Goal: Task Accomplishment & Management: Manage account settings

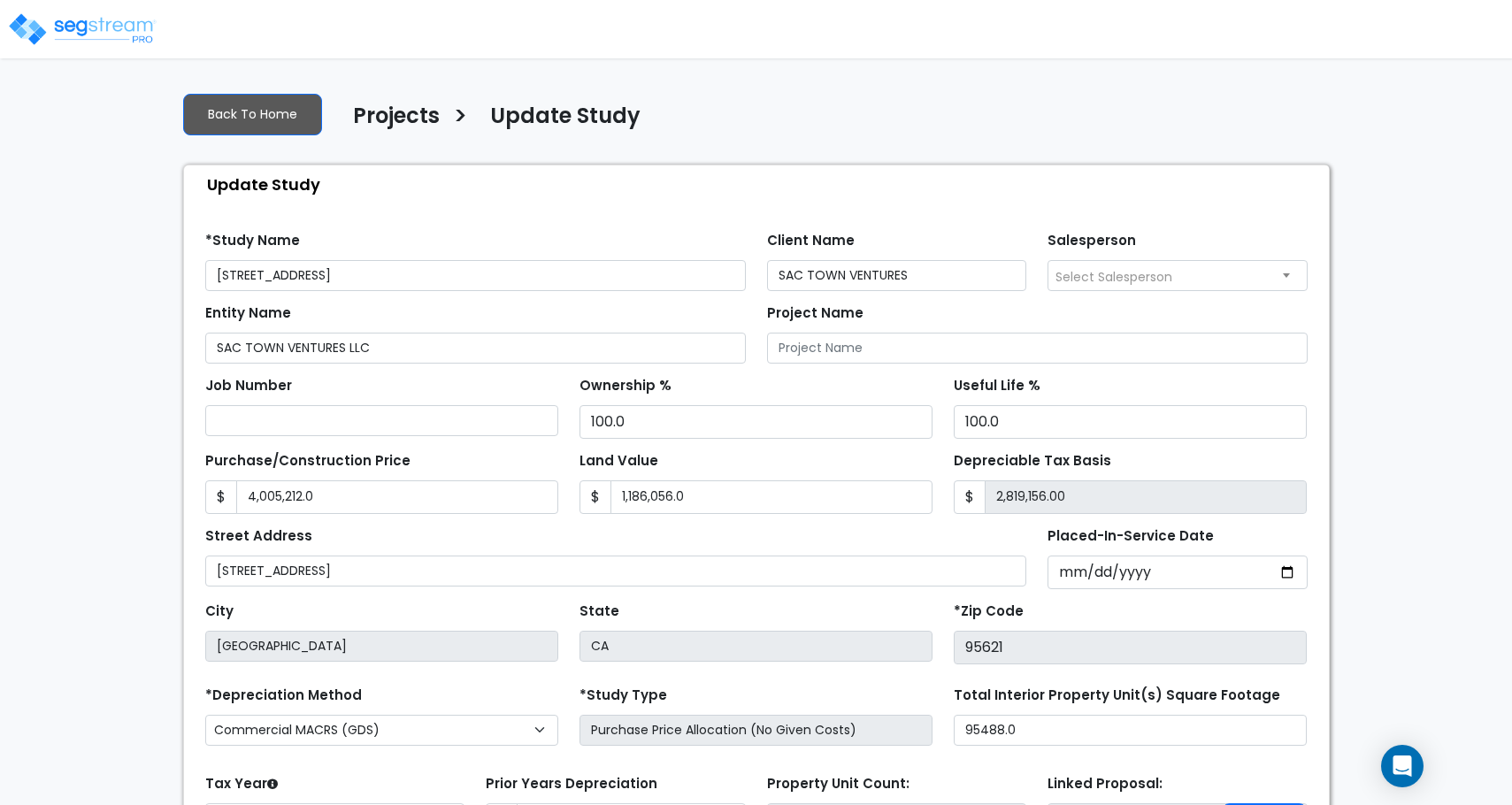
select select "2024"
click at [94, 35] on img at bounding box center [82, 30] width 150 height 36
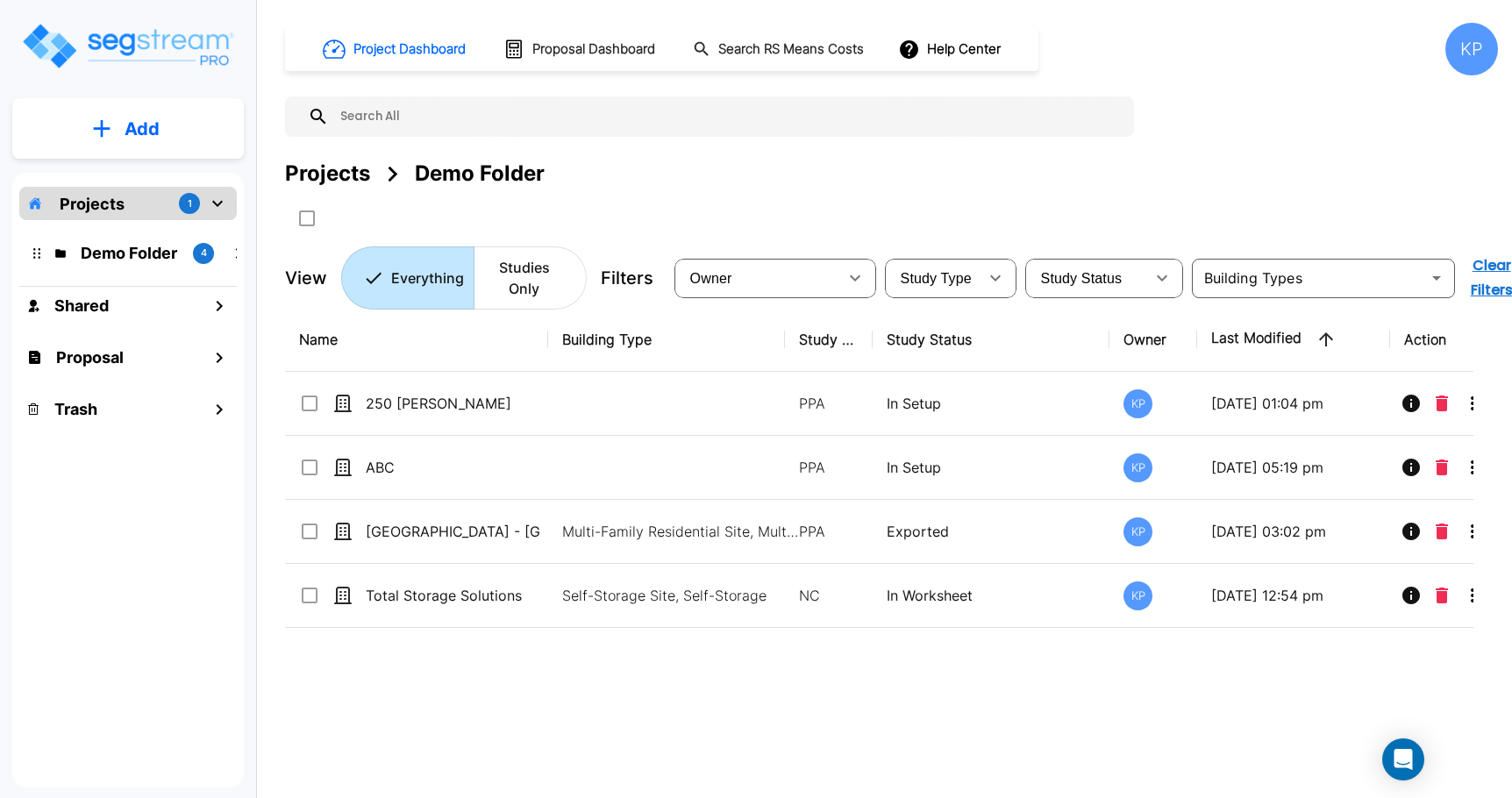
click at [121, 195] on p "Projects" at bounding box center [92, 204] width 65 height 24
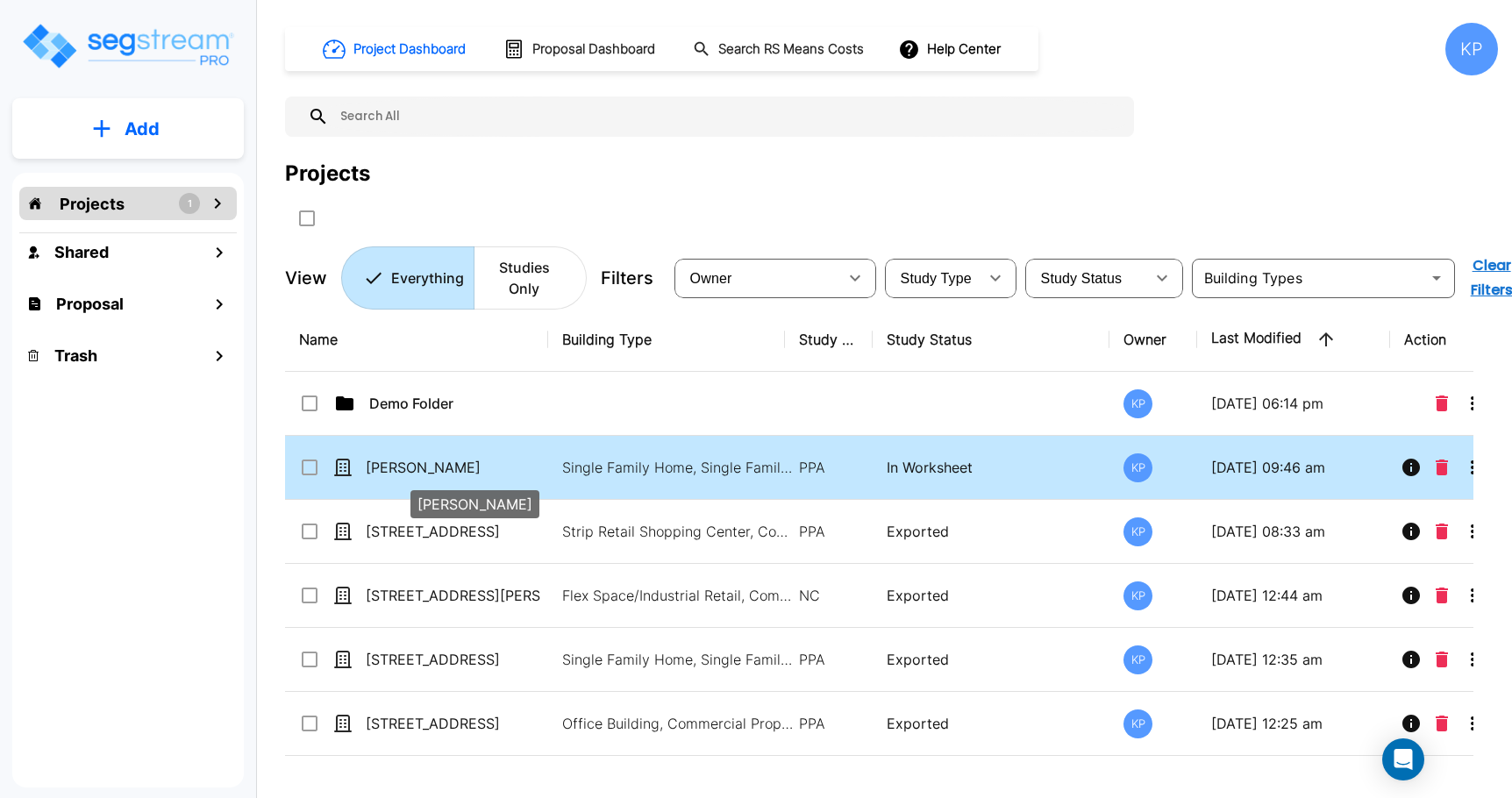
click at [416, 465] on p "[PERSON_NAME]" at bounding box center [454, 467] width 176 height 21
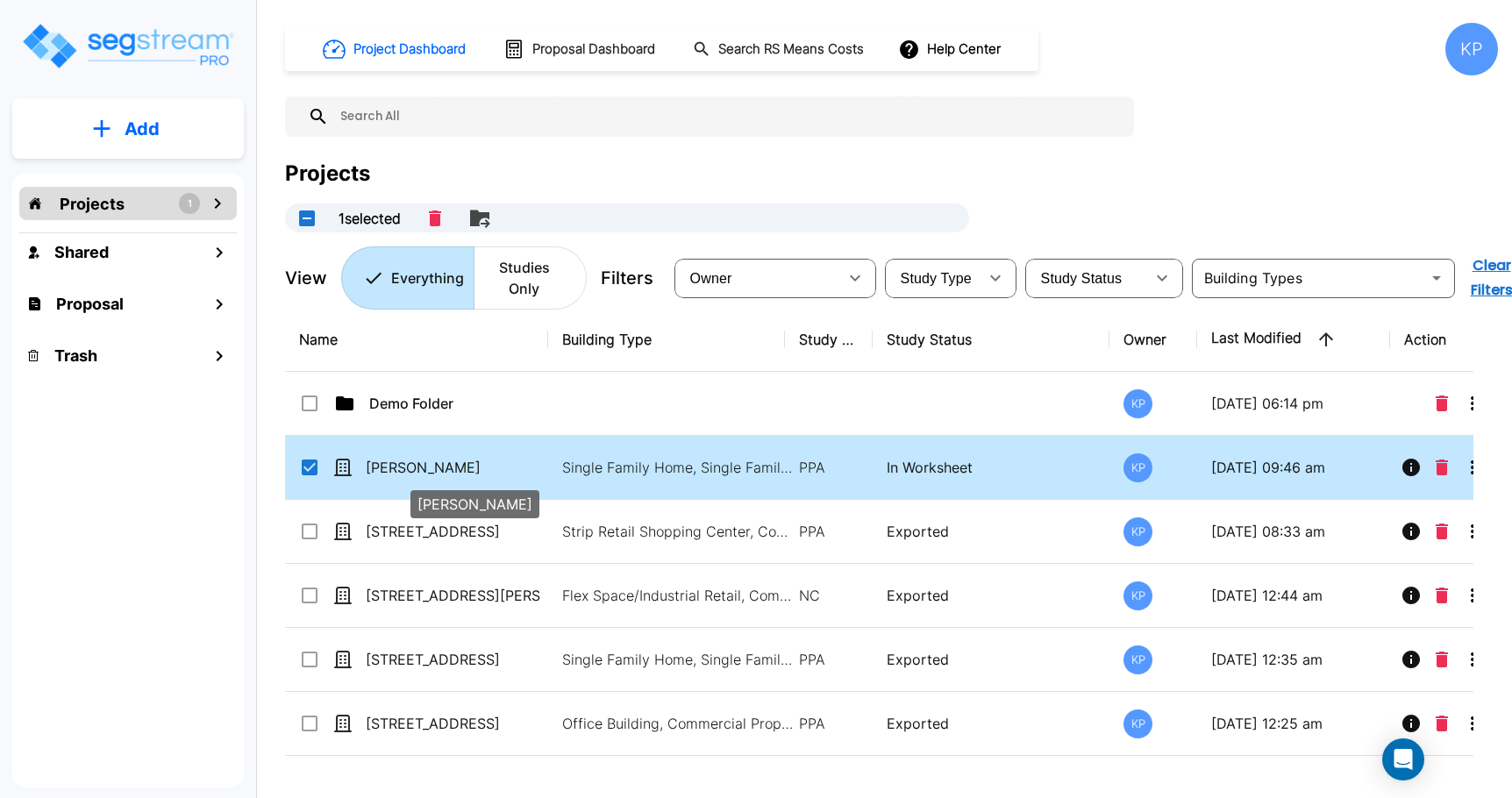
click at [416, 465] on p "[PERSON_NAME]" at bounding box center [454, 467] width 176 height 21
checkbox input "false"
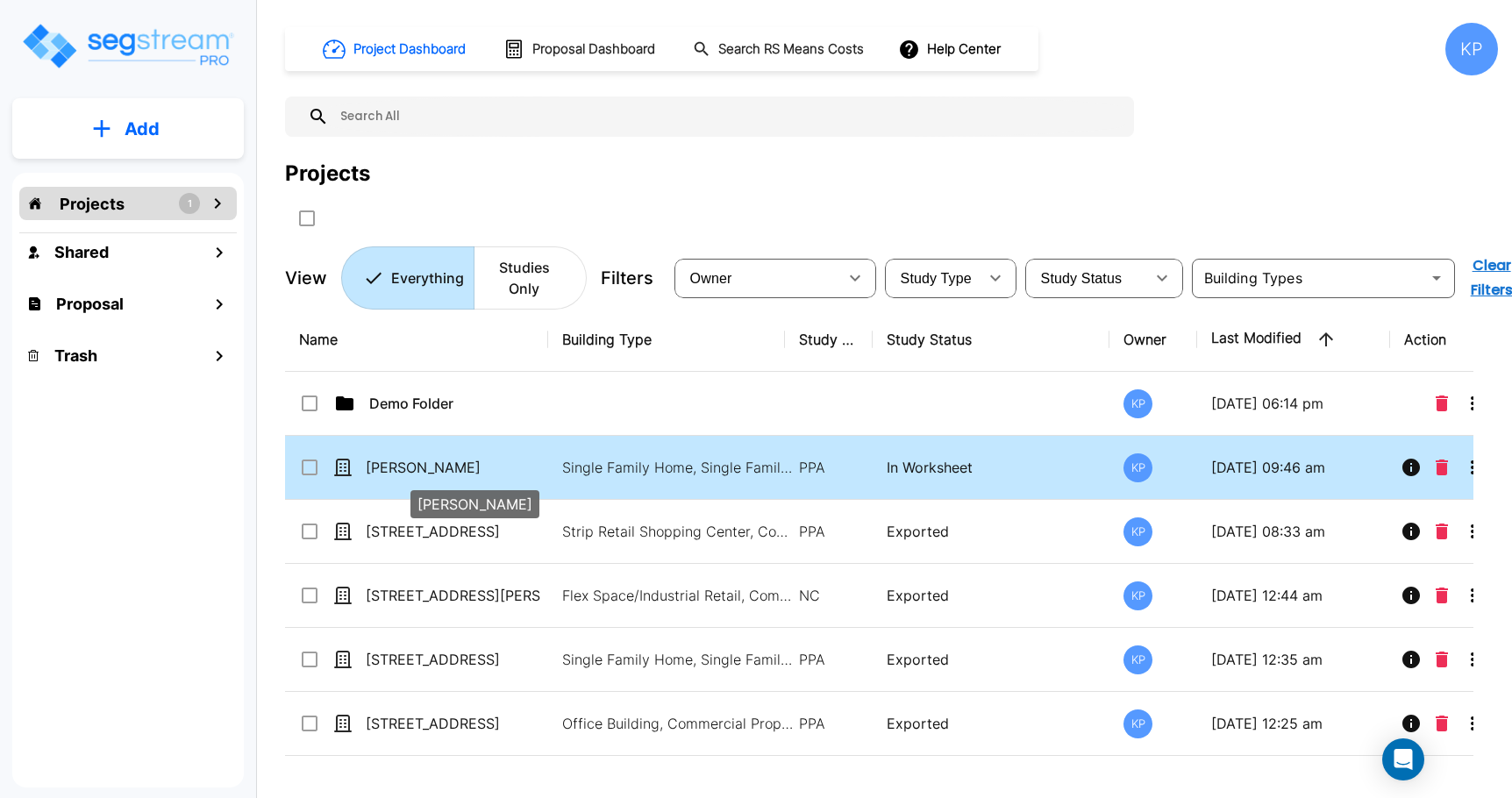
click at [416, 465] on p "[PERSON_NAME]" at bounding box center [454, 467] width 176 height 21
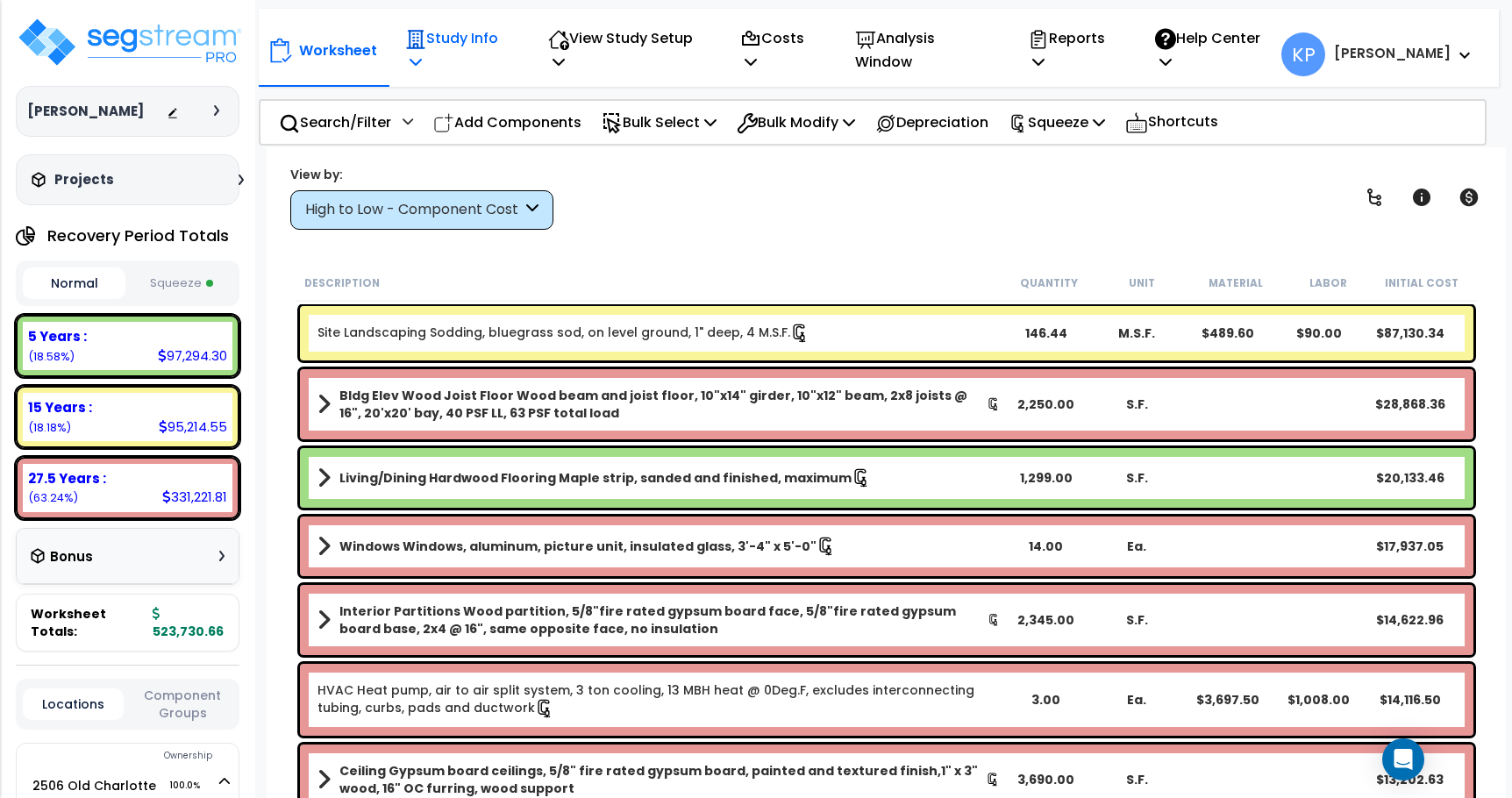
click at [422, 54] on icon at bounding box center [415, 61] width 12 height 14
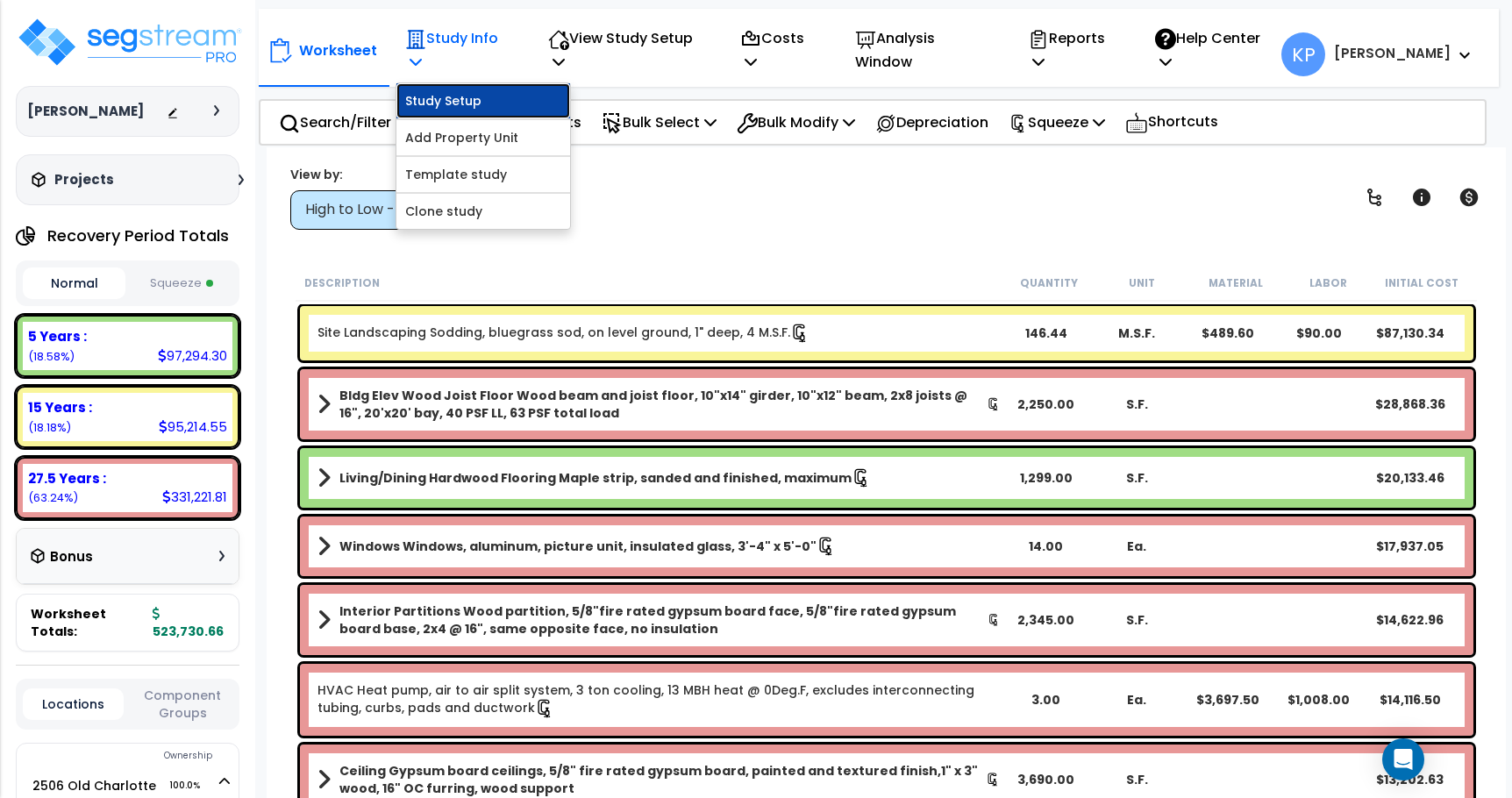
click at [482, 87] on link "Study Setup" at bounding box center [483, 101] width 174 height 36
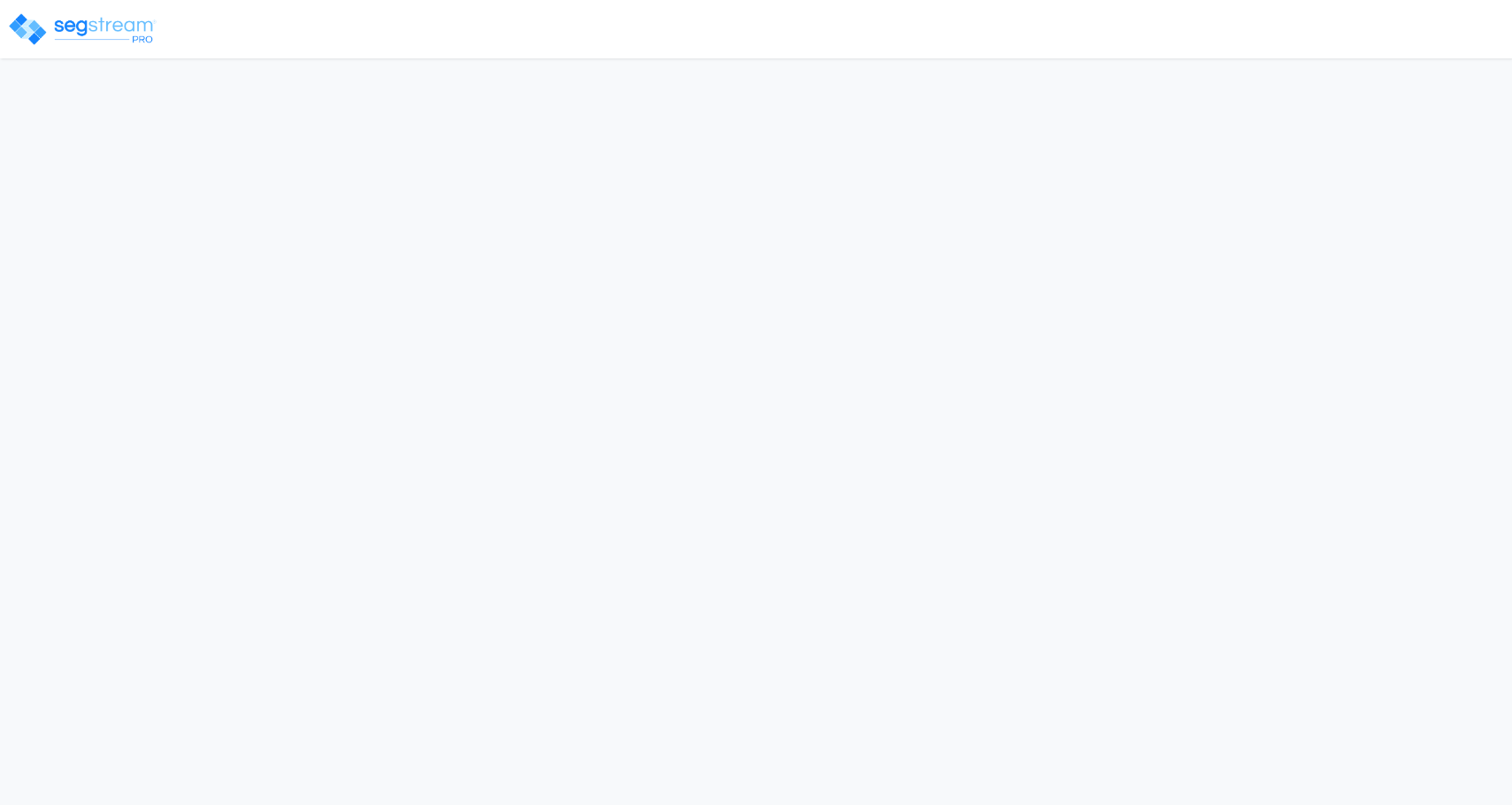
select select "2022"
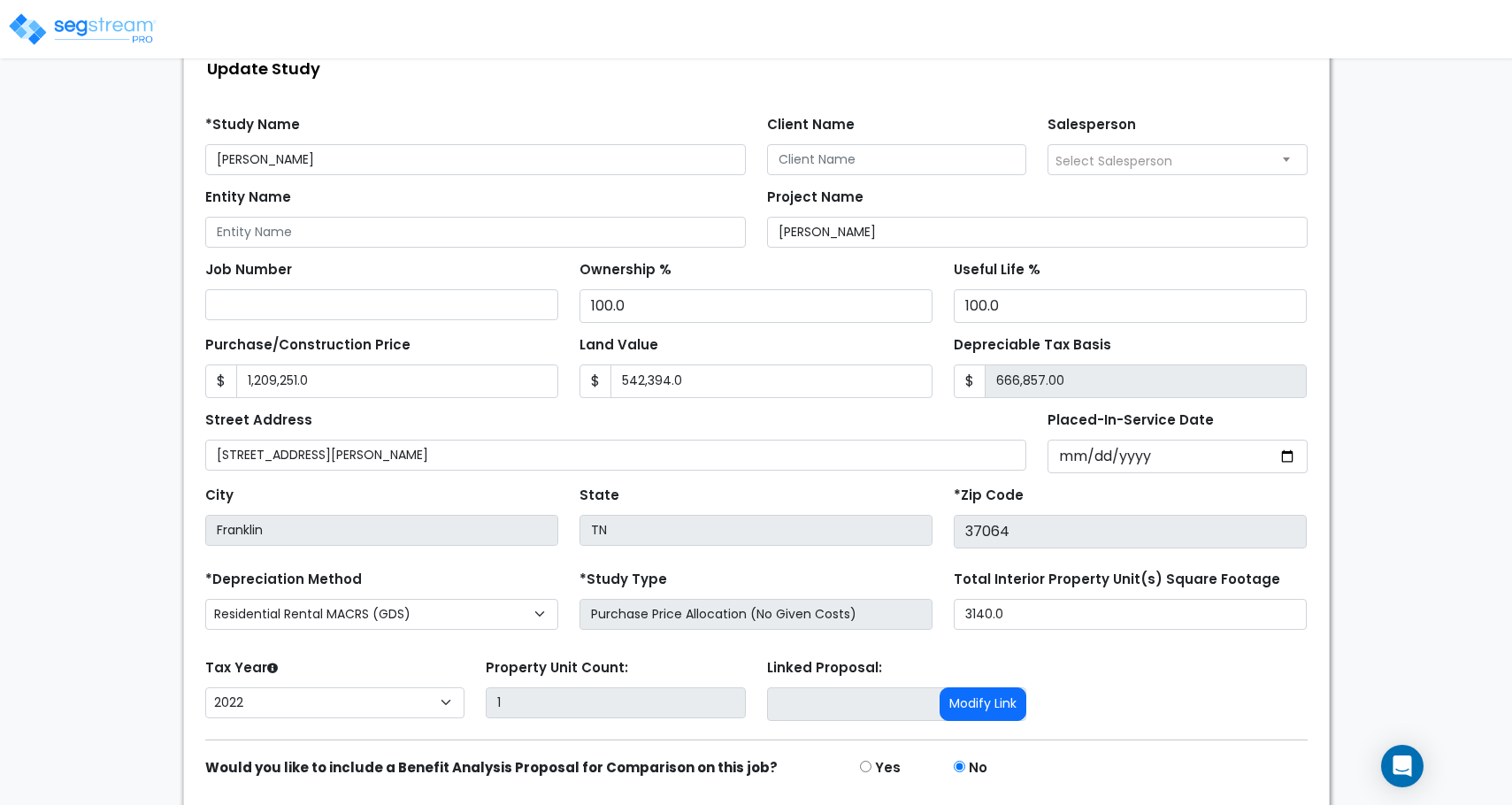
scroll to position [88, 0]
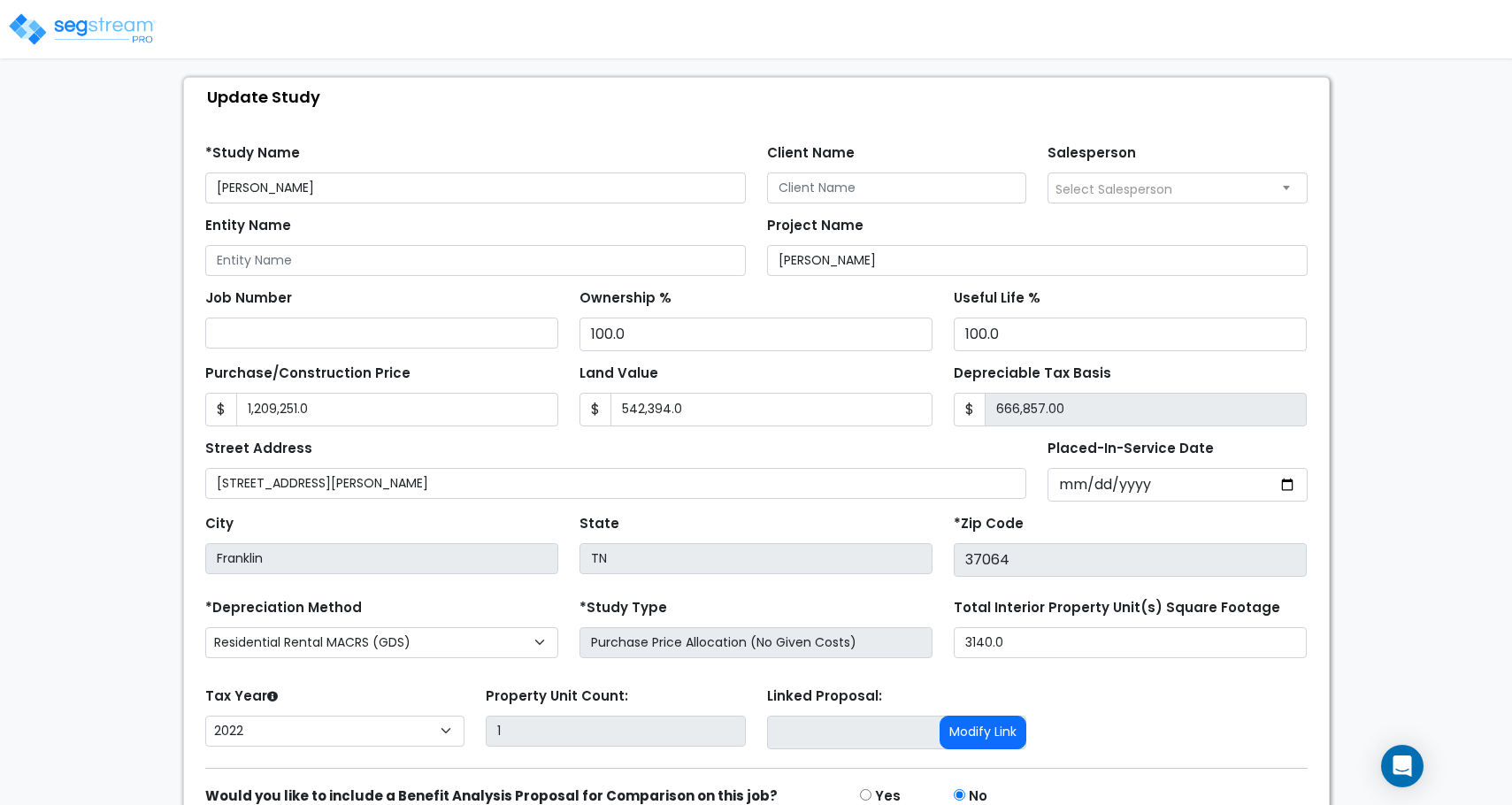
click at [103, 19] on img at bounding box center [82, 30] width 150 height 36
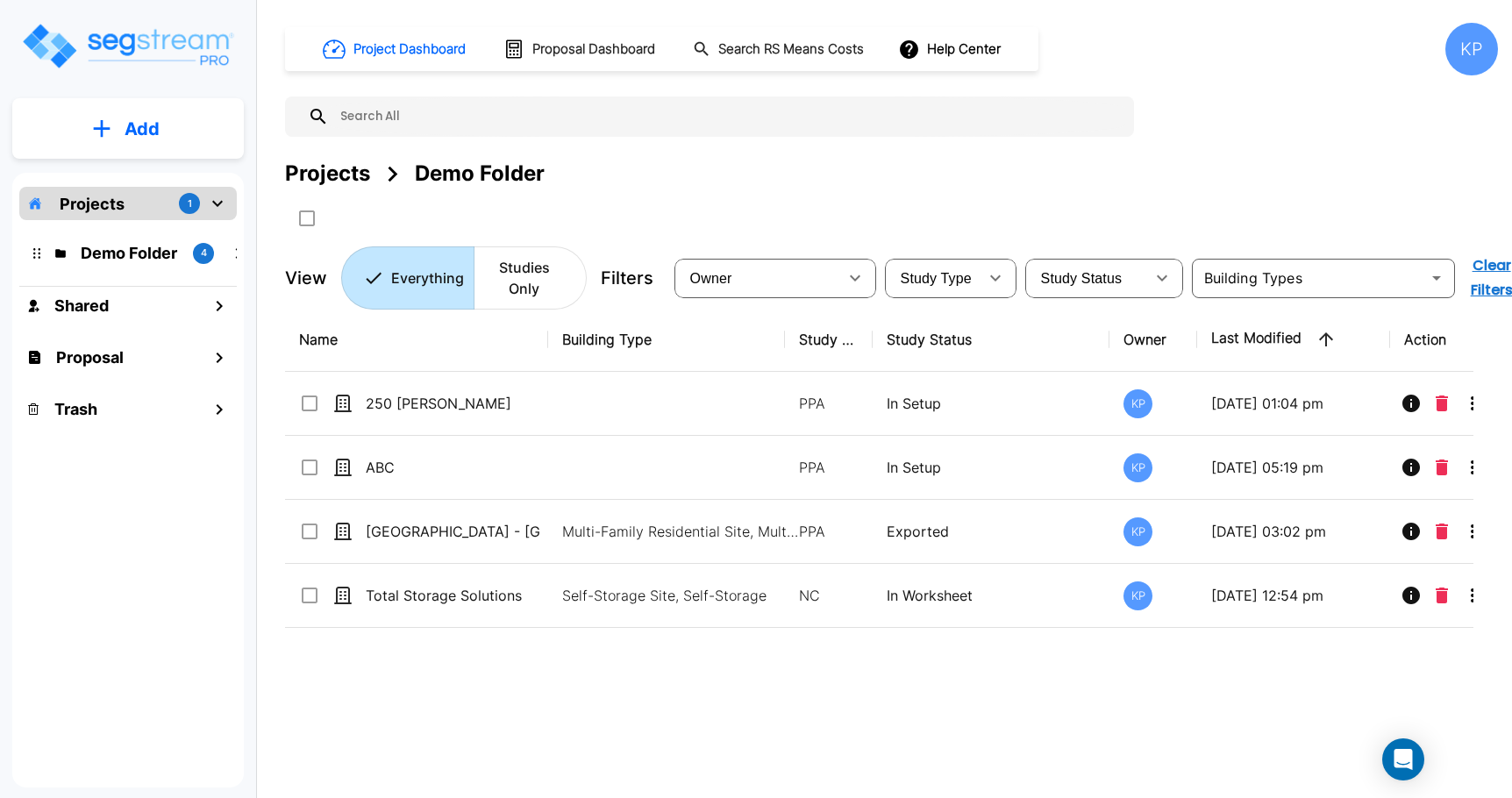
click at [101, 209] on p "Projects" at bounding box center [92, 204] width 65 height 24
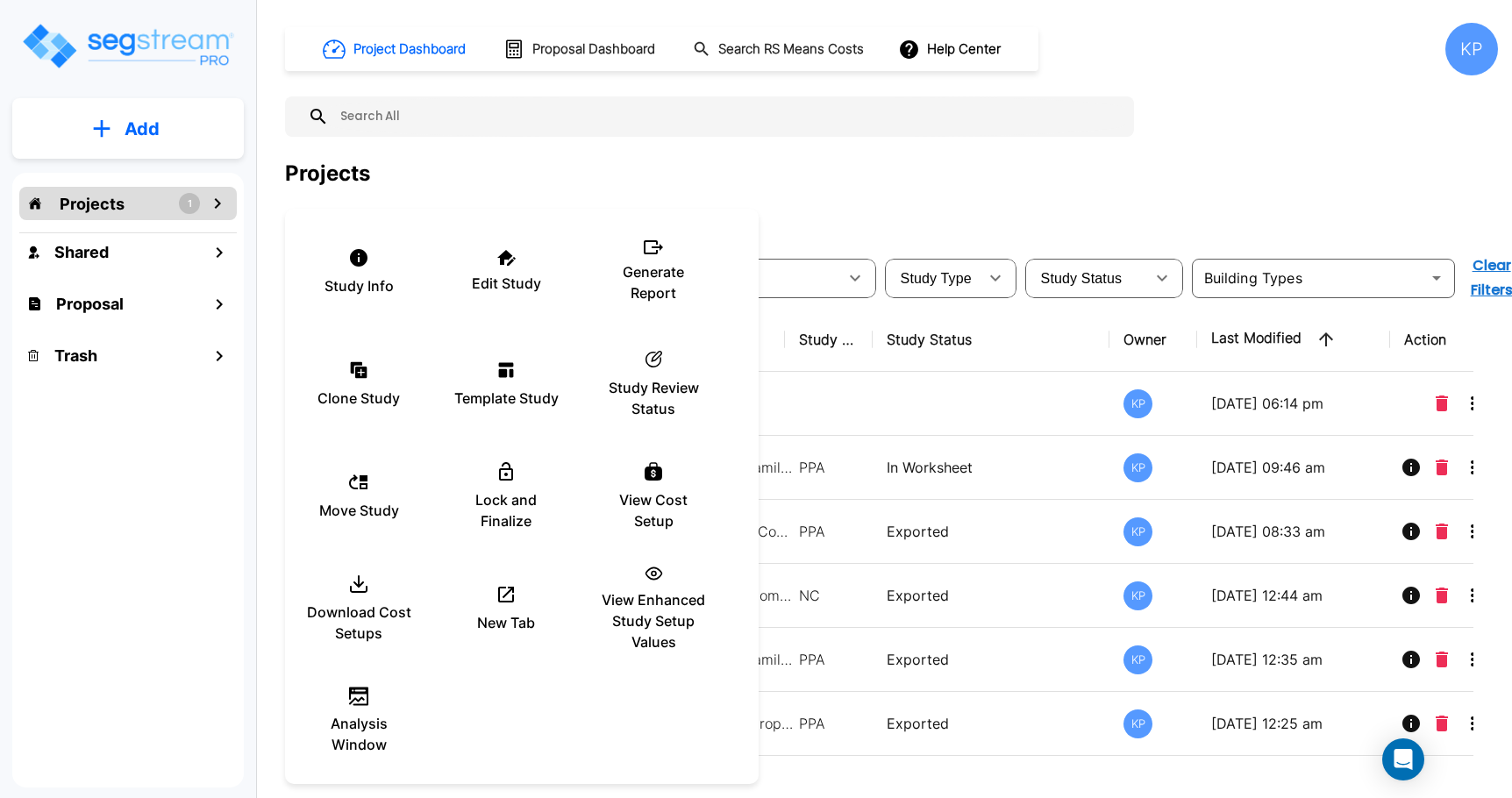
click at [926, 174] on div at bounding box center [756, 399] width 1512 height 798
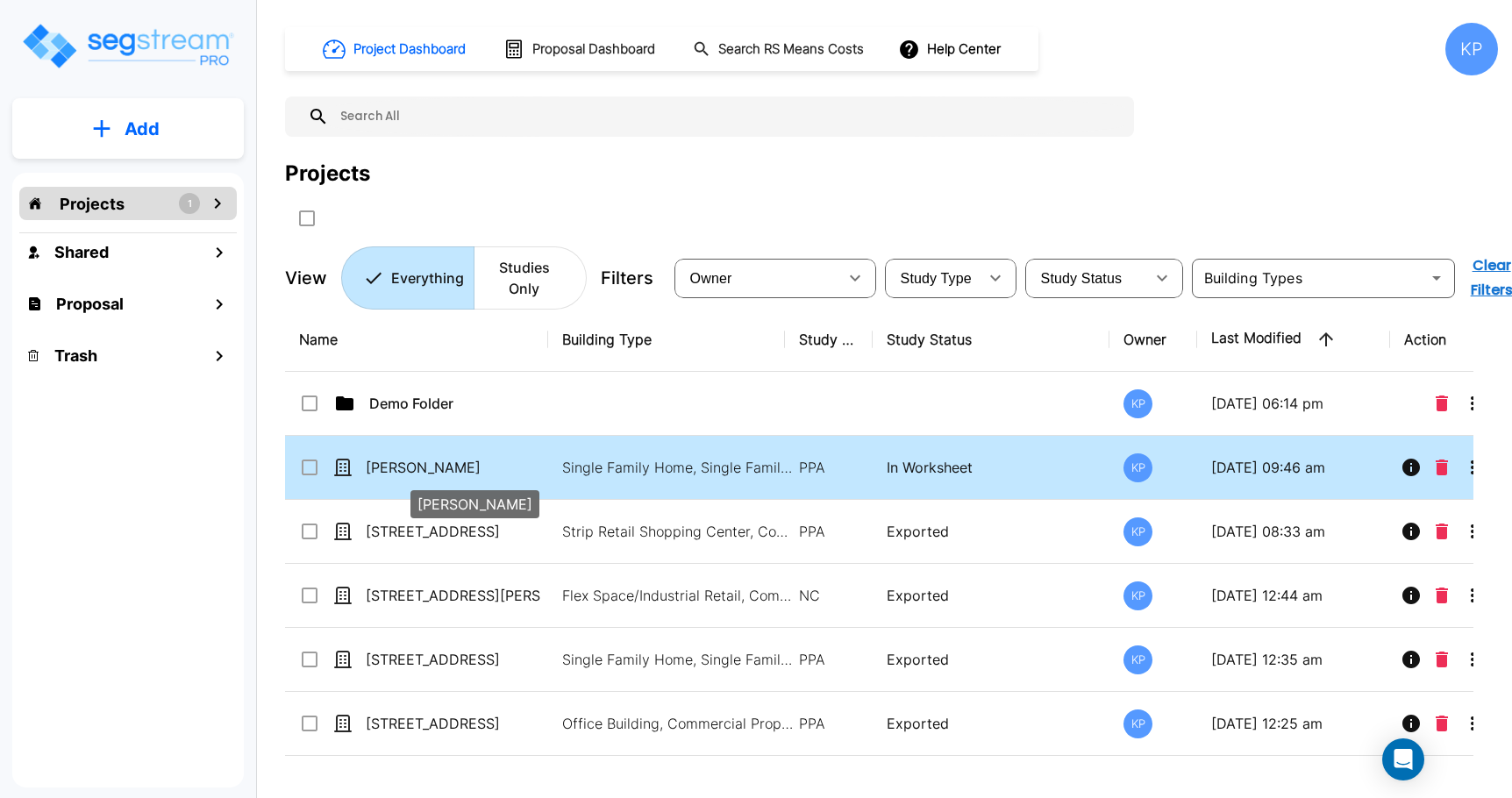
click at [393, 468] on p "[PERSON_NAME]" at bounding box center [454, 467] width 176 height 21
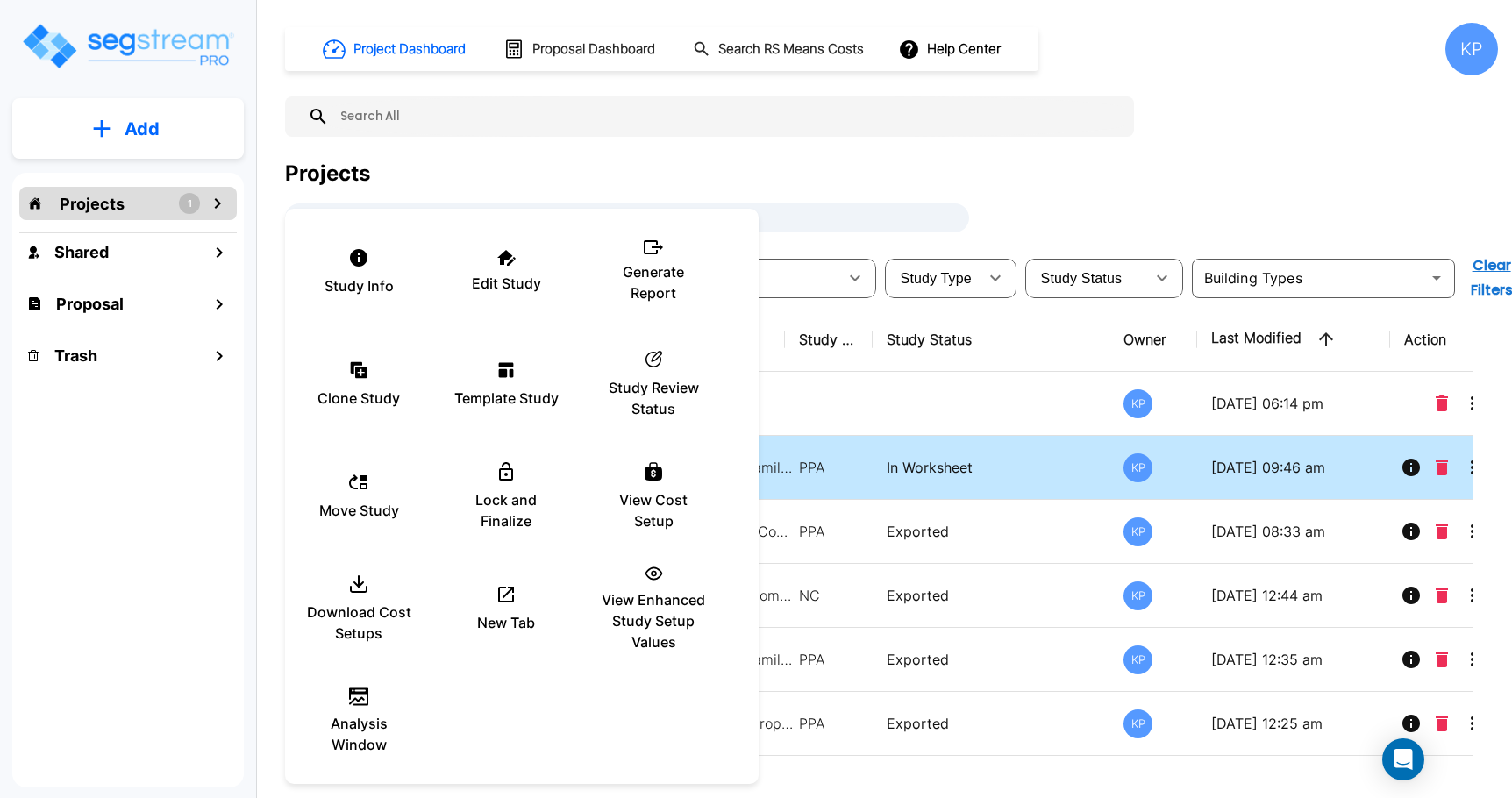
click at [1066, 191] on div at bounding box center [756, 399] width 1512 height 798
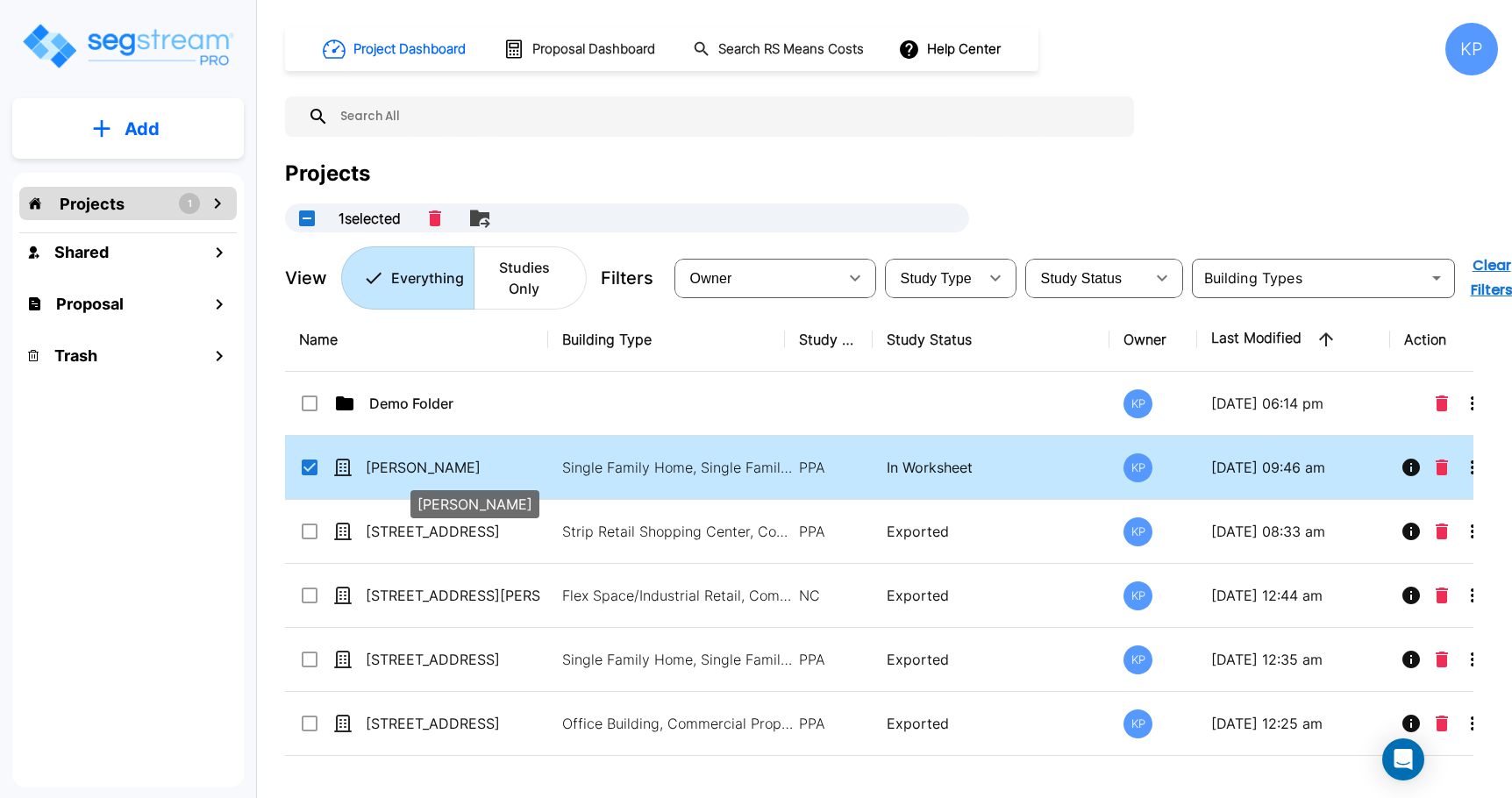
click at [382, 471] on p "[PERSON_NAME]" at bounding box center [454, 467] width 176 height 21
checkbox input "false"
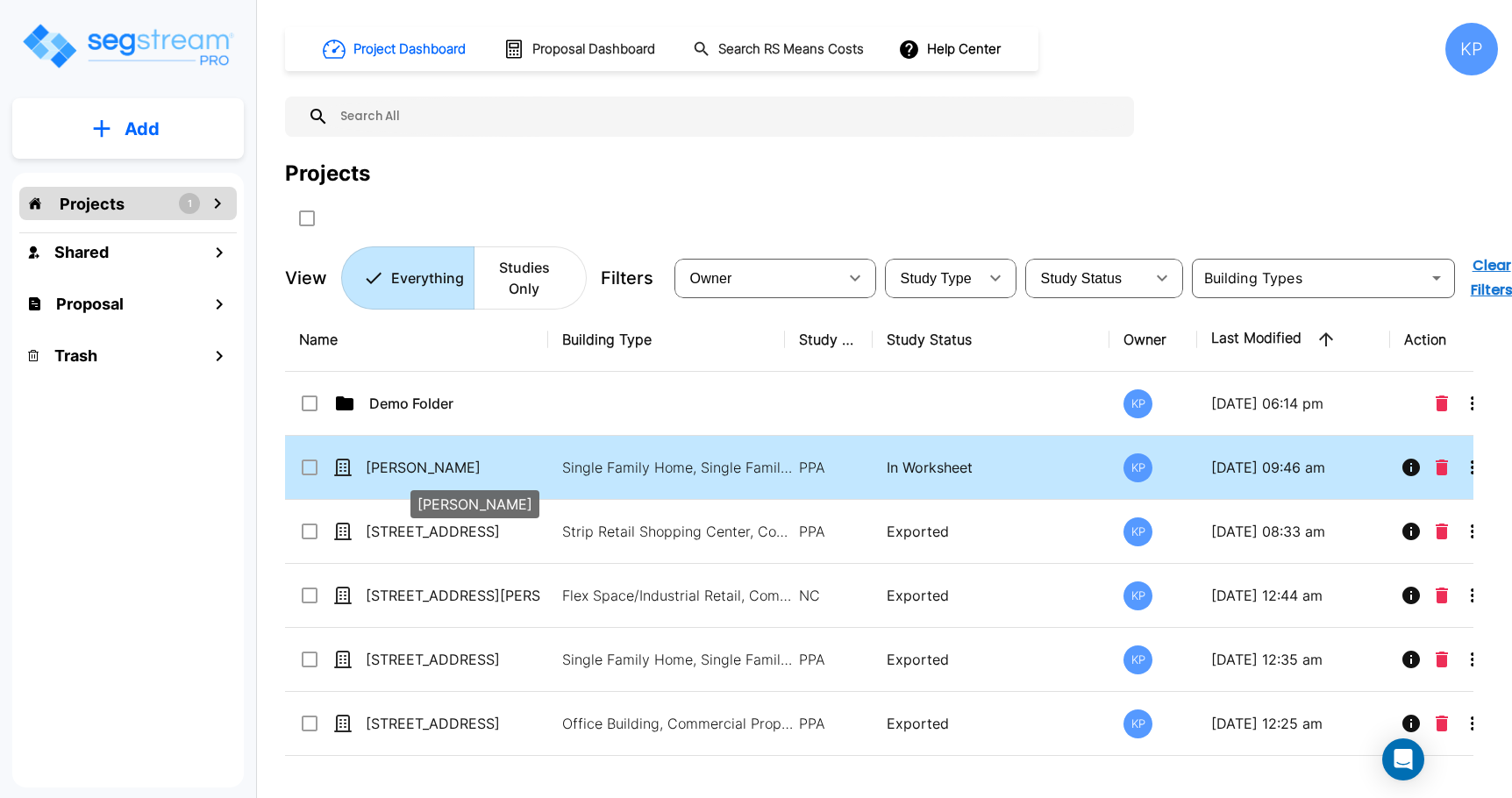
click at [382, 471] on p "[PERSON_NAME]" at bounding box center [454, 467] width 176 height 21
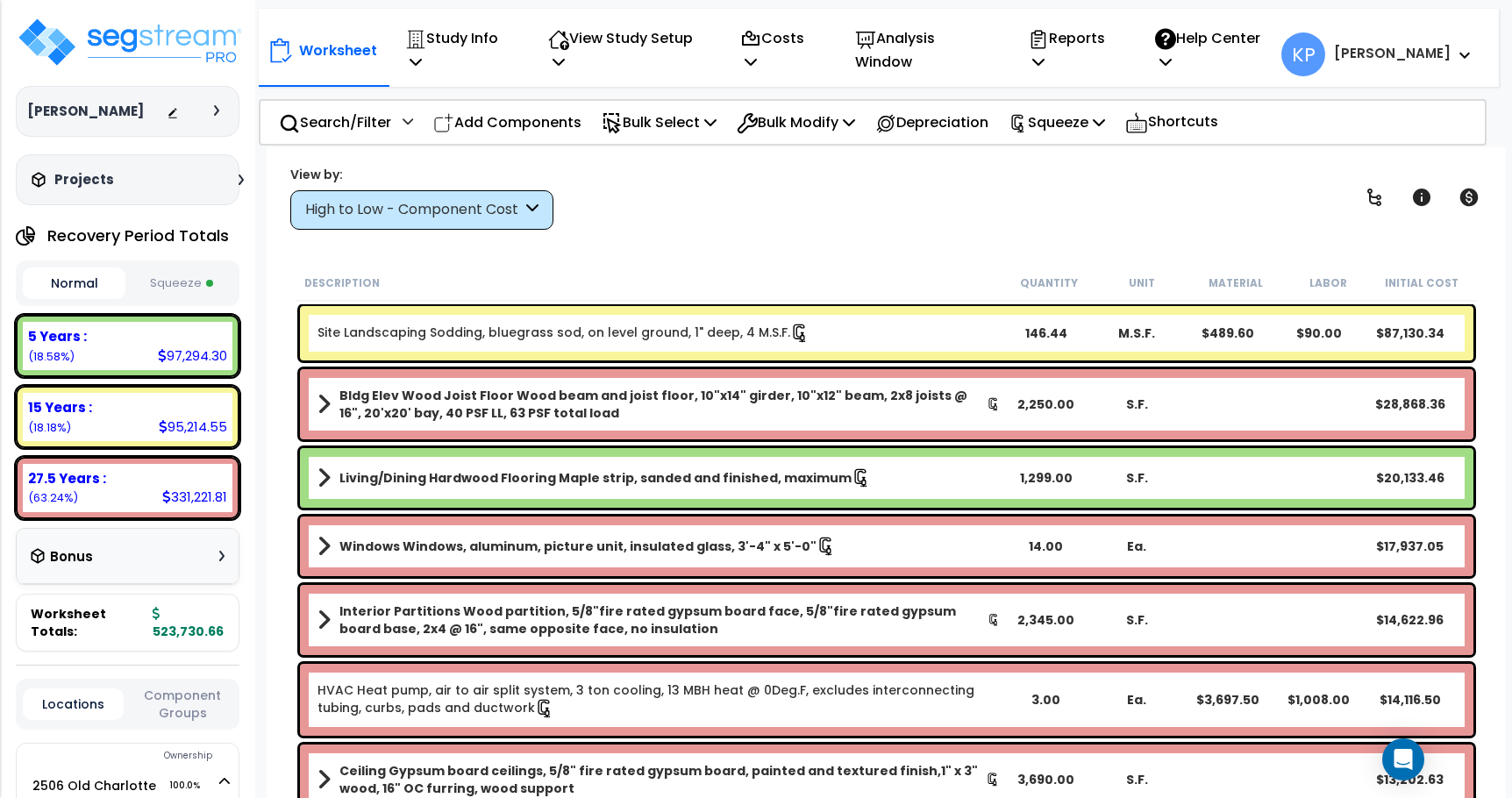
click at [162, 282] on button "Squeeze" at bounding box center [181, 283] width 103 height 31
click at [422, 54] on icon at bounding box center [415, 61] width 12 height 14
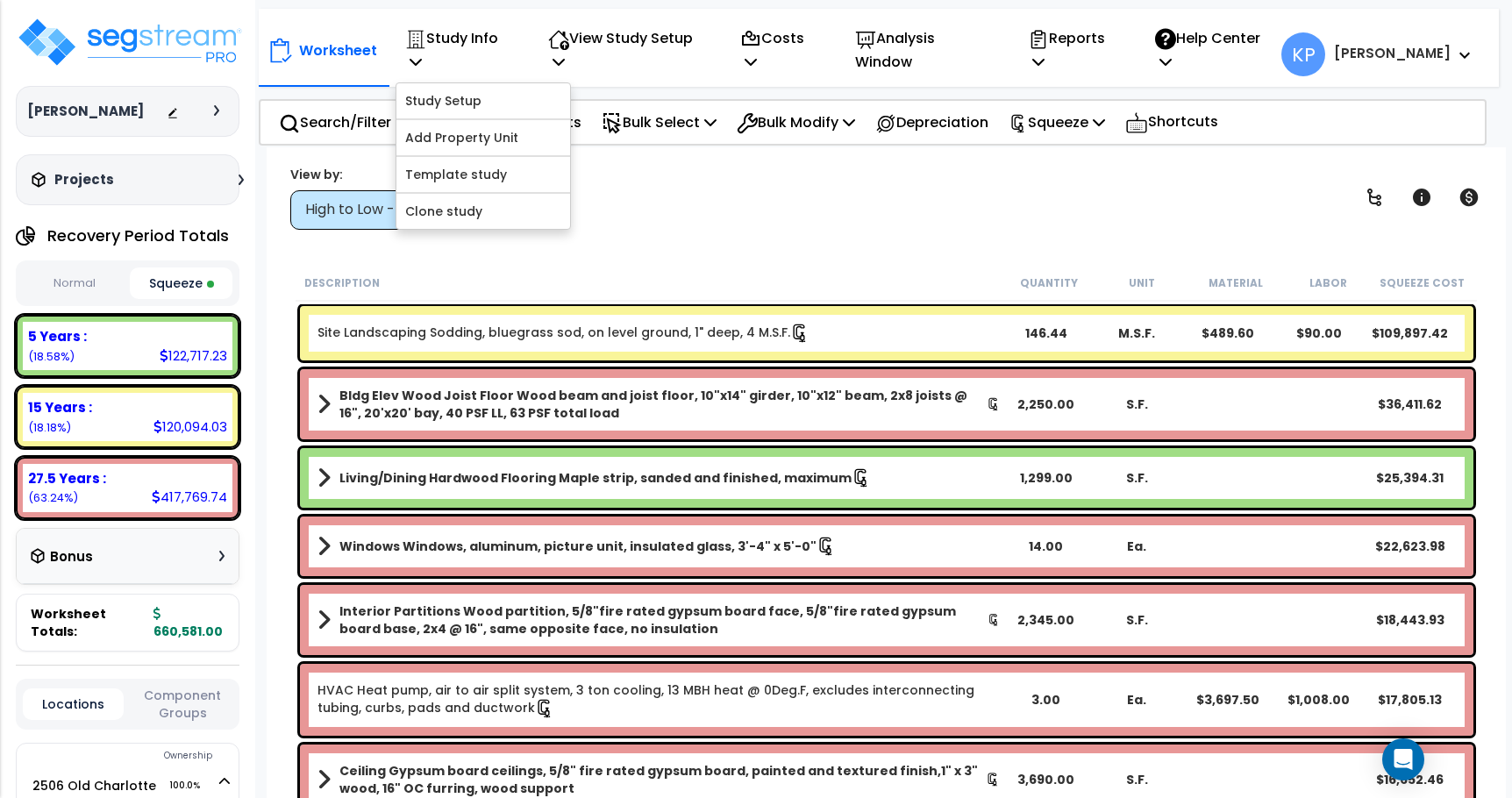
click at [51, 286] on button "Normal" at bounding box center [74, 283] width 103 height 31
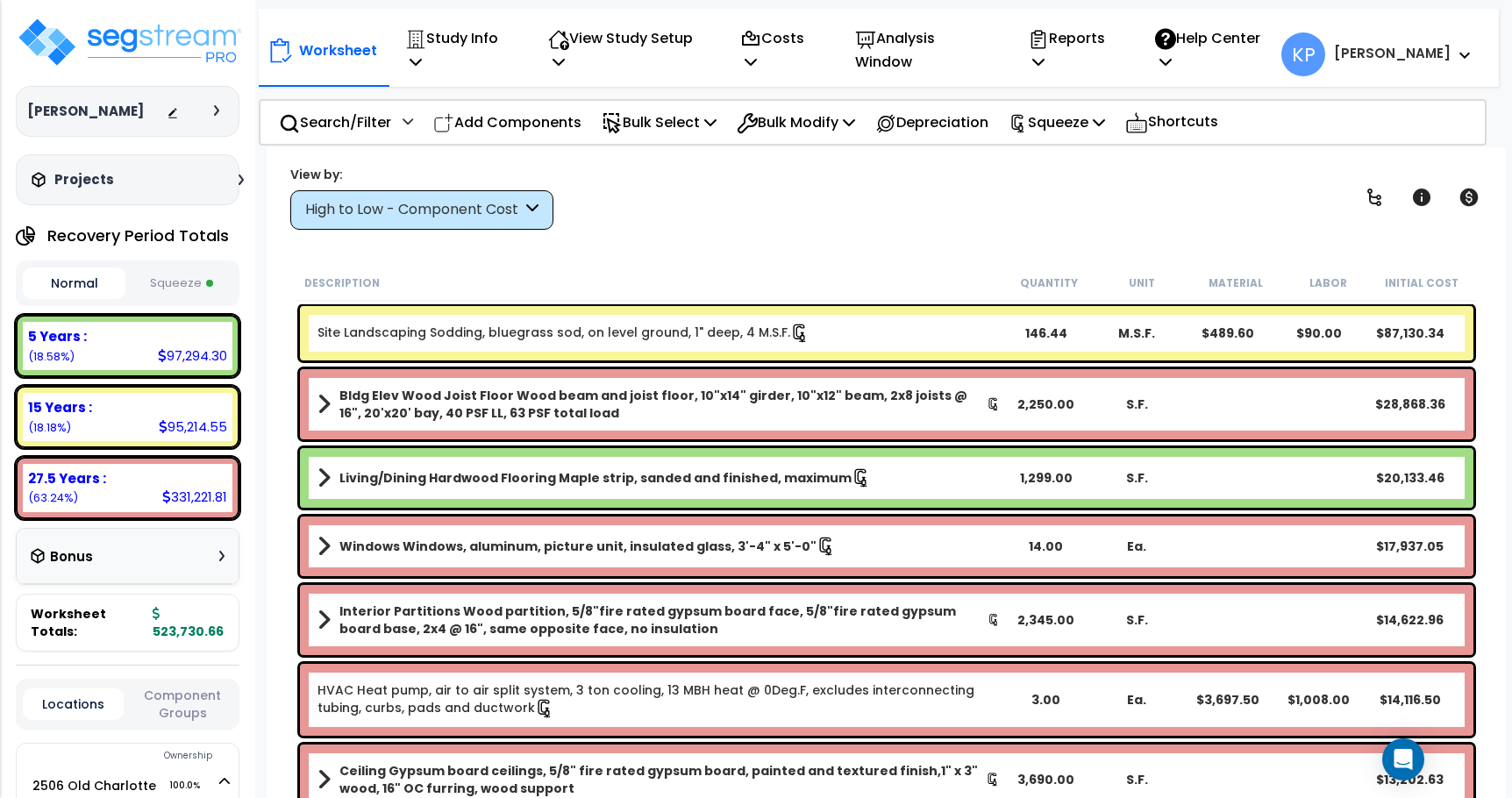
click at [182, 283] on button "Squeeze" at bounding box center [181, 283] width 103 height 31
click at [494, 51] on p "Study Info" at bounding box center [458, 50] width 106 height 47
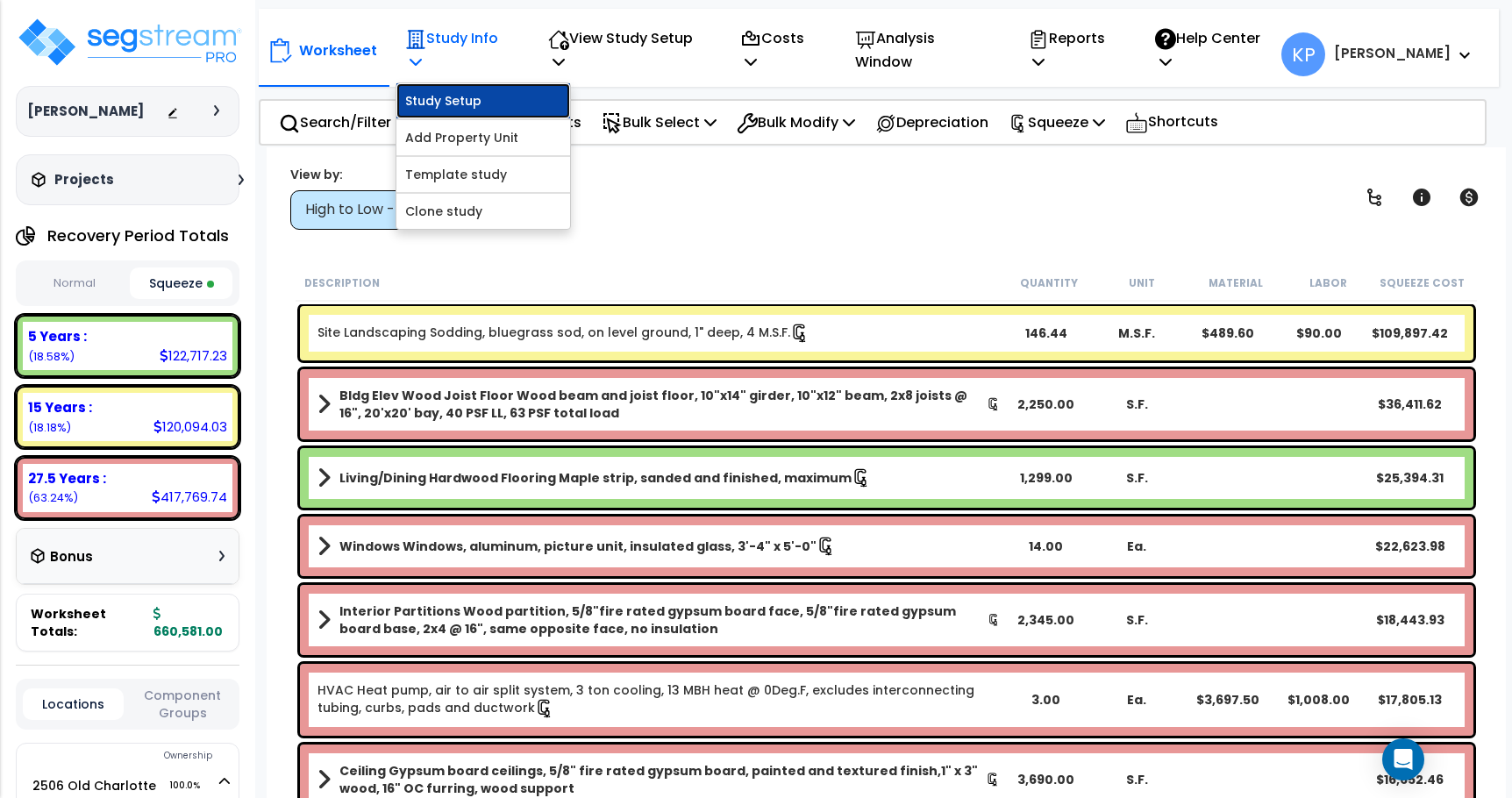
click at [470, 91] on link "Study Setup" at bounding box center [483, 101] width 174 height 36
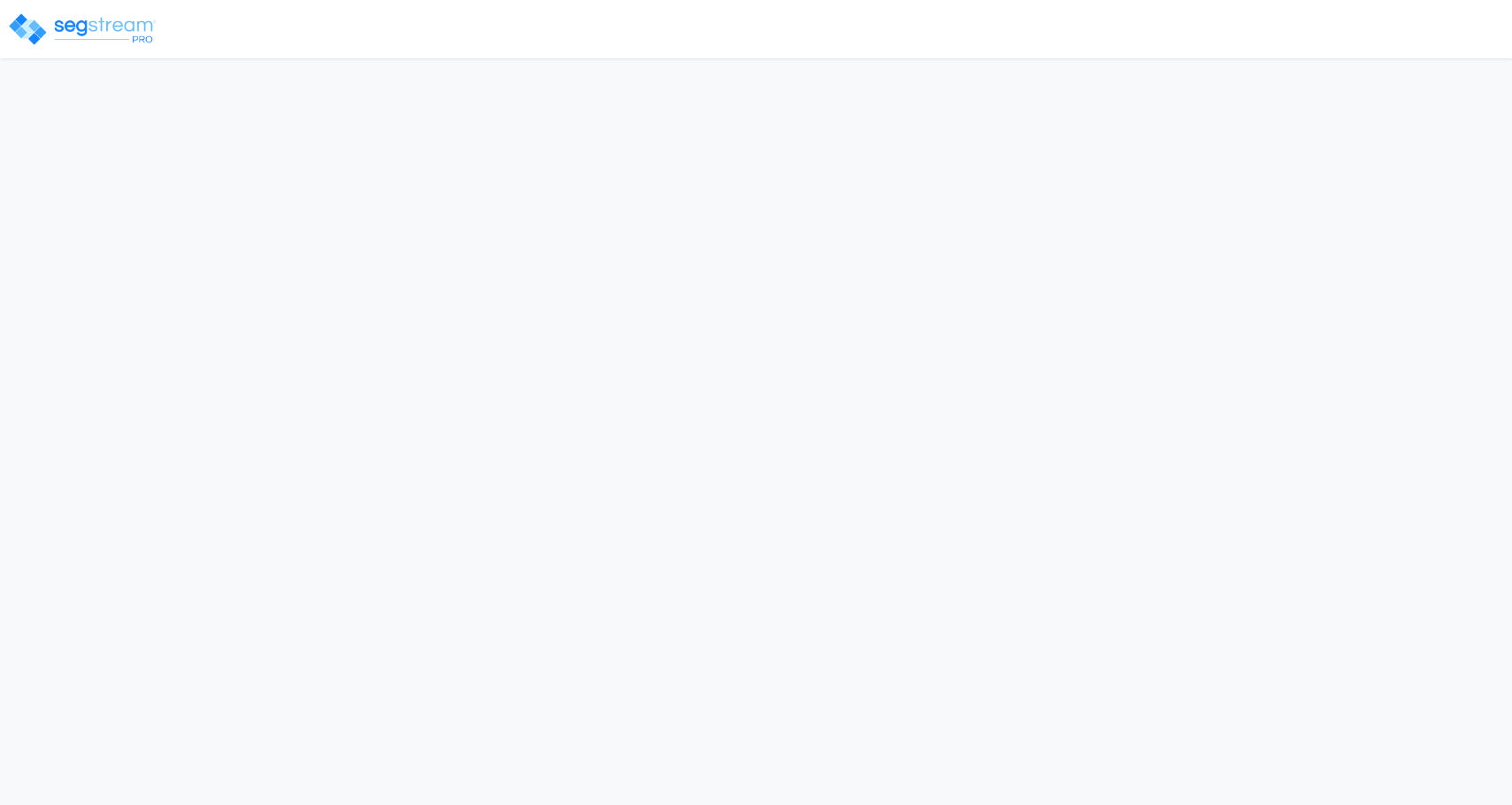
select select "2022"
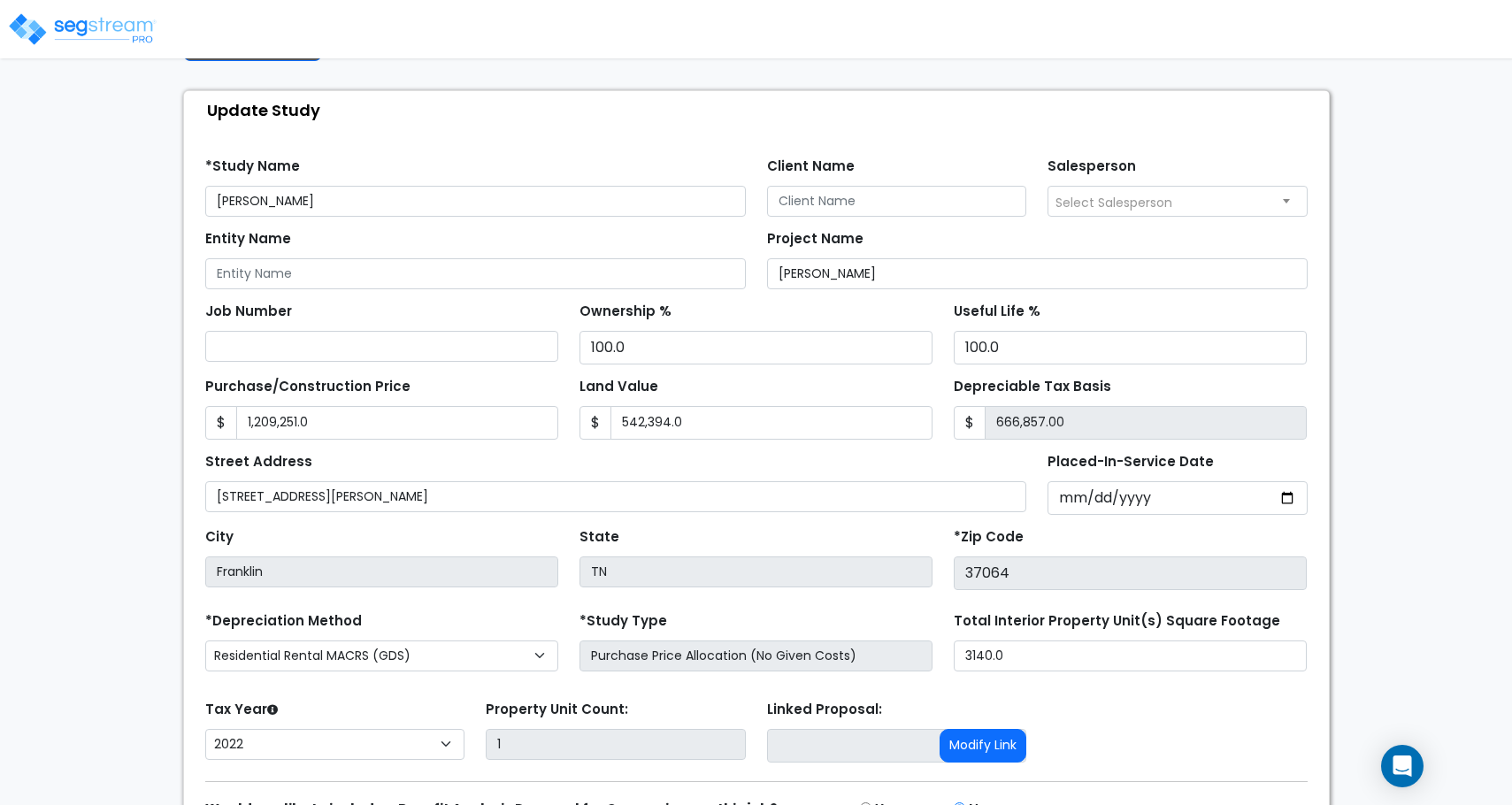
scroll to position [176, 0]
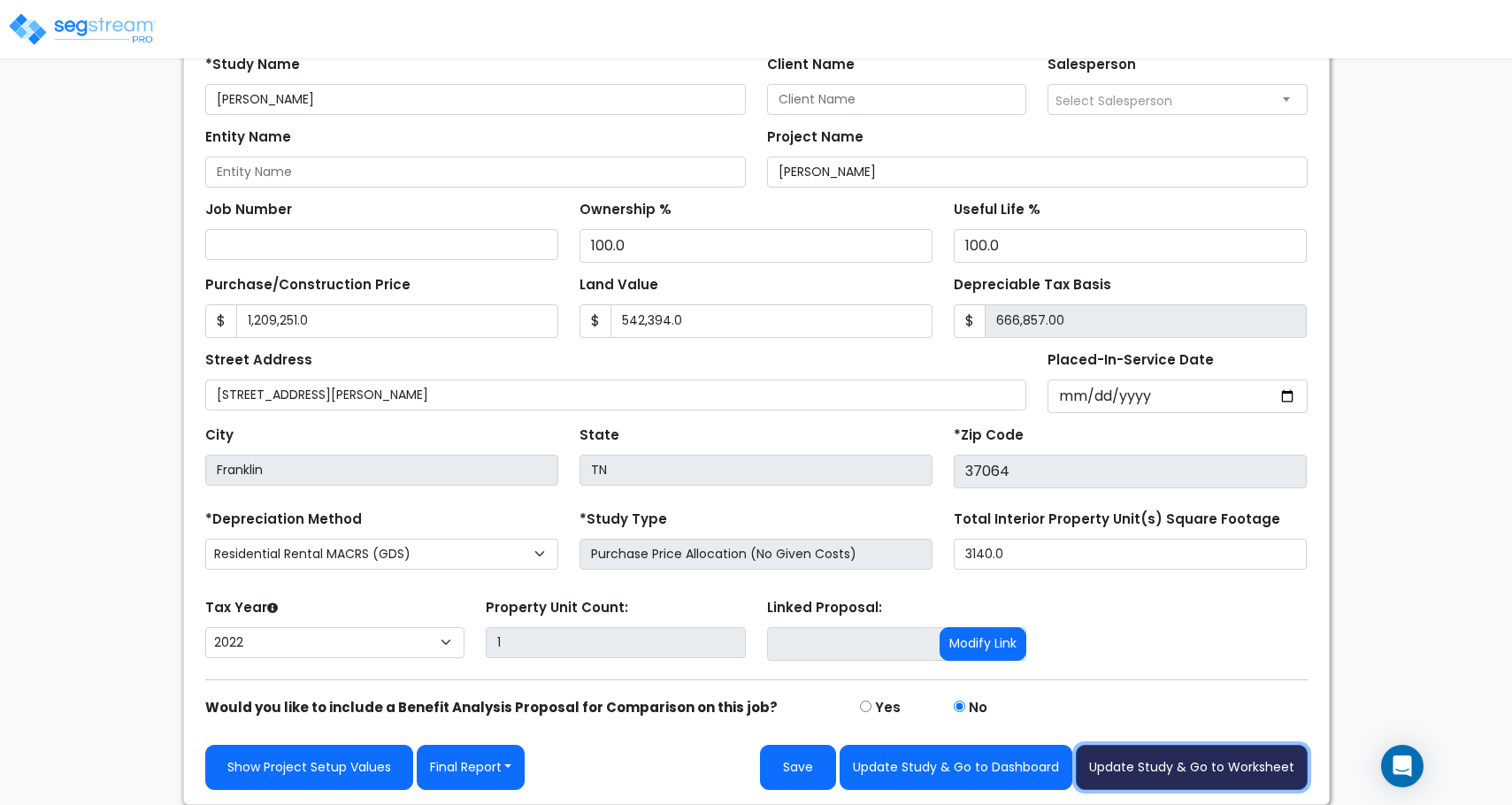
click at [1192, 774] on button "Update Study & Go to Worksheet" at bounding box center [1191, 767] width 232 height 45
type input "1209251"
type input "542394"
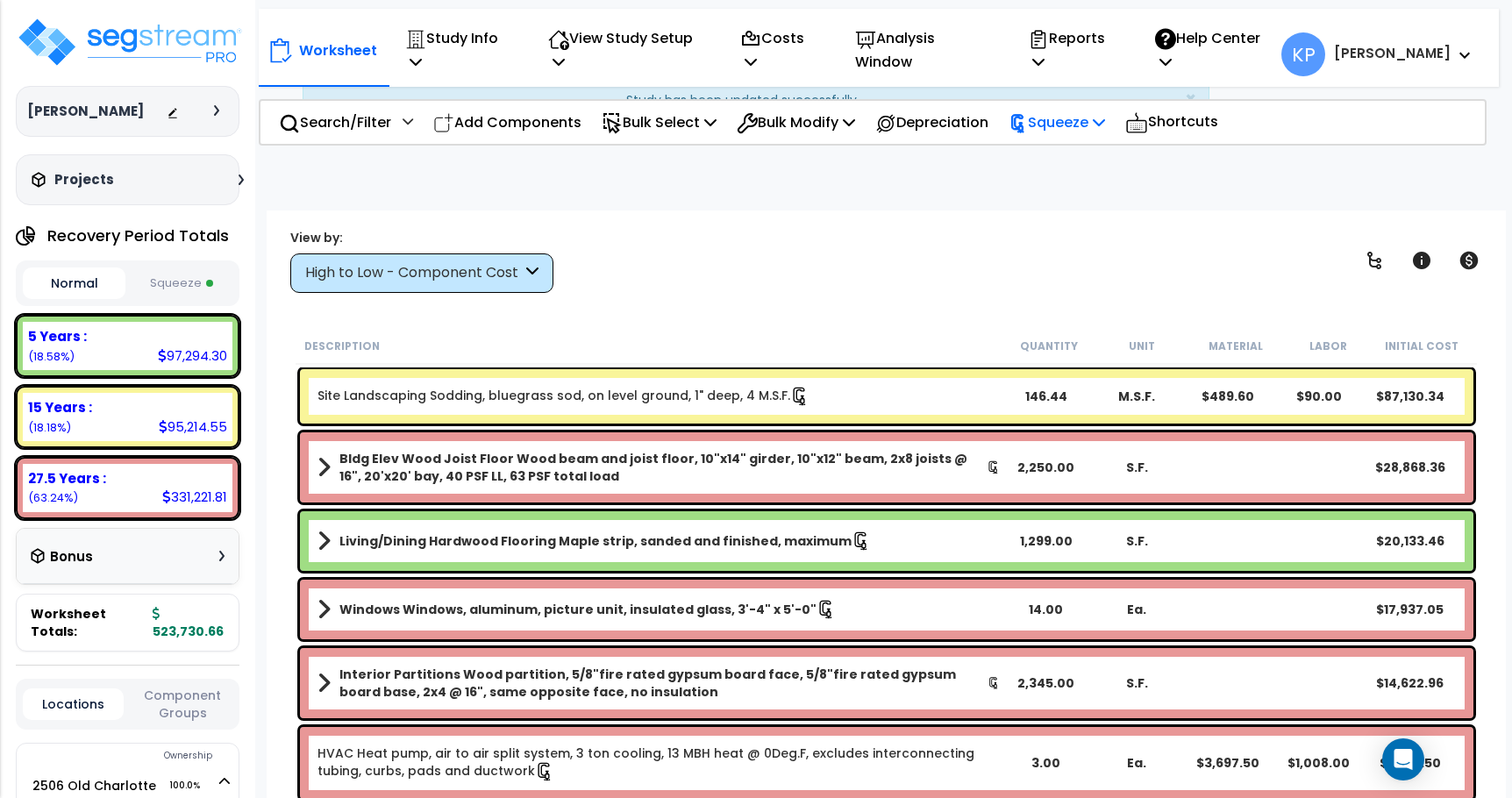
click at [1105, 114] on icon at bounding box center [1099, 121] width 12 height 14
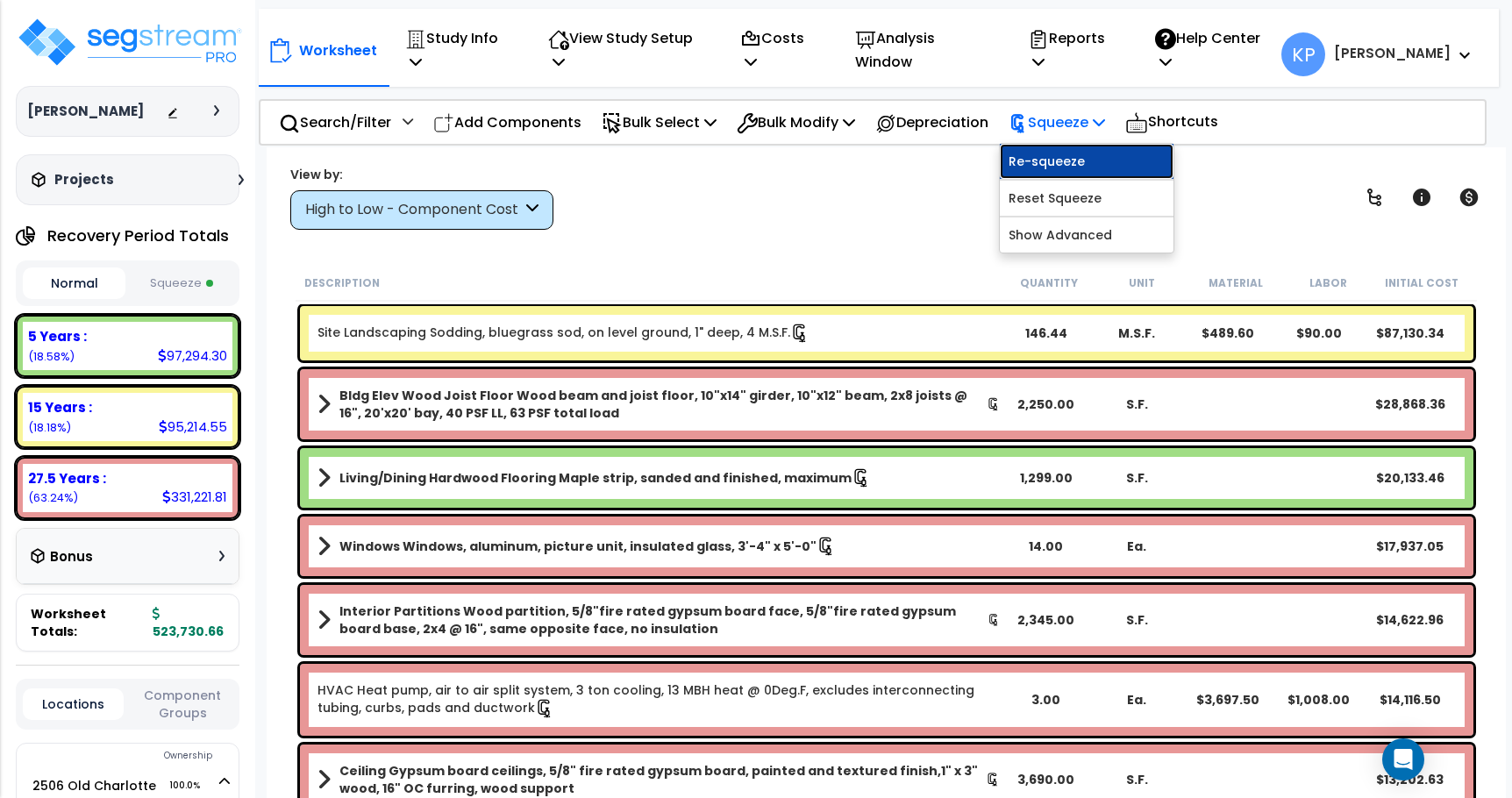
click at [1085, 151] on link "Re-squeeze" at bounding box center [1087, 162] width 174 height 36
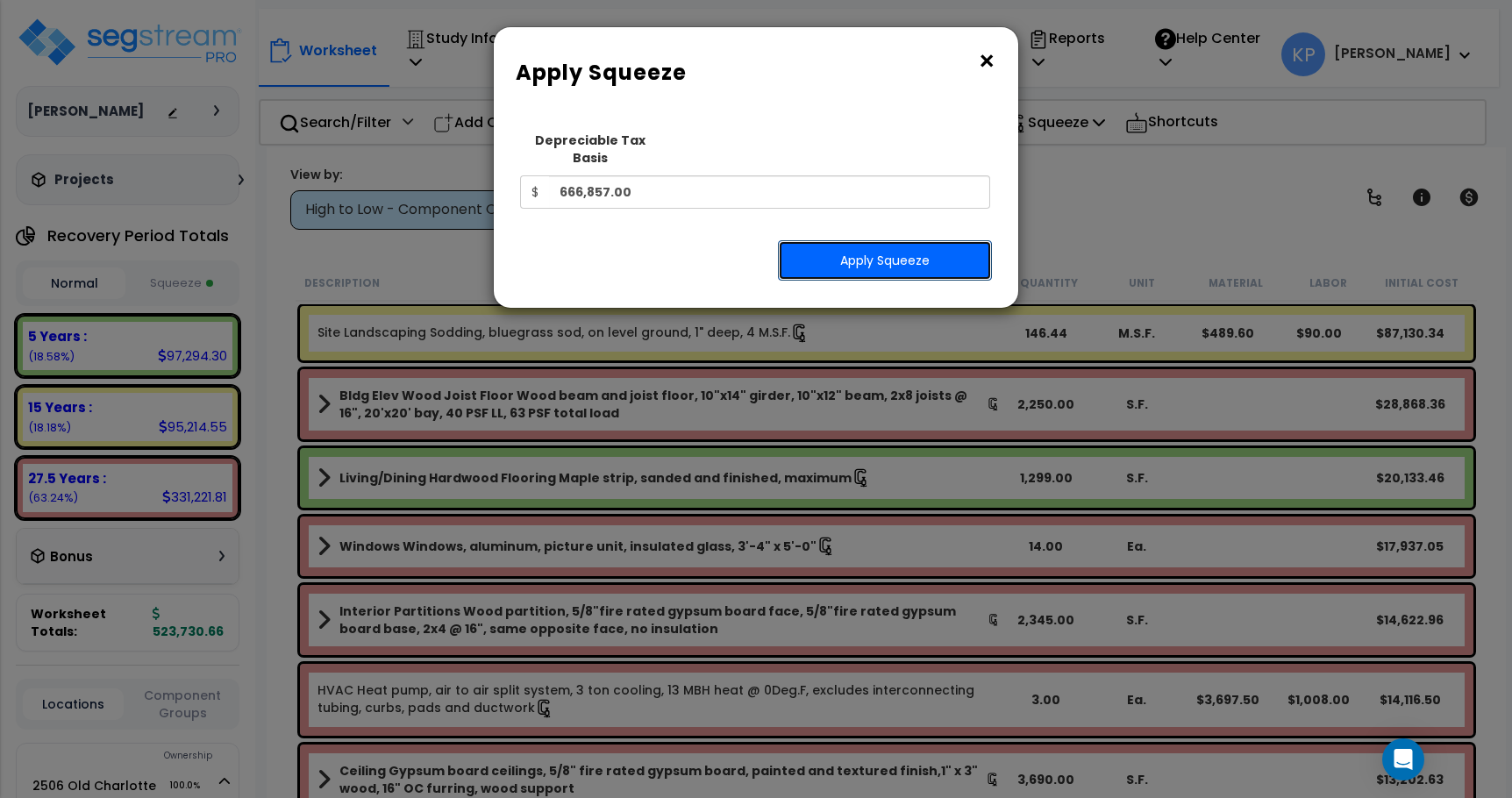
click at [841, 242] on button "Apply Squeeze" at bounding box center [885, 260] width 214 height 40
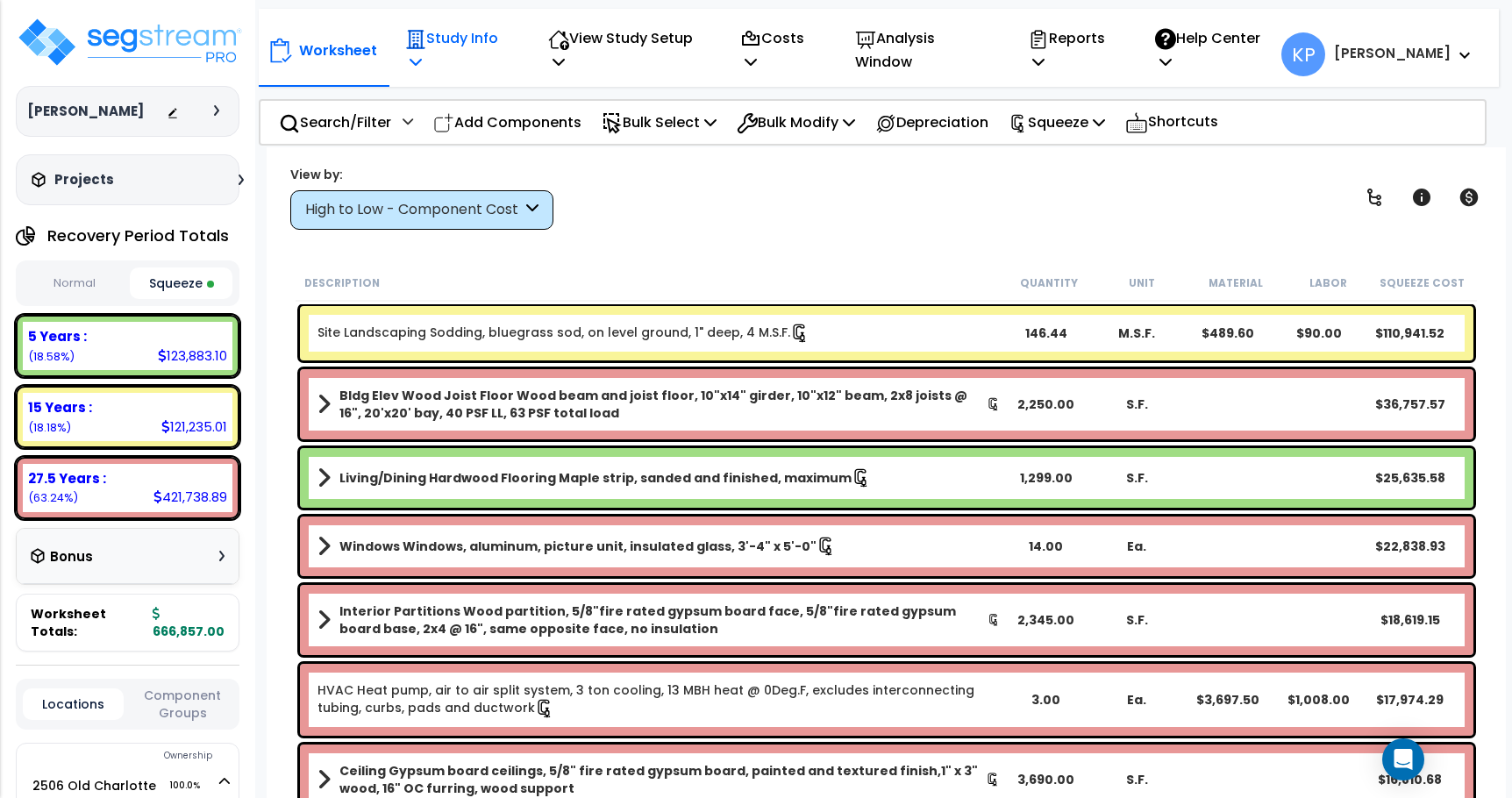
click at [422, 54] on icon at bounding box center [415, 61] width 12 height 14
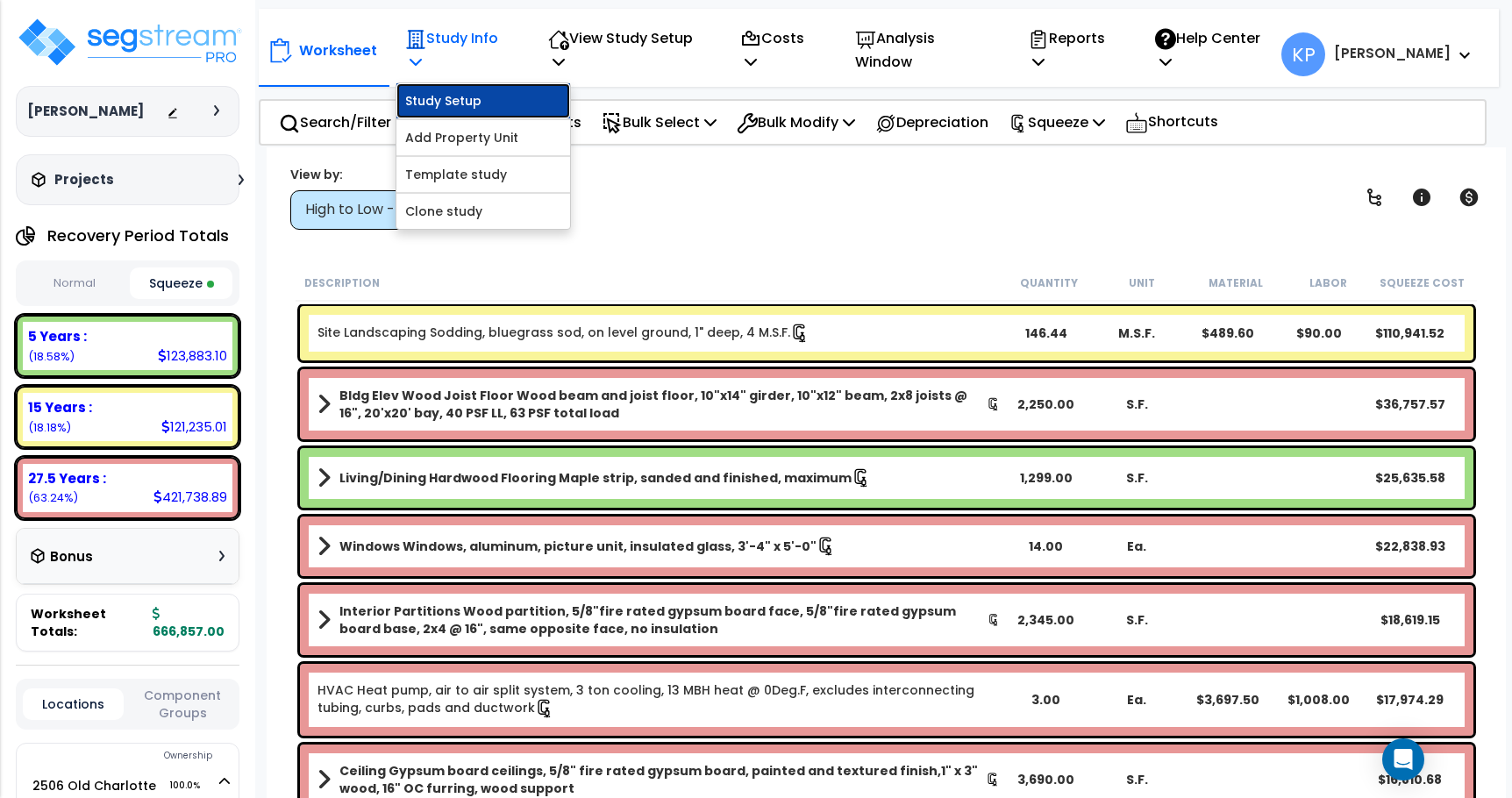
click at [503, 84] on link "Study Setup" at bounding box center [483, 101] width 174 height 36
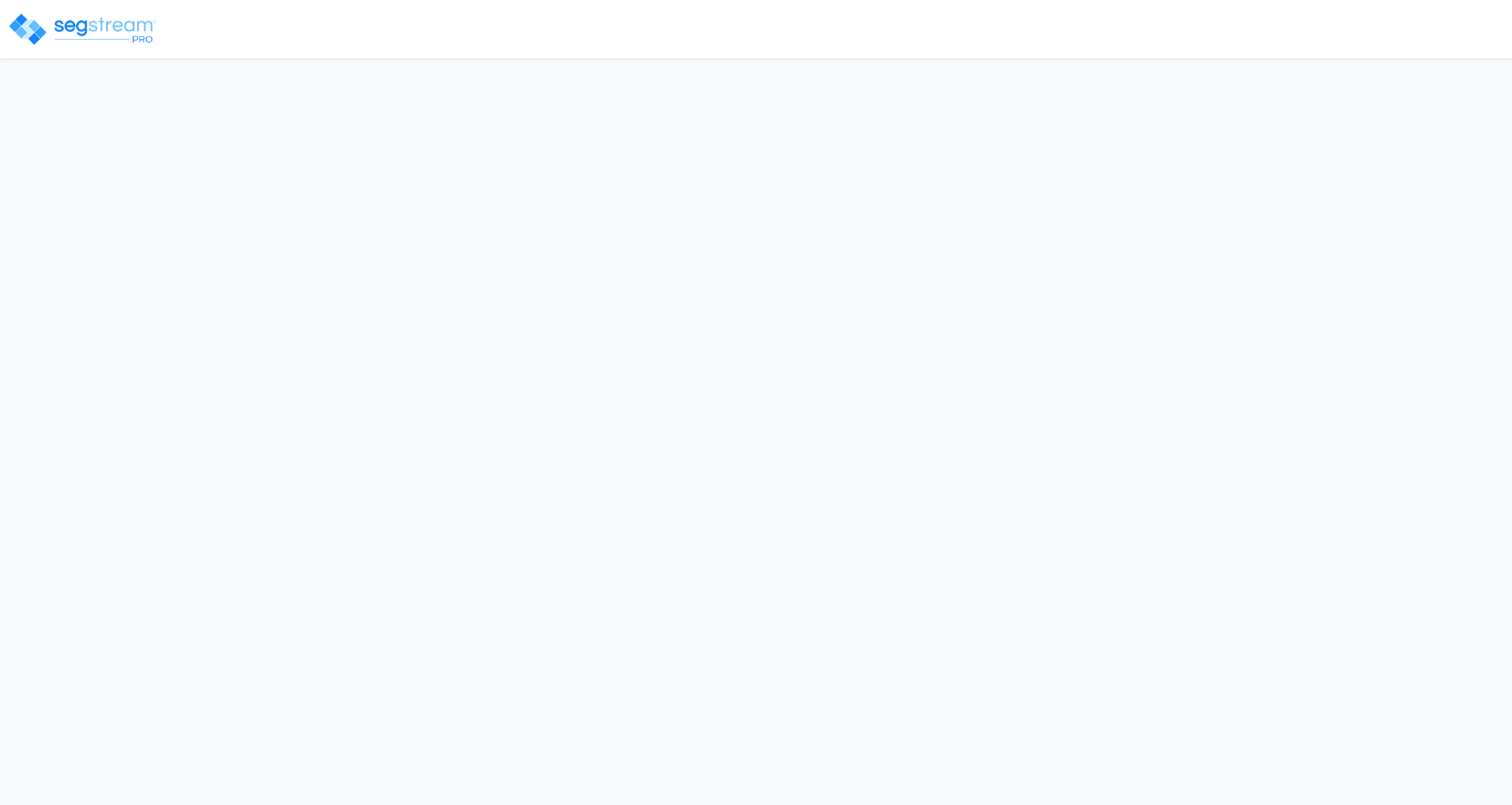
select select "2022"
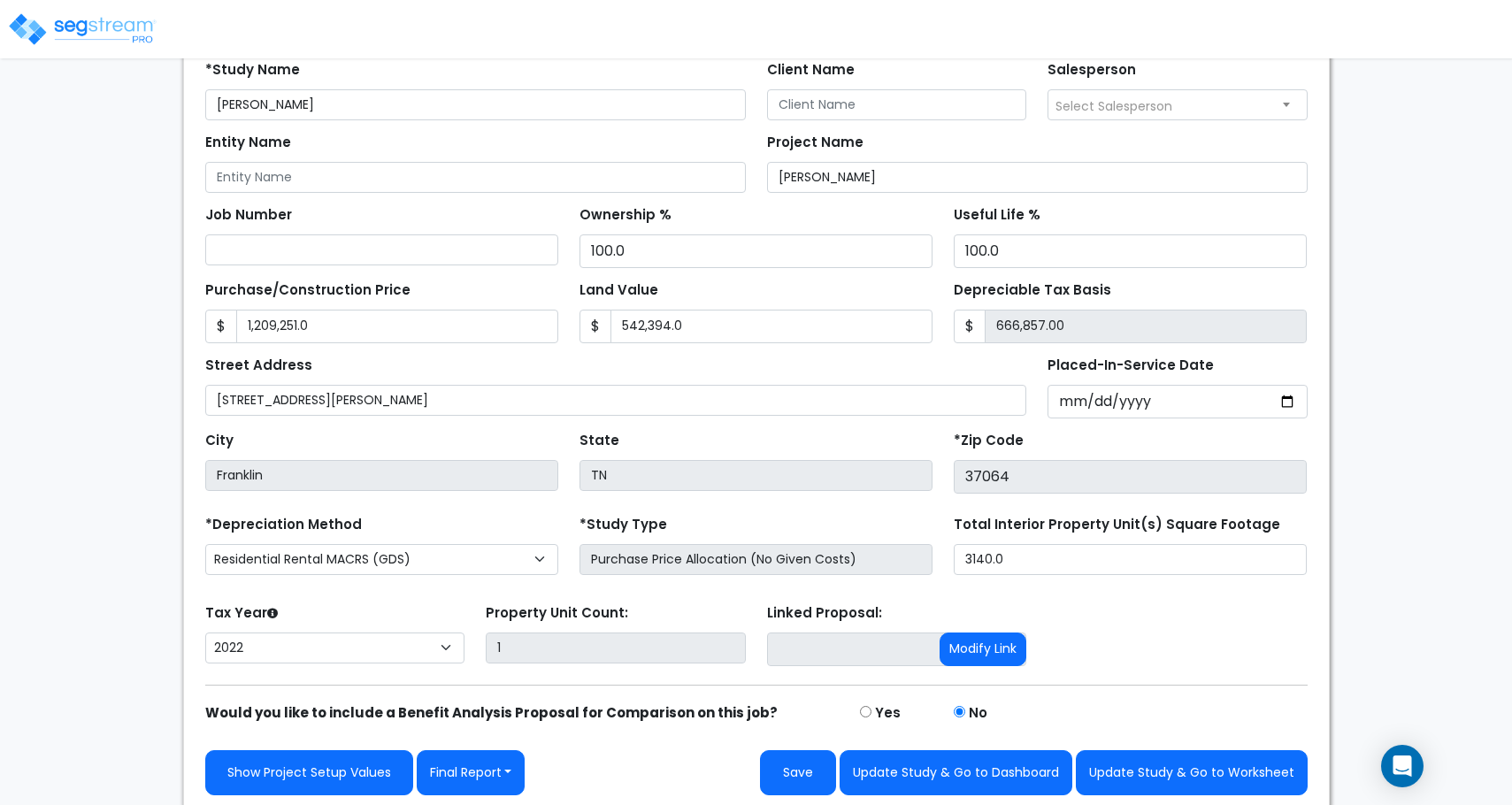
scroll to position [176, 0]
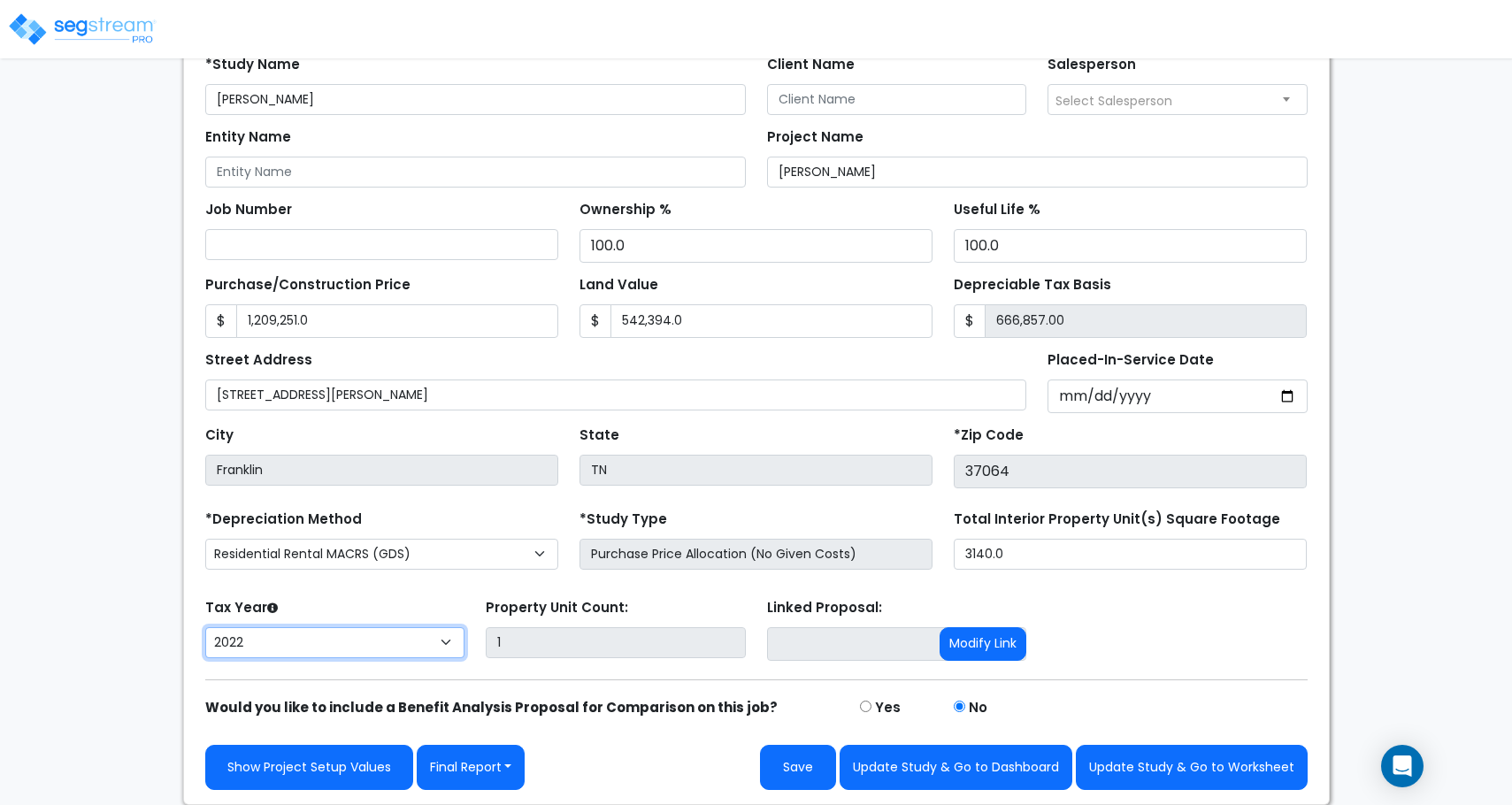
click at [445, 644] on select "2026 2025 2024 2023 2022" at bounding box center [334, 642] width 260 height 31
click at [205, 627] on select "2026 2025 2024 2023 2022" at bounding box center [334, 642] width 260 height 31
click at [1406, 761] on icon "Open Intercom Messenger" at bounding box center [1402, 765] width 20 height 23
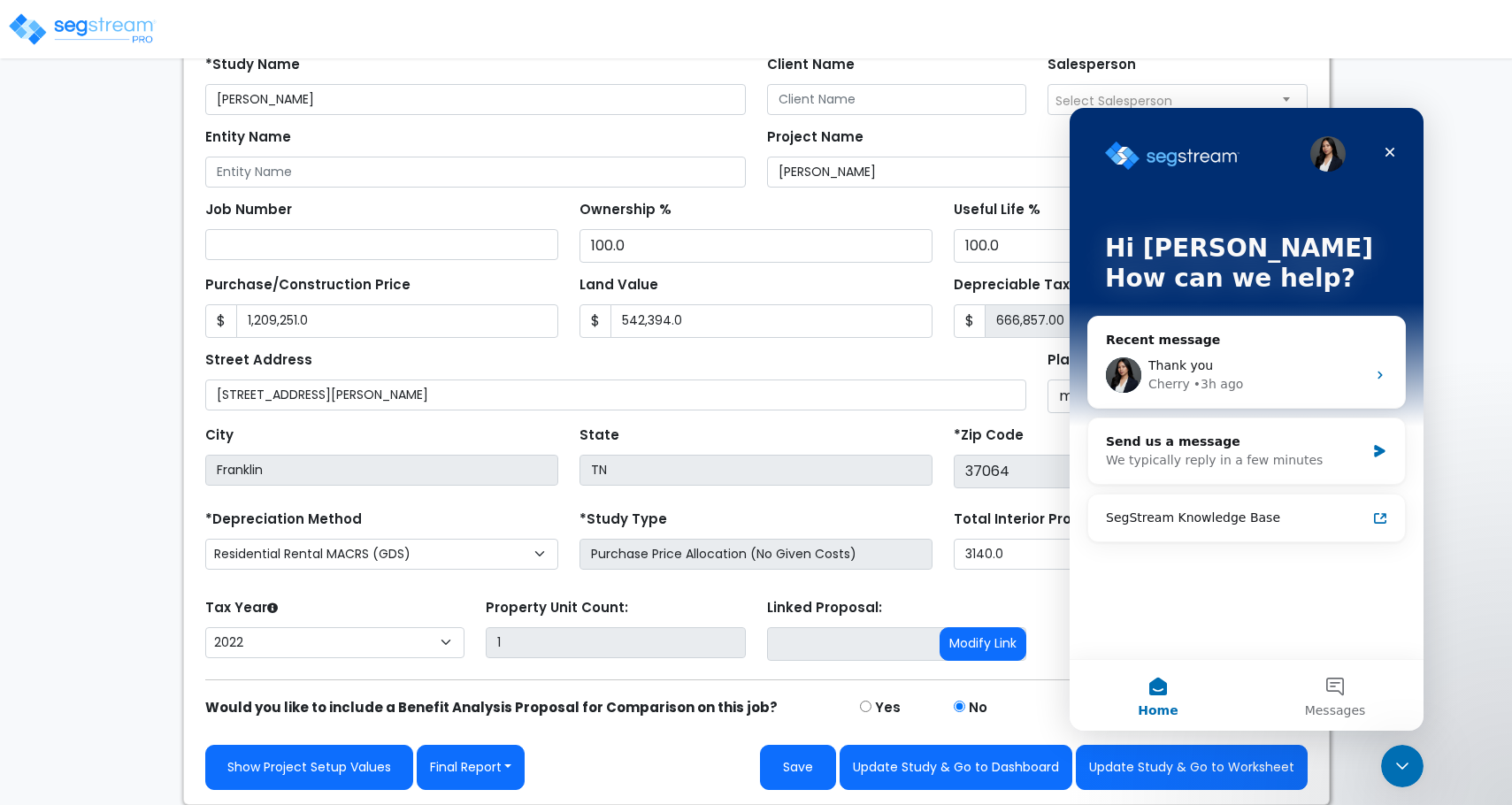
scroll to position [0, 0]
click at [1250, 374] on div "Thank you Cherry • 3h ago" at bounding box center [1257, 374] width 218 height 37
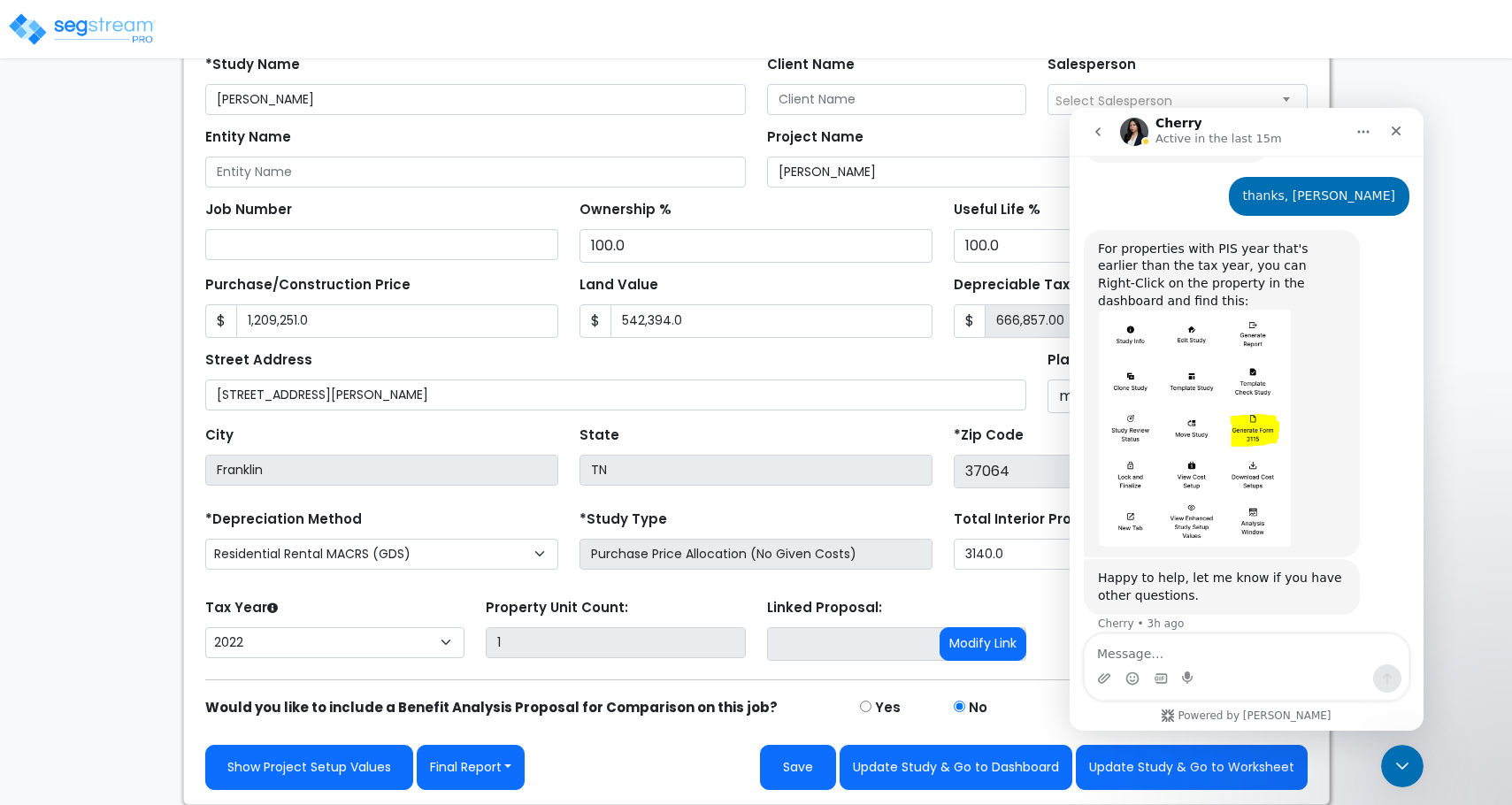
scroll to position [719, 0]
click at [1236, 664] on textarea "Message…" at bounding box center [1246, 649] width 324 height 30
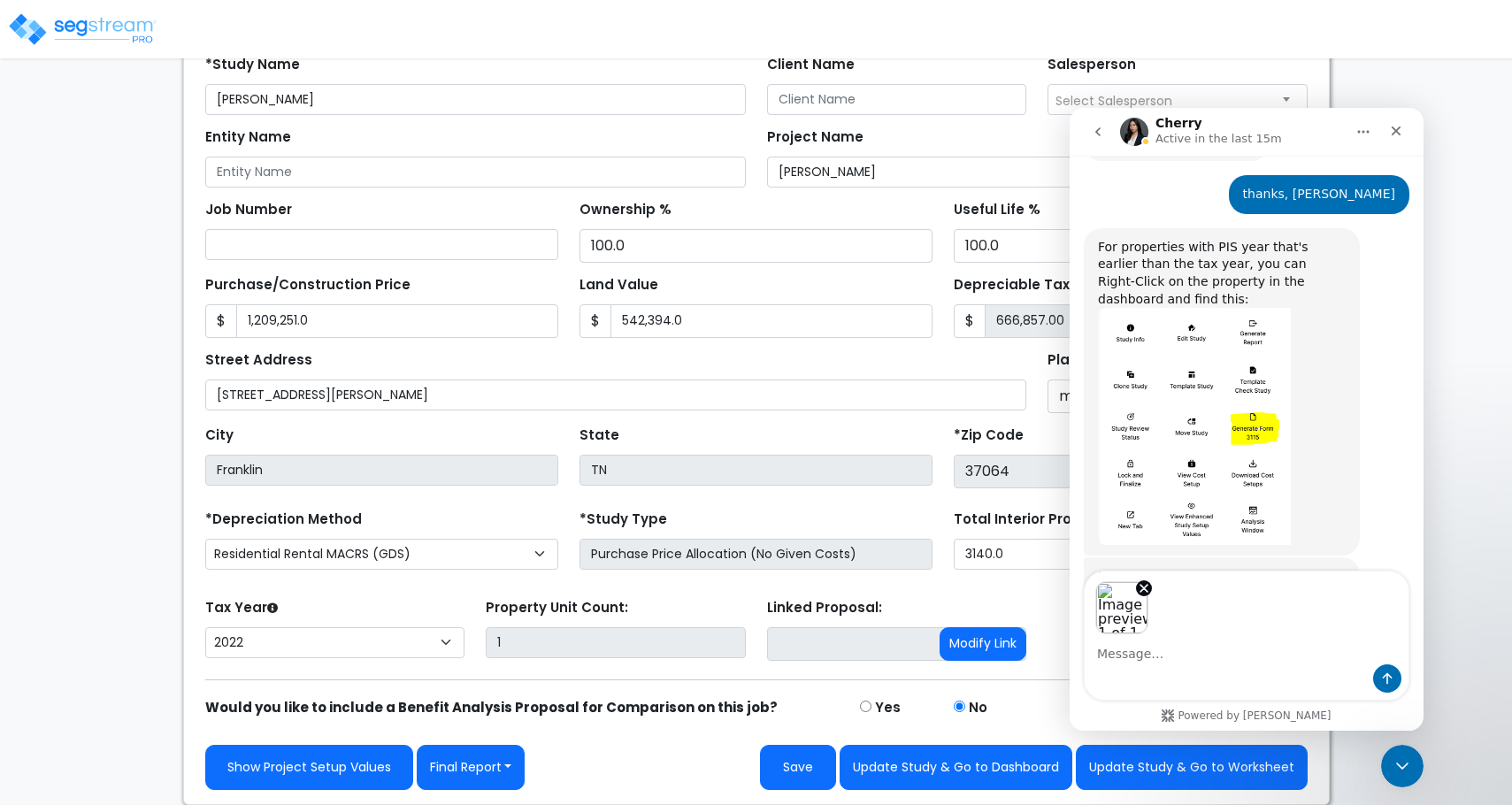
scroll to position [782, 0]
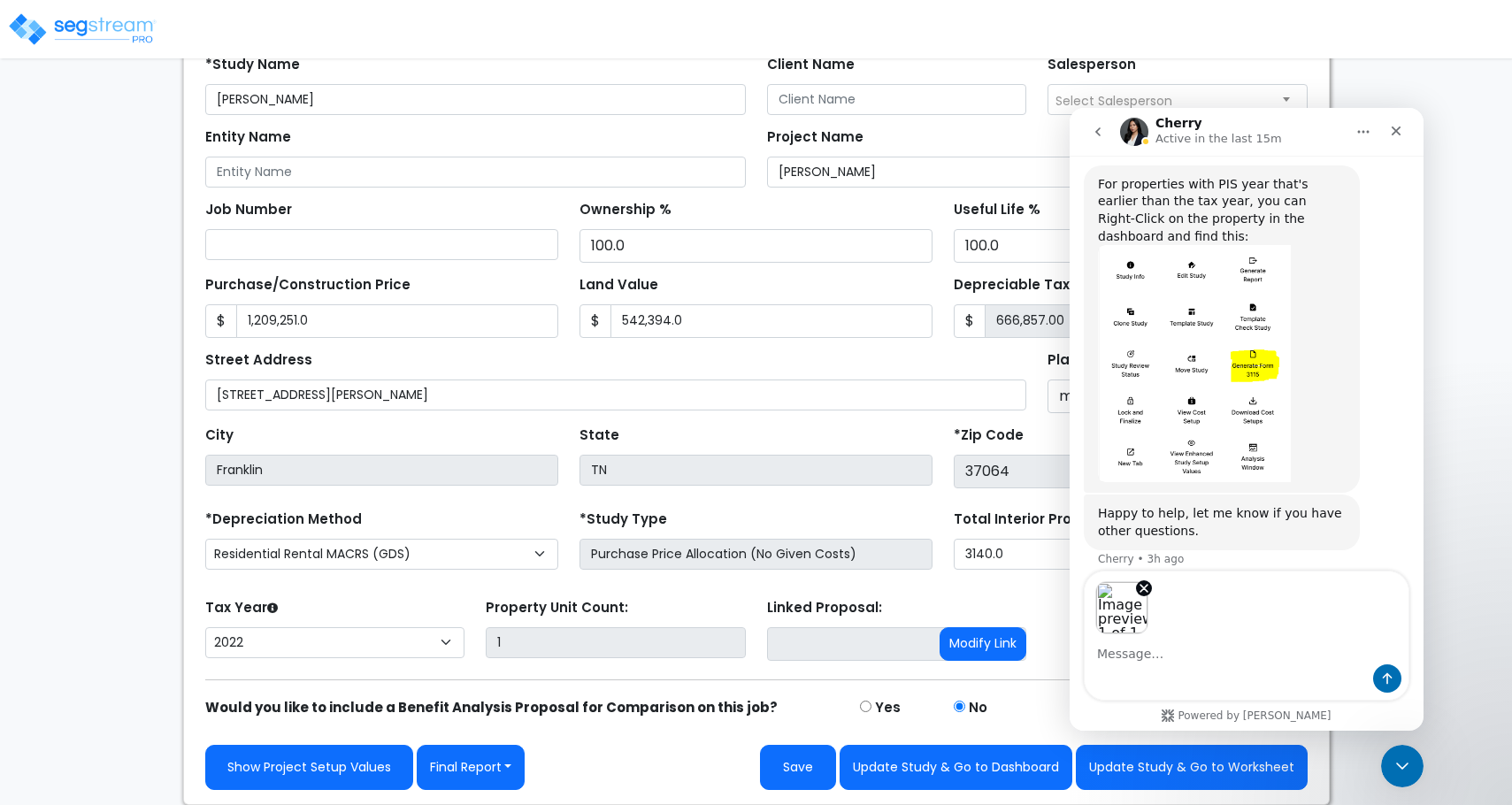
click at [58, 387] on div "We are Building your Study. So please grab a coffee and let us do the heavy lif…" at bounding box center [756, 353] width 1512 height 904
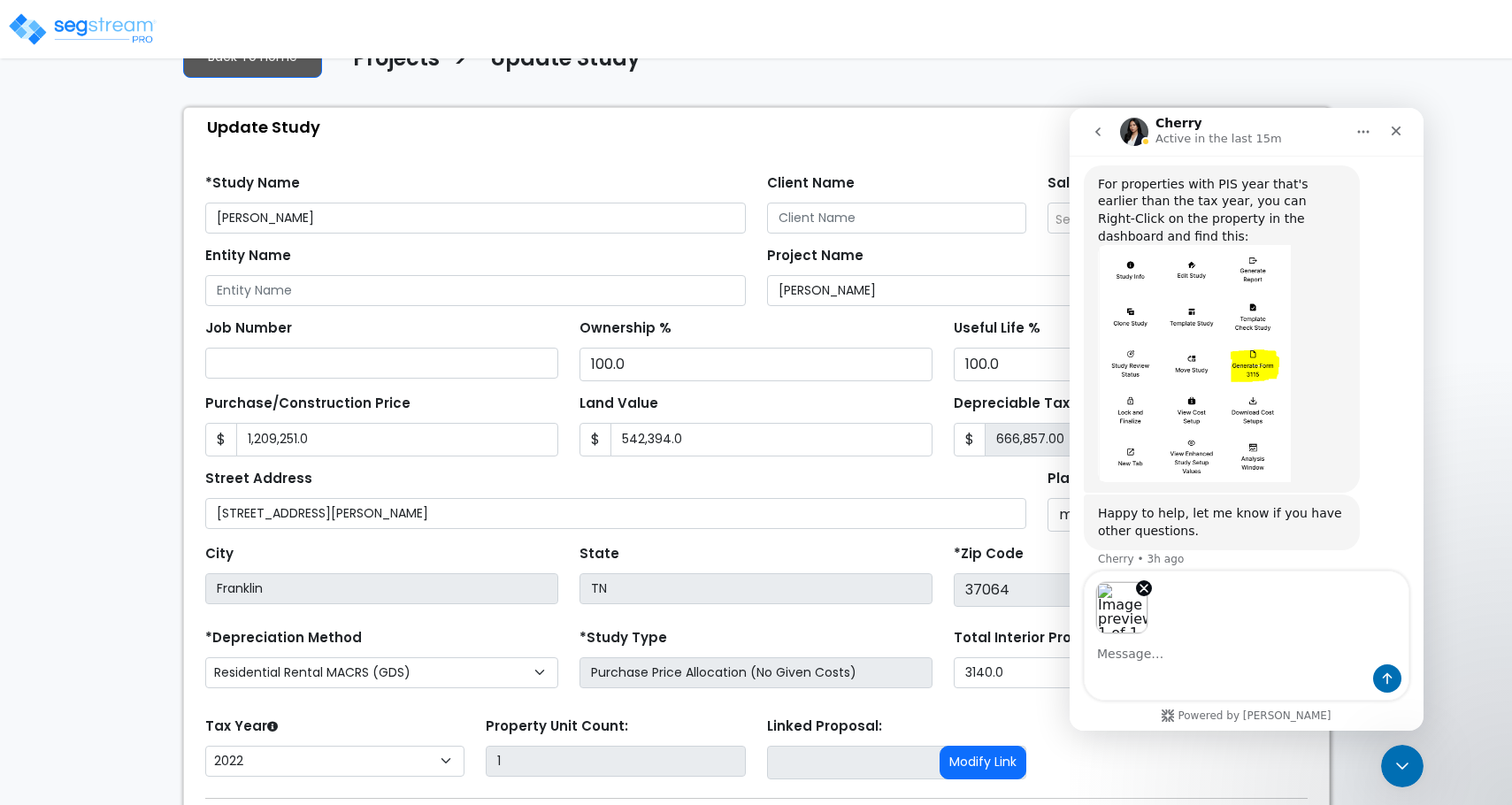
scroll to position [176, 0]
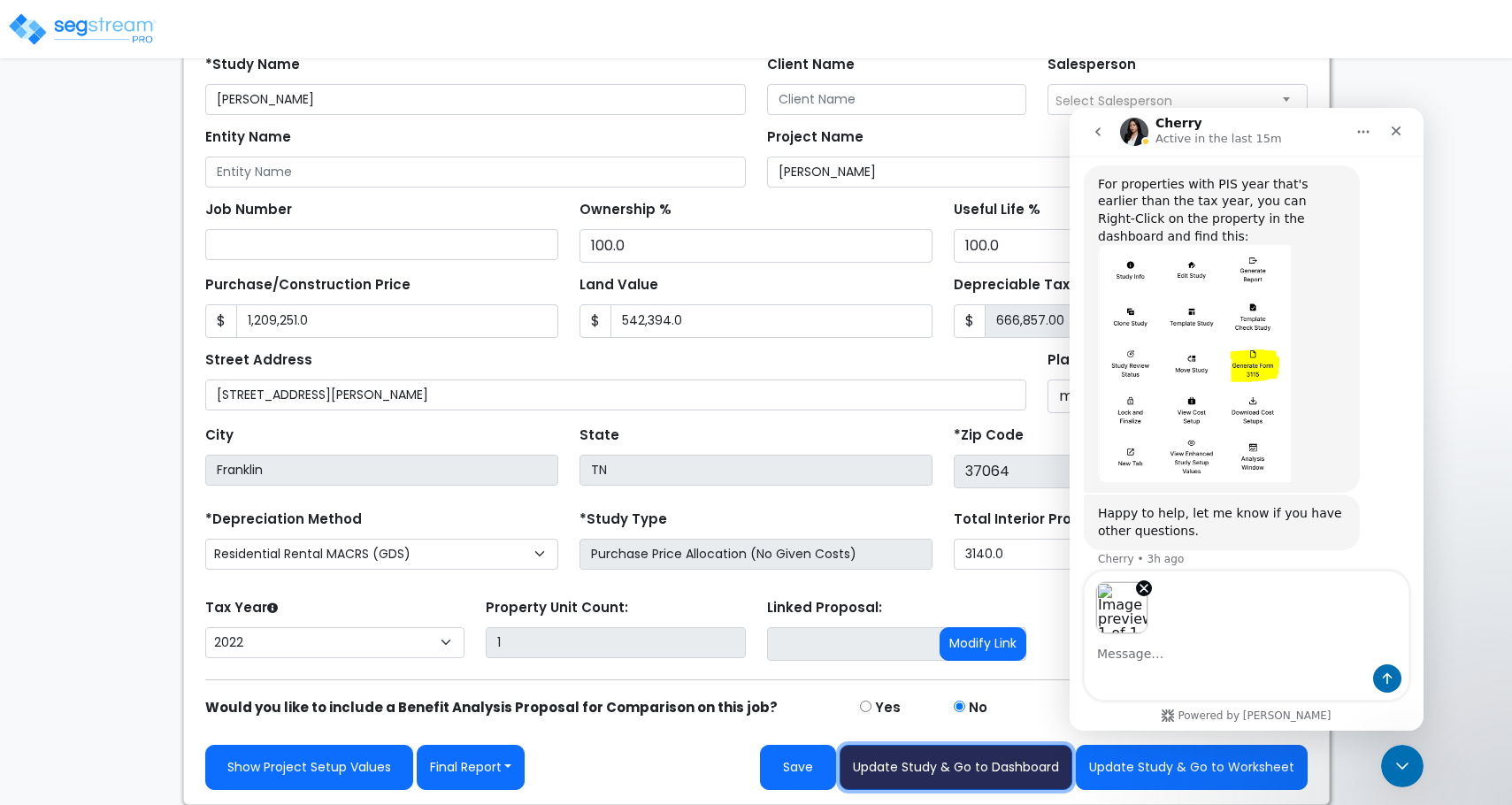
click at [967, 766] on button "Update Study & Go to Dashboard" at bounding box center [957, 767] width 233 height 45
type input "1209251"
type input "542394"
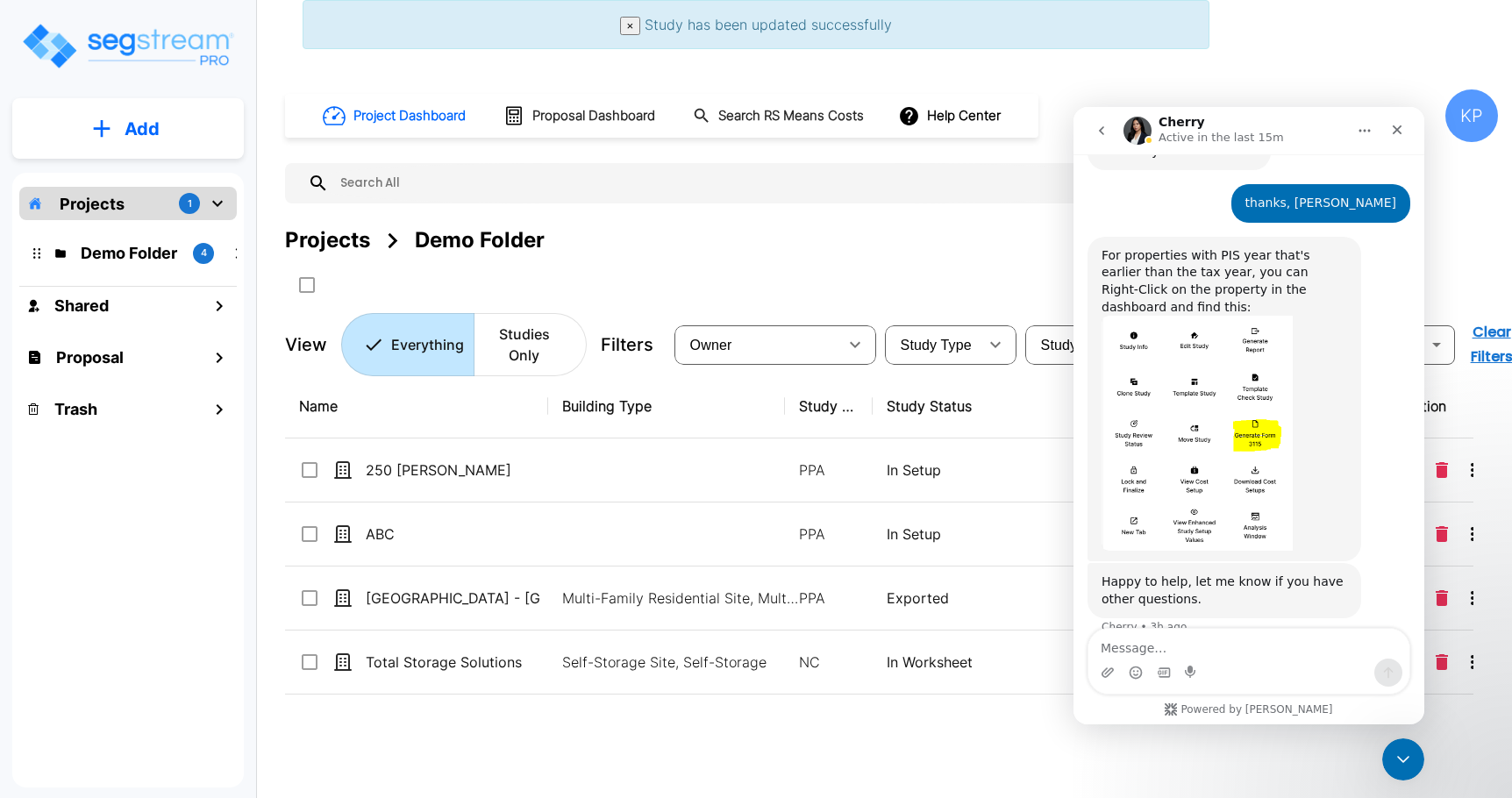
scroll to position [713, 0]
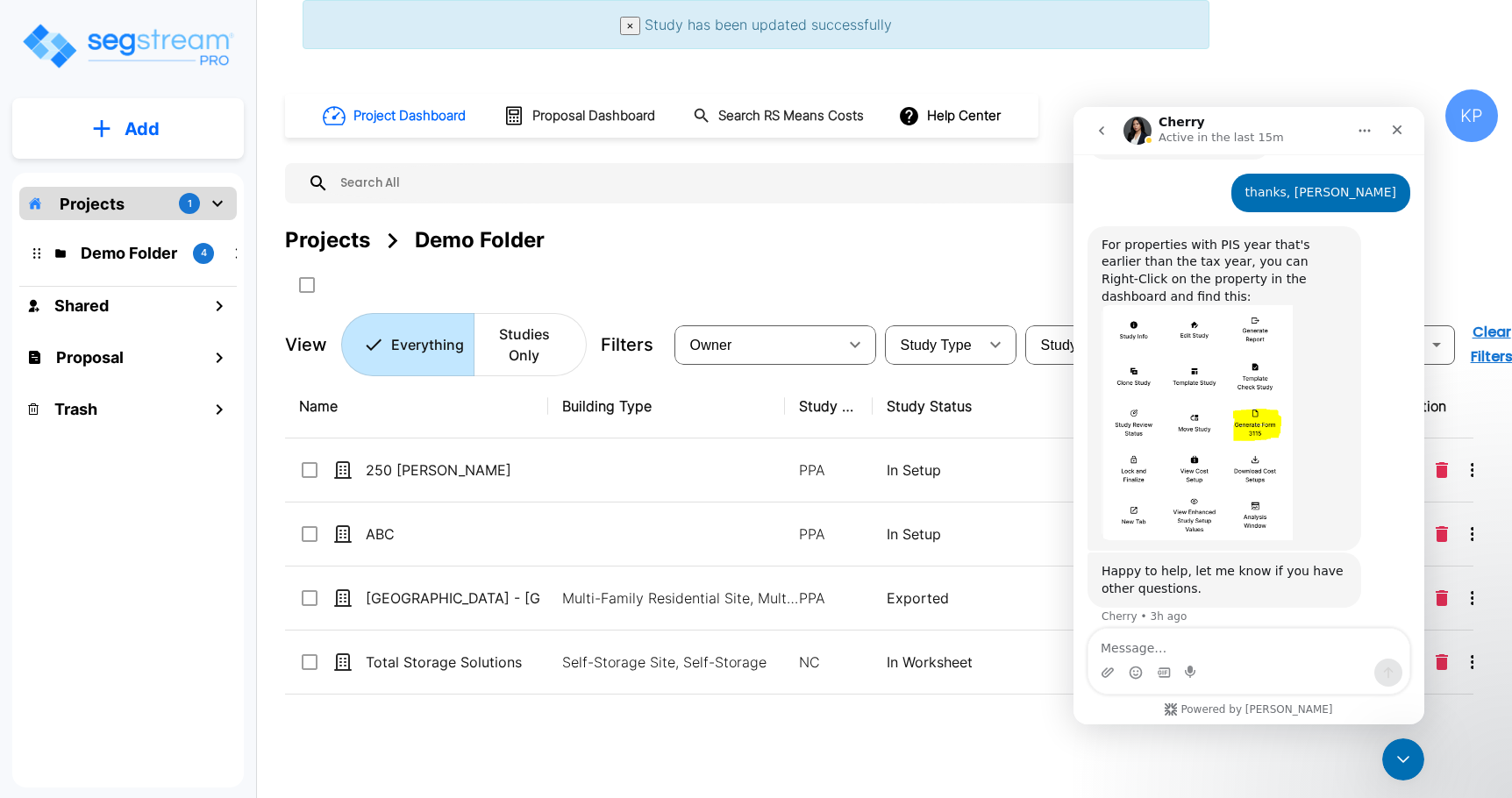
click at [125, 201] on div "Projects 1" at bounding box center [128, 203] width 217 height 34
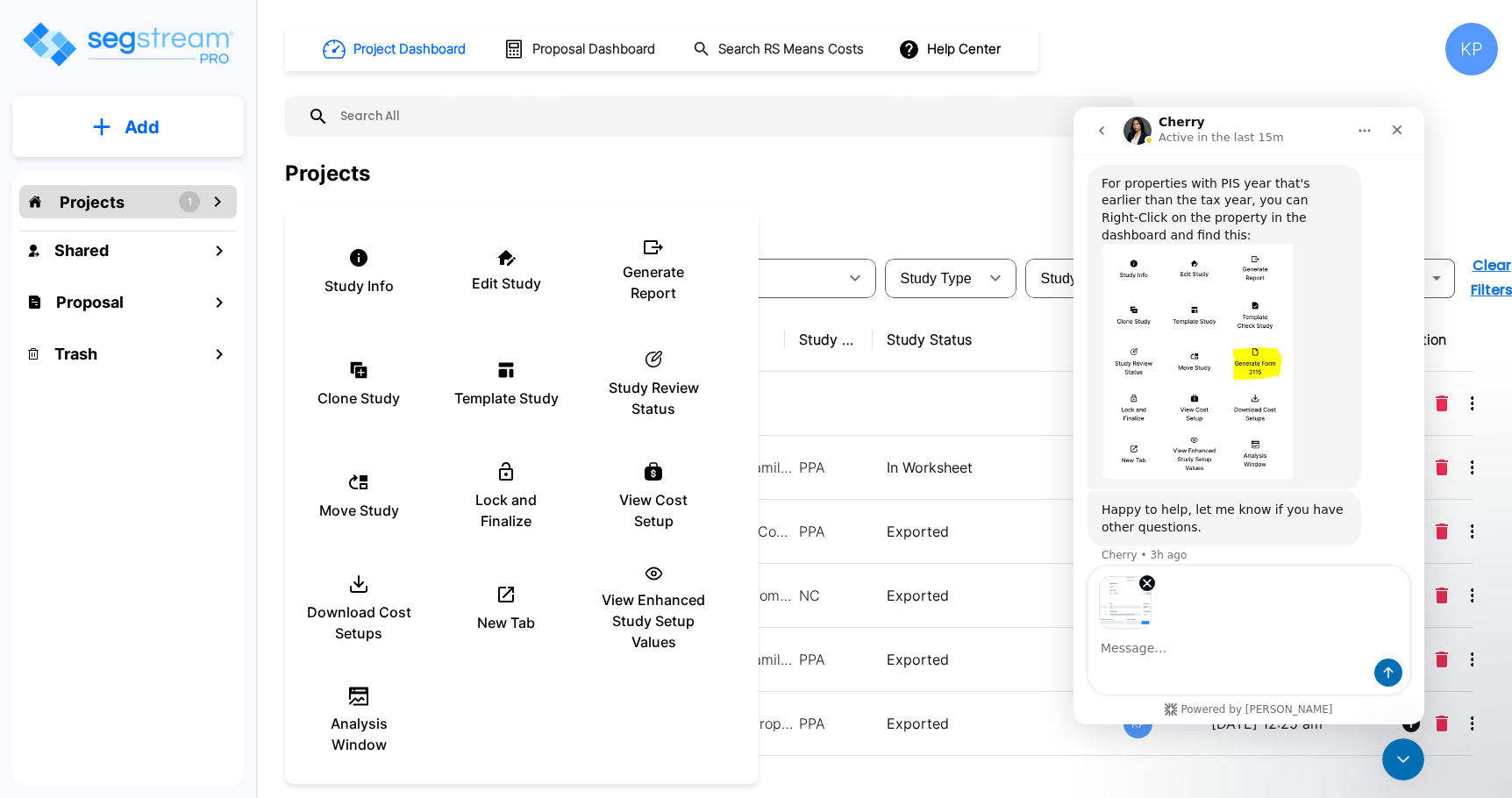
scroll to position [775, 0]
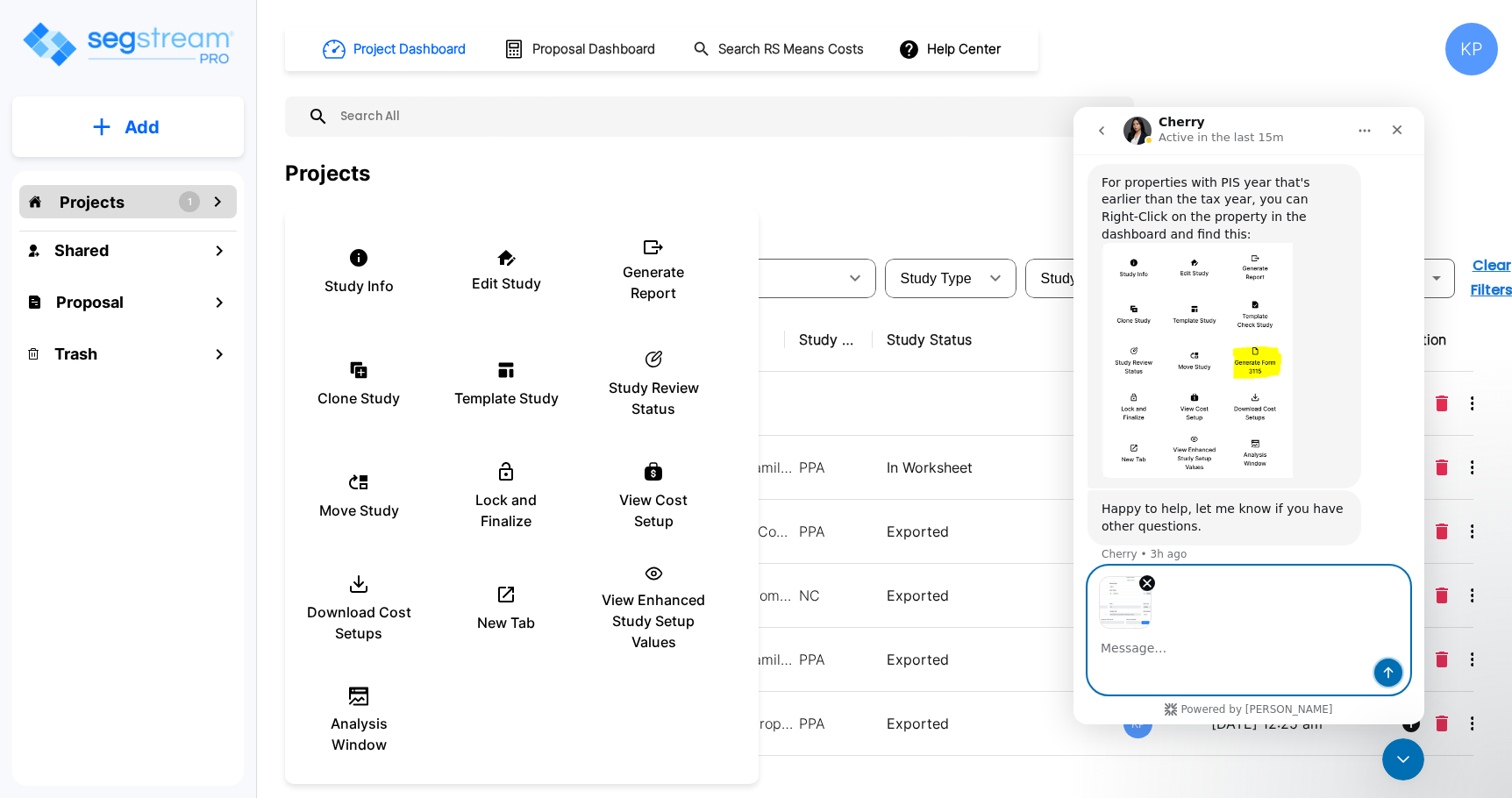
click at [1390, 681] on button "Send a message…" at bounding box center [1388, 673] width 28 height 28
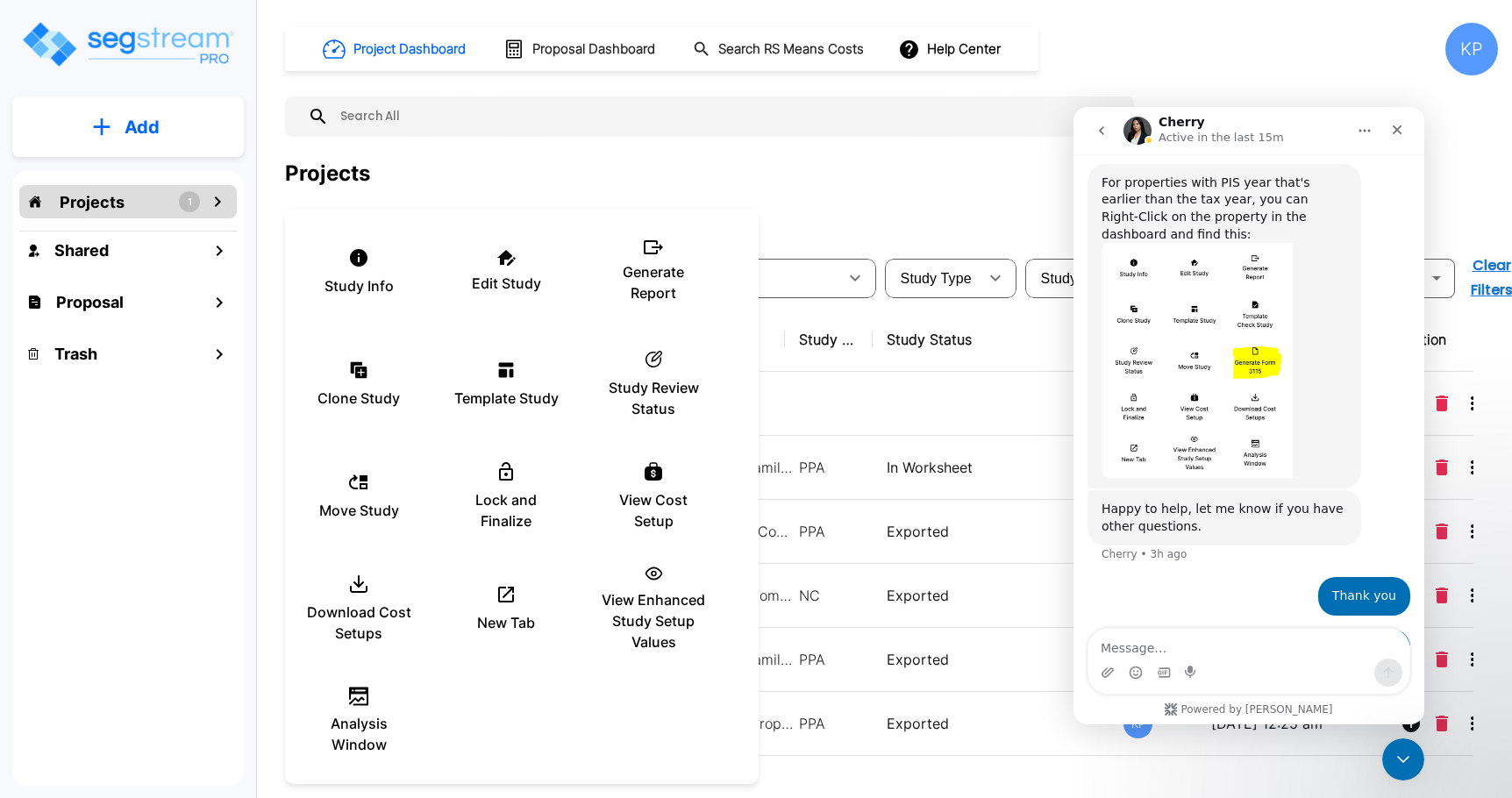
scroll to position [865, 0]
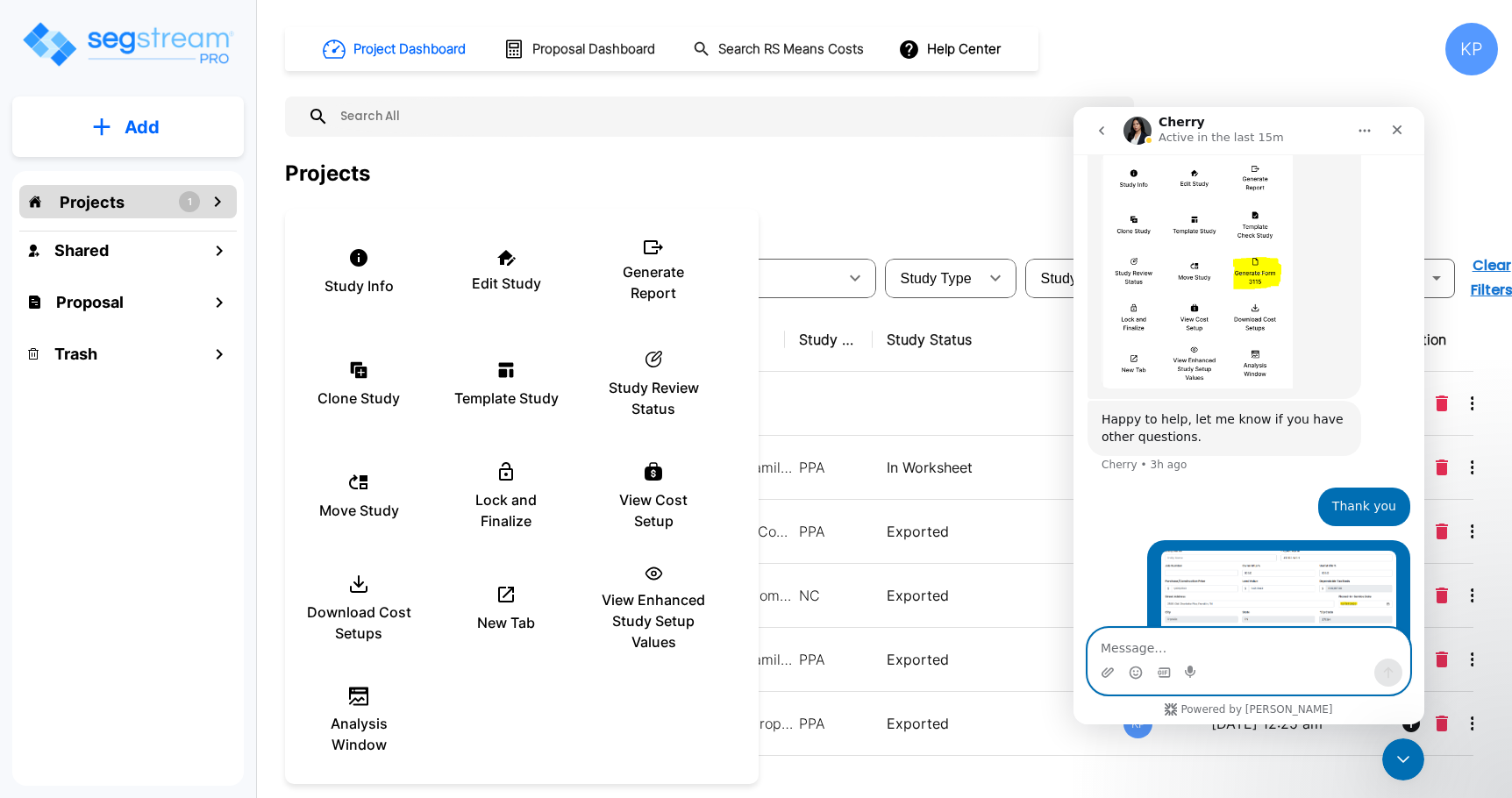
click at [1218, 649] on textarea "Message…" at bounding box center [1248, 643] width 321 height 30
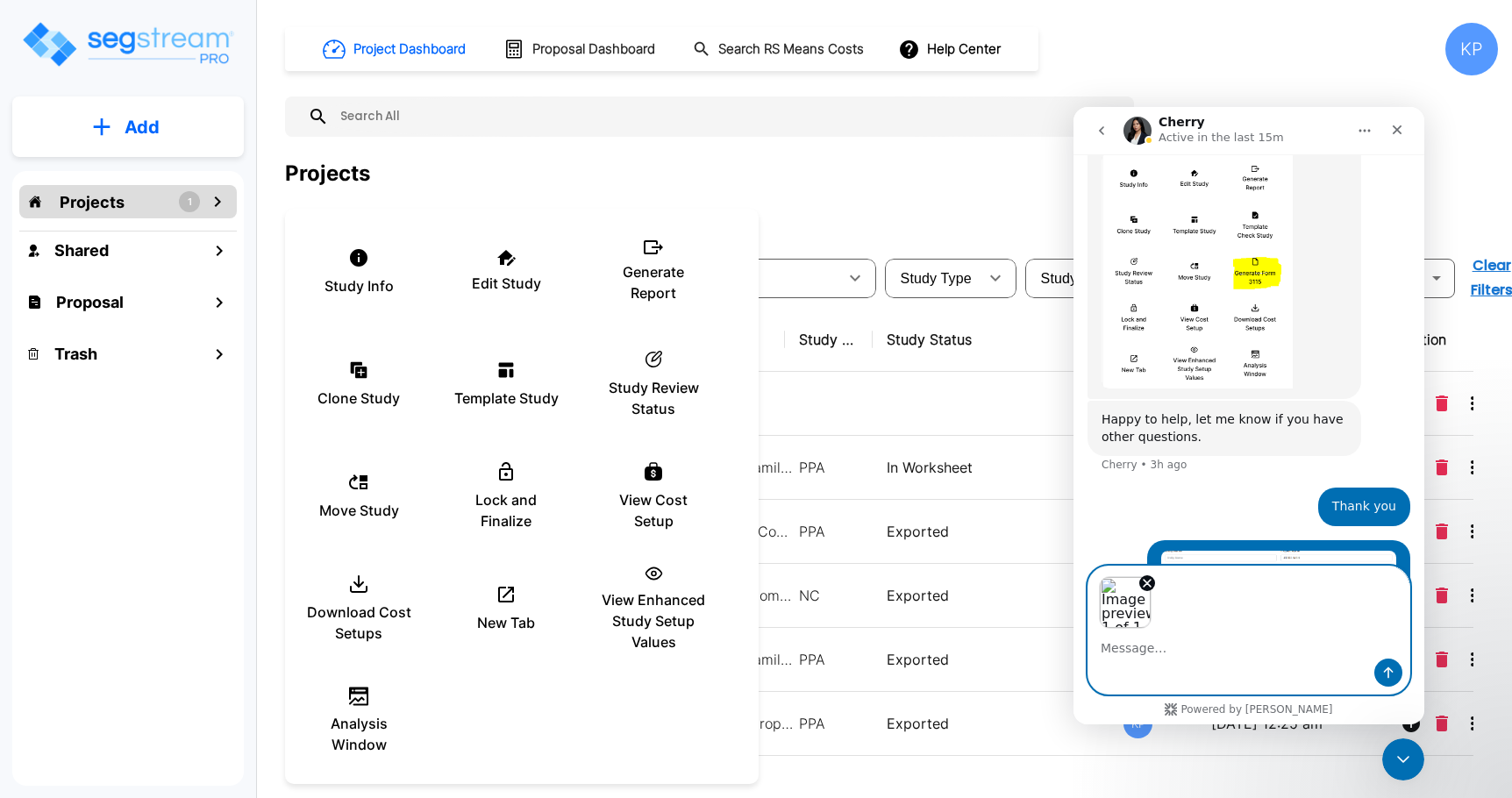
scroll to position [927, 0]
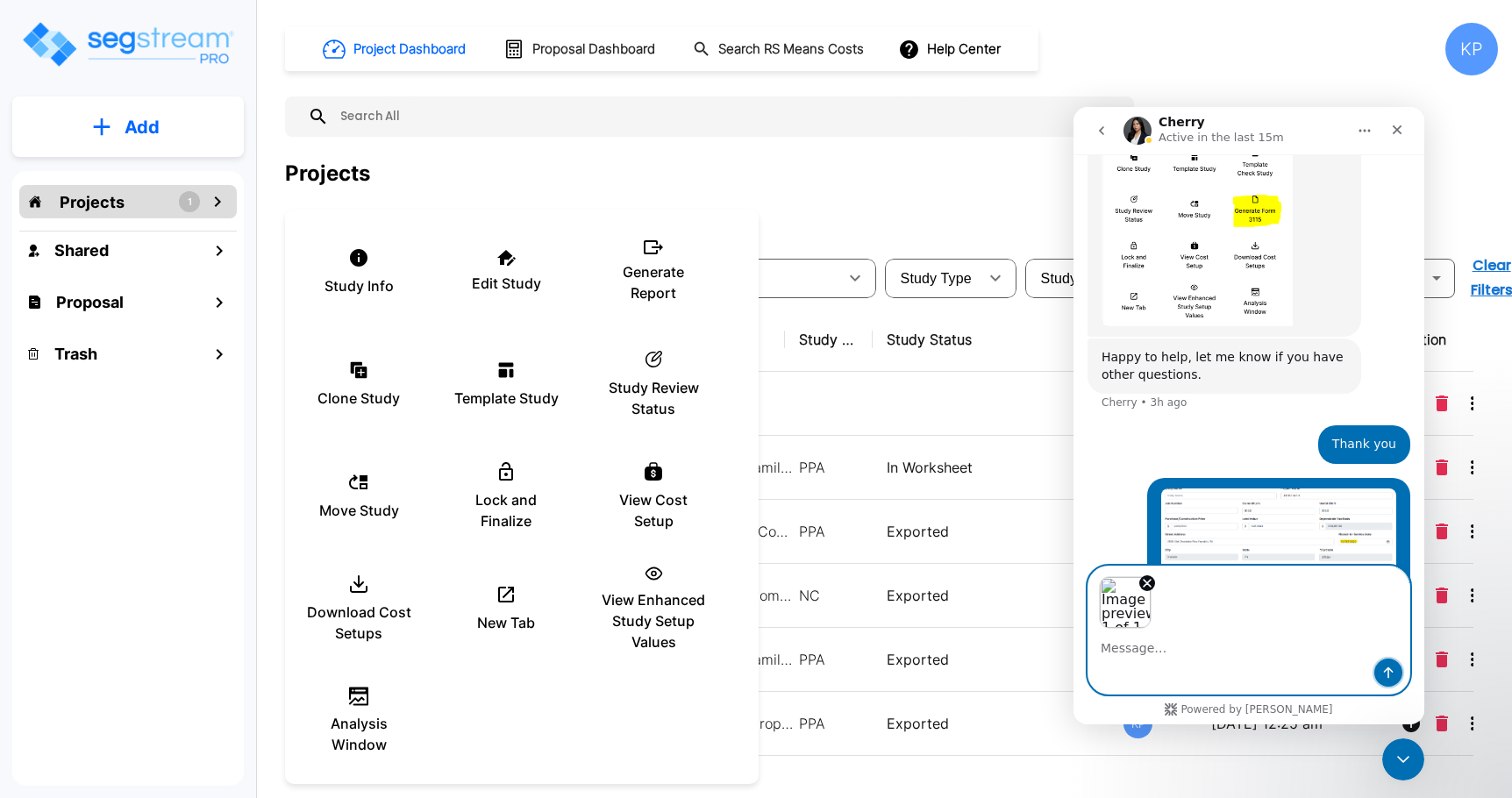
click at [1383, 674] on icon "Send a message…" at bounding box center [1388, 673] width 14 height 14
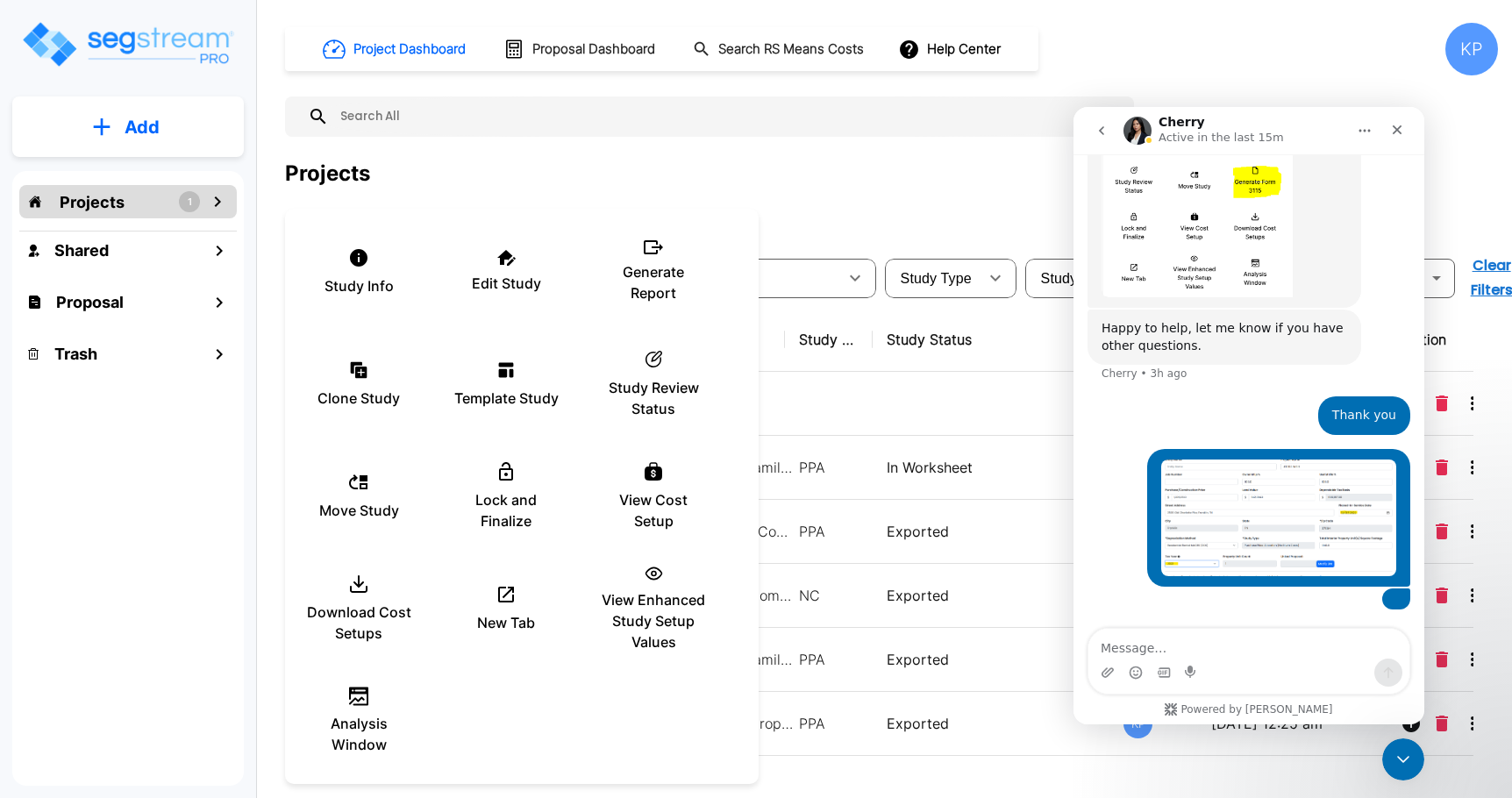
scroll to position [1123, 0]
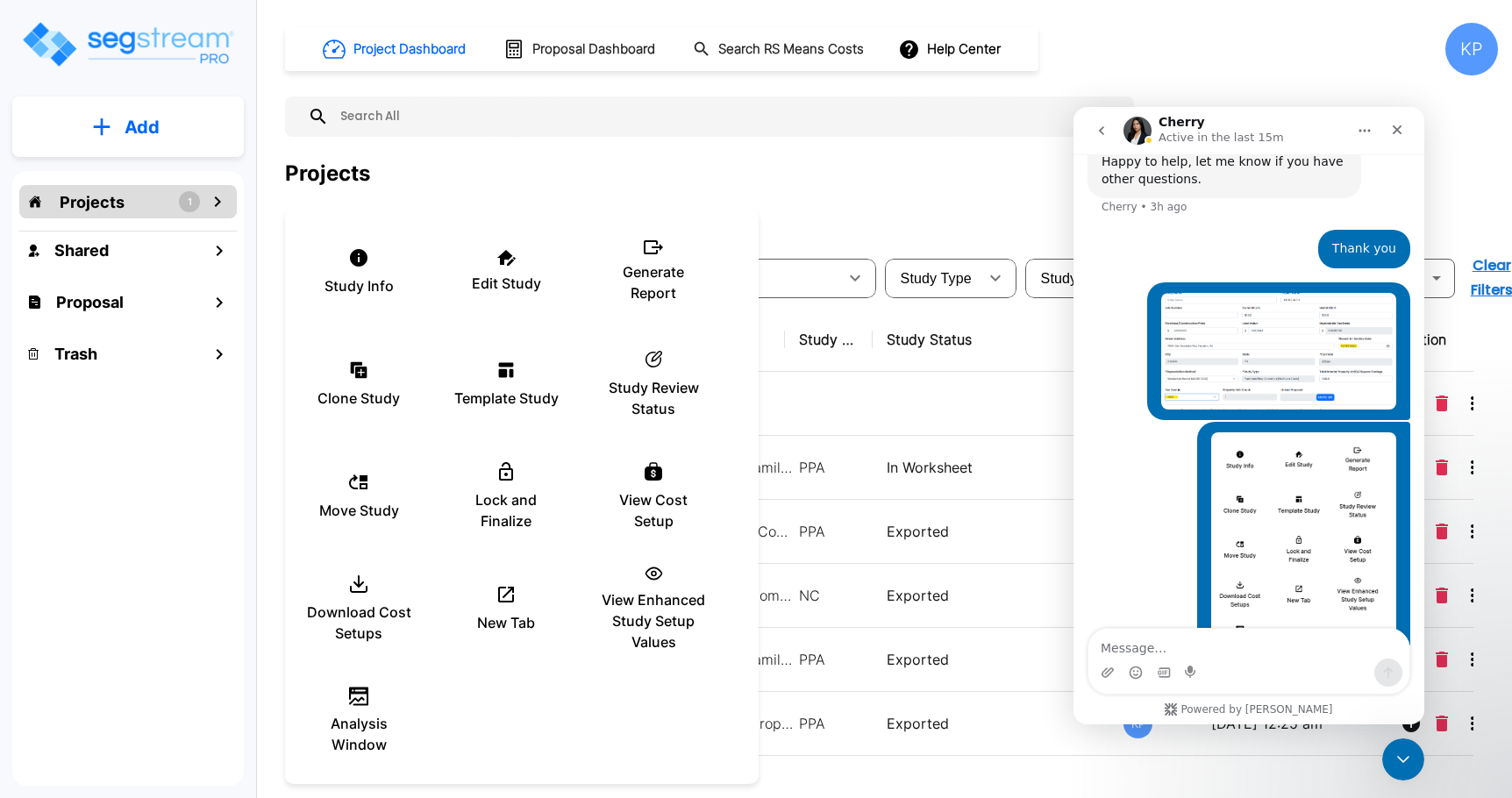
click at [1164, 650] on textarea "Message…" at bounding box center [1248, 643] width 321 height 30
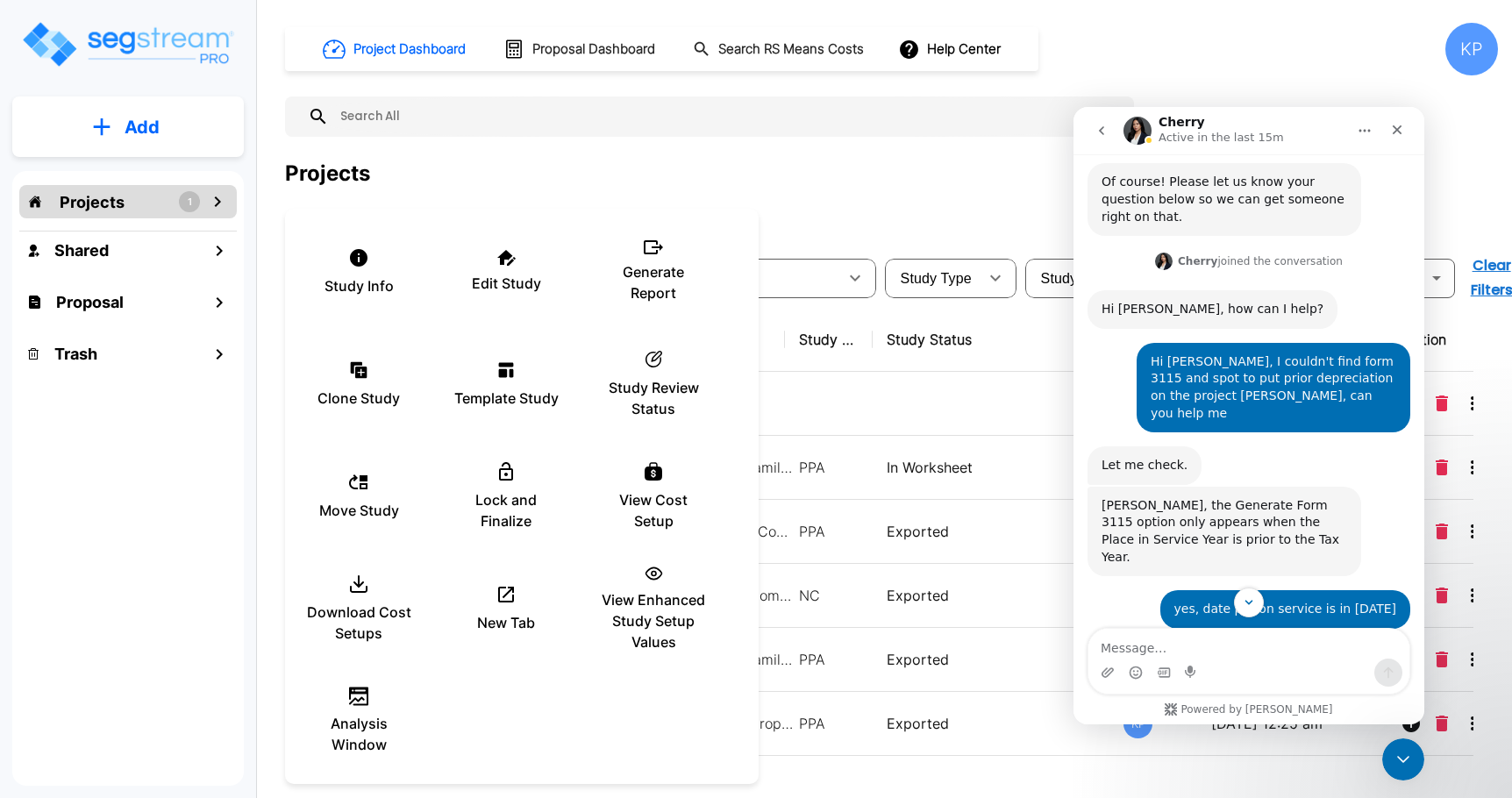
scroll to position [158, 0]
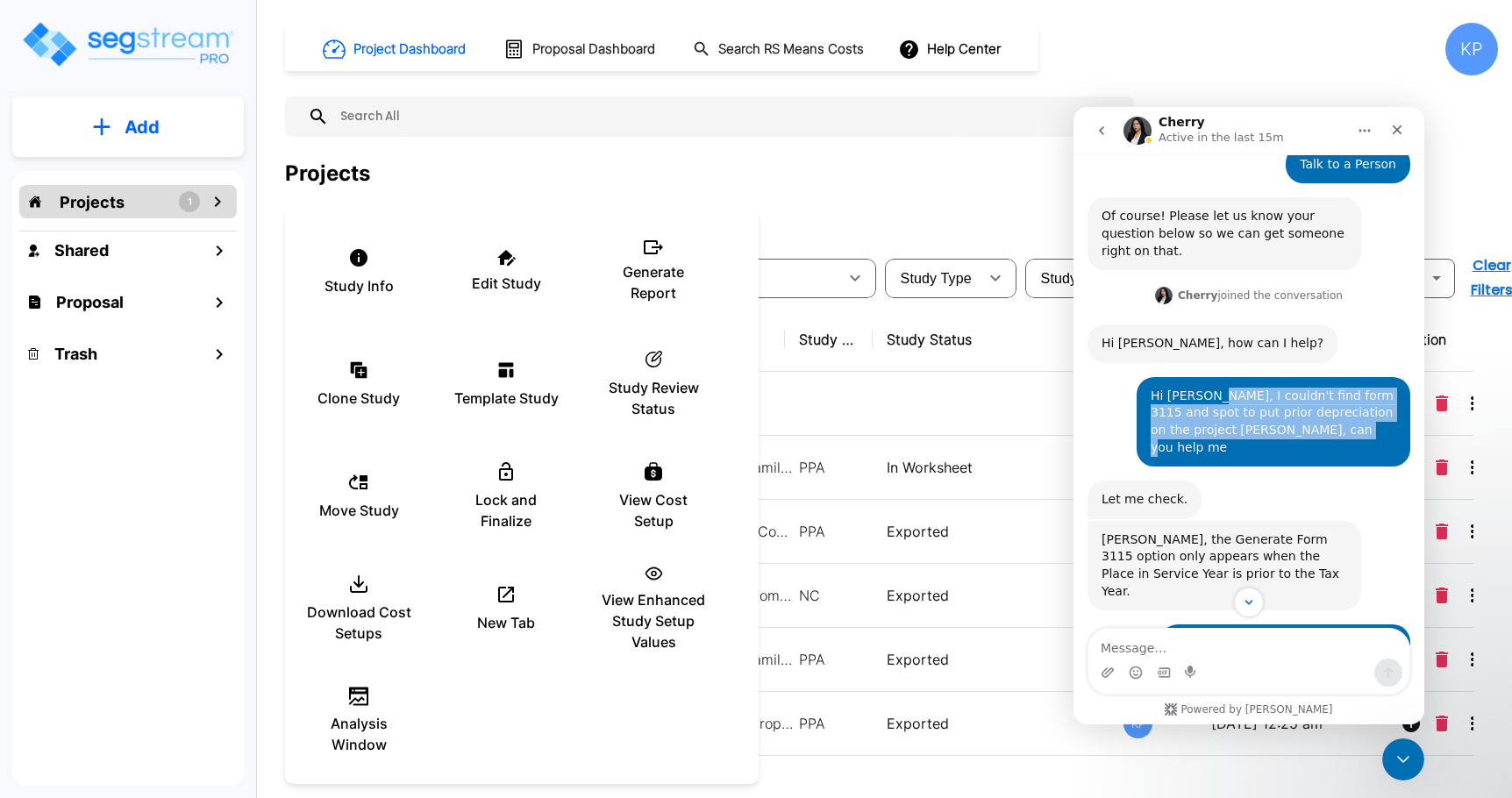
drag, startPoint x: 1281, startPoint y: 416, endPoint x: 1198, endPoint y: 382, distance: 89.7
click at [1198, 388] on div "Hi Cherry, I couldn't find form 3115 and spot to put prior depreciation on the …" at bounding box center [1272, 421] width 246 height 68
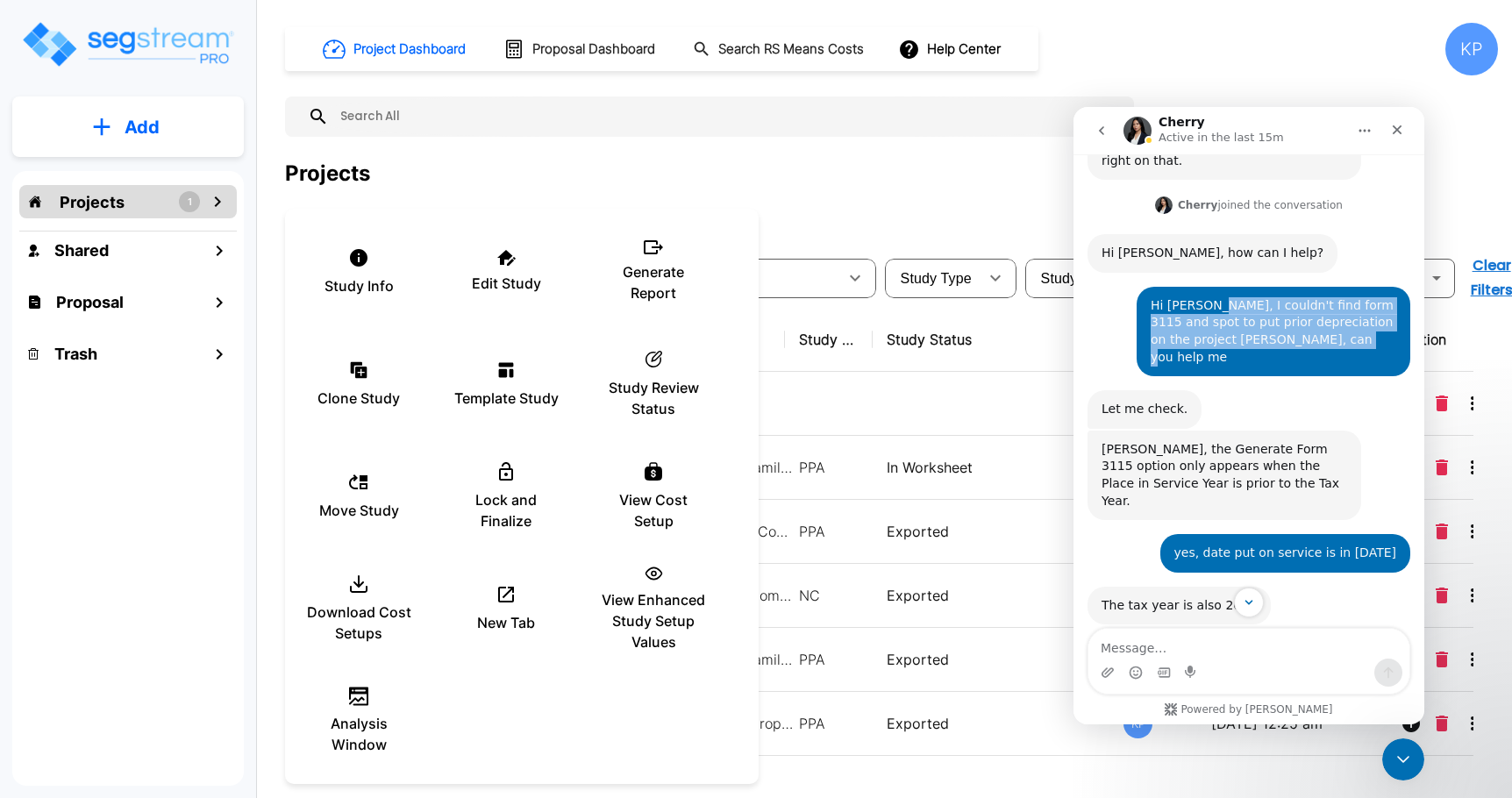
scroll to position [246, 0]
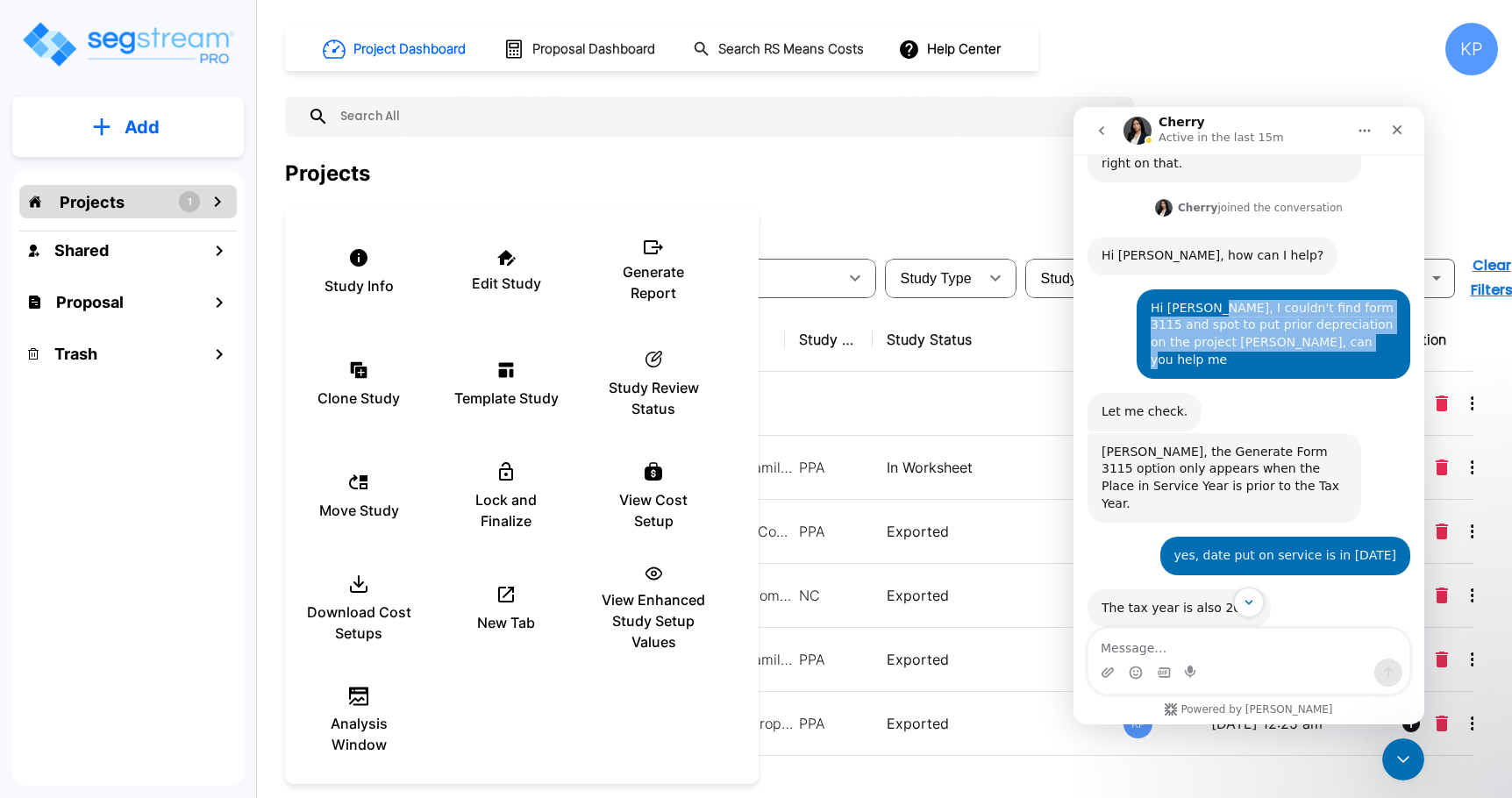
copy div "I couldn't find form 3115 and spot to put prior depreciation on the project Mar…"
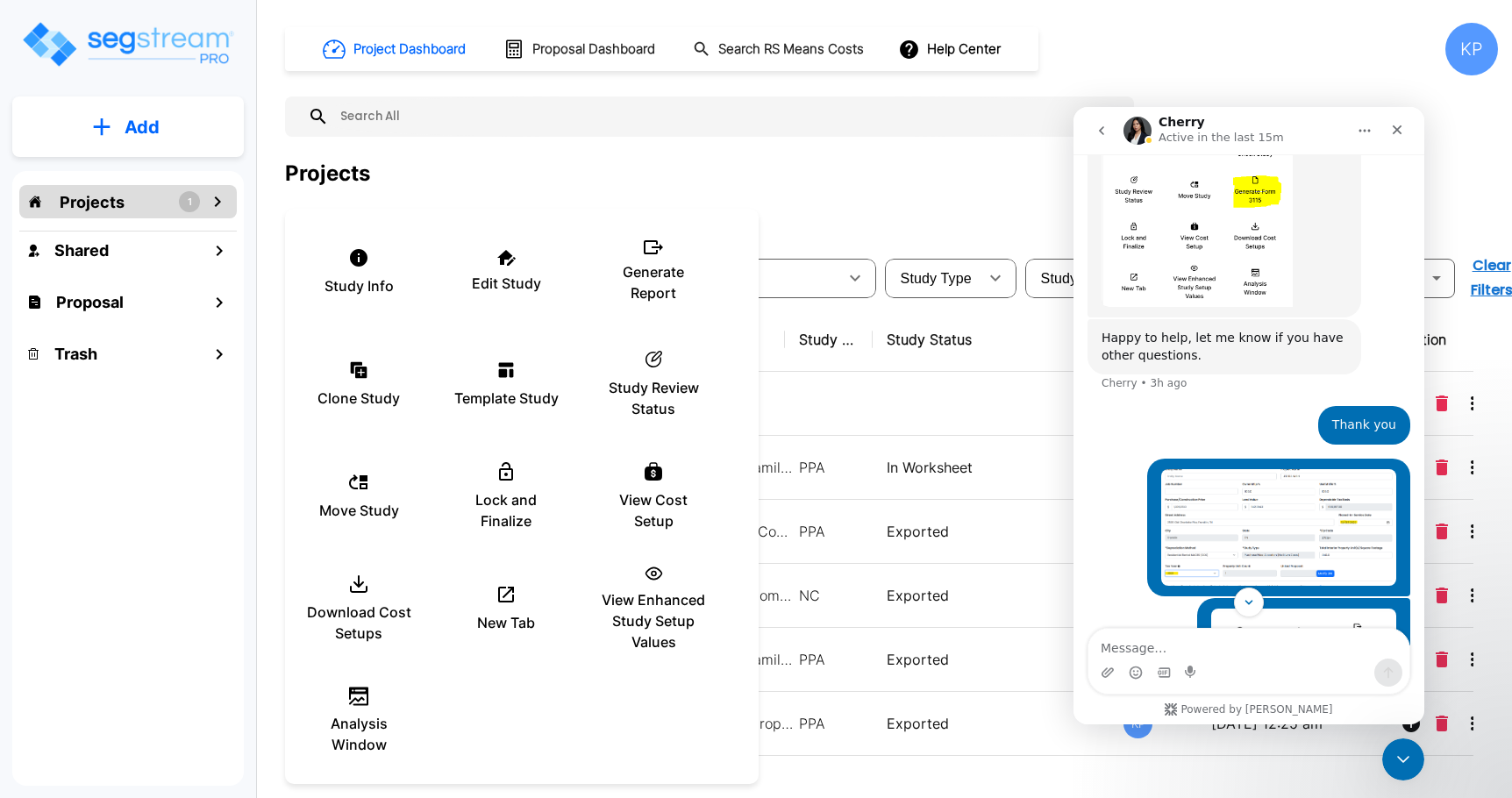
scroll to position [1123, 0]
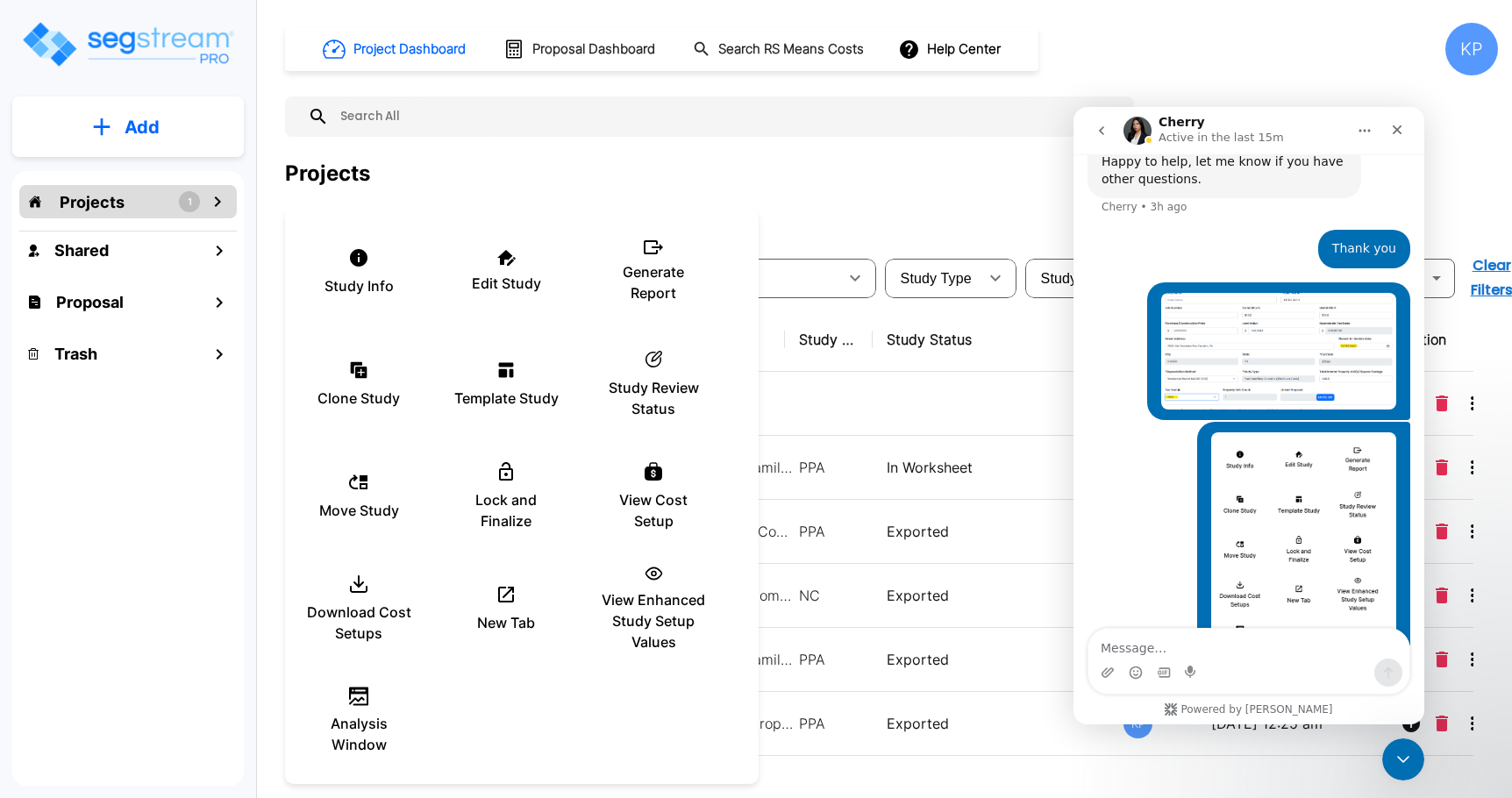
click at [1140, 649] on textarea "Message…" at bounding box center [1248, 643] width 321 height 30
paste textarea "I couldn't find form 3115 and spot to put prior depreciation on the project Mar…"
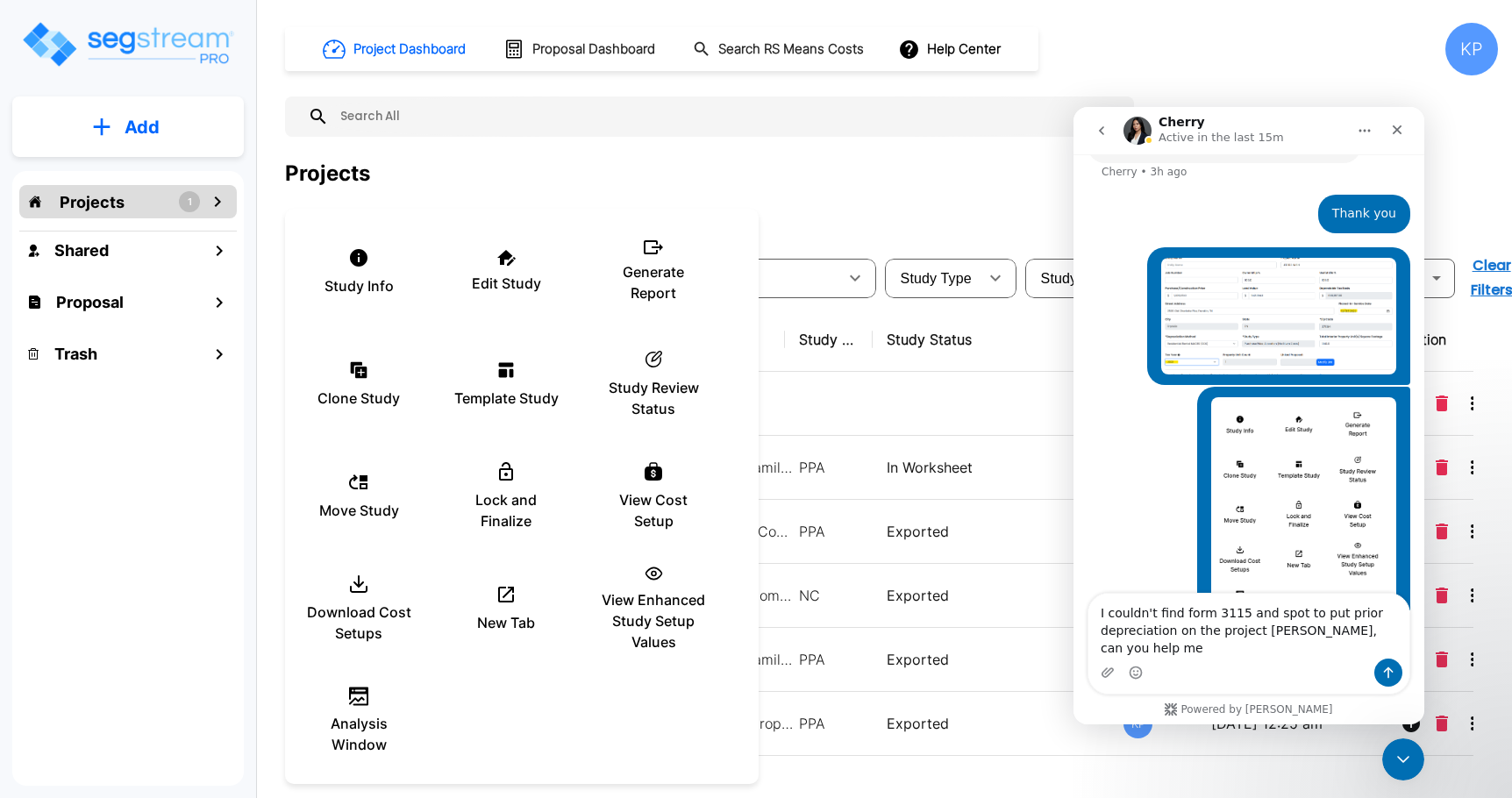
type textarea "I couldn't find form 3115 and spot to put prior depreciation on the project Mar…"
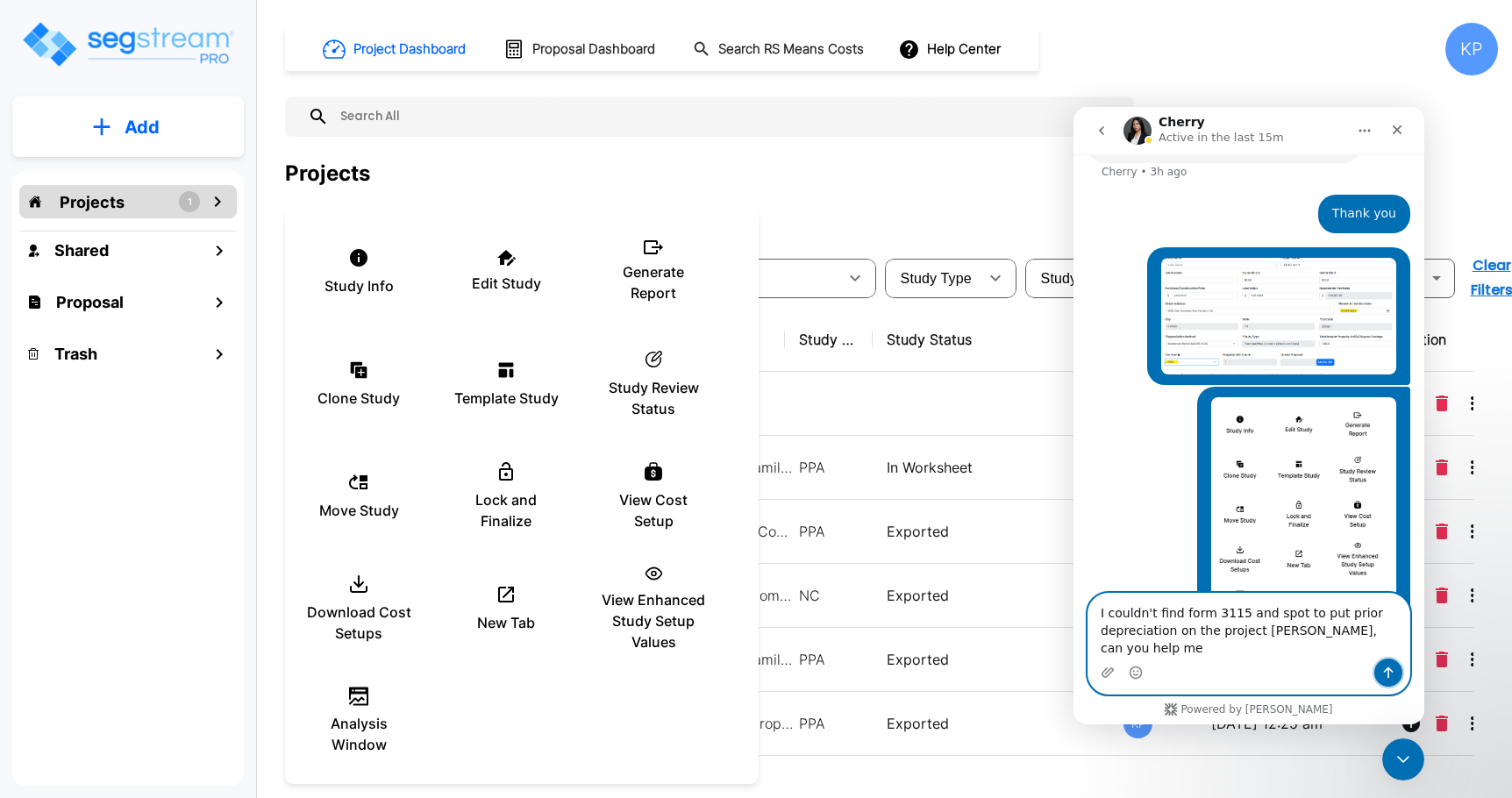
click at [1387, 678] on icon "Send a message…" at bounding box center [1388, 673] width 14 height 14
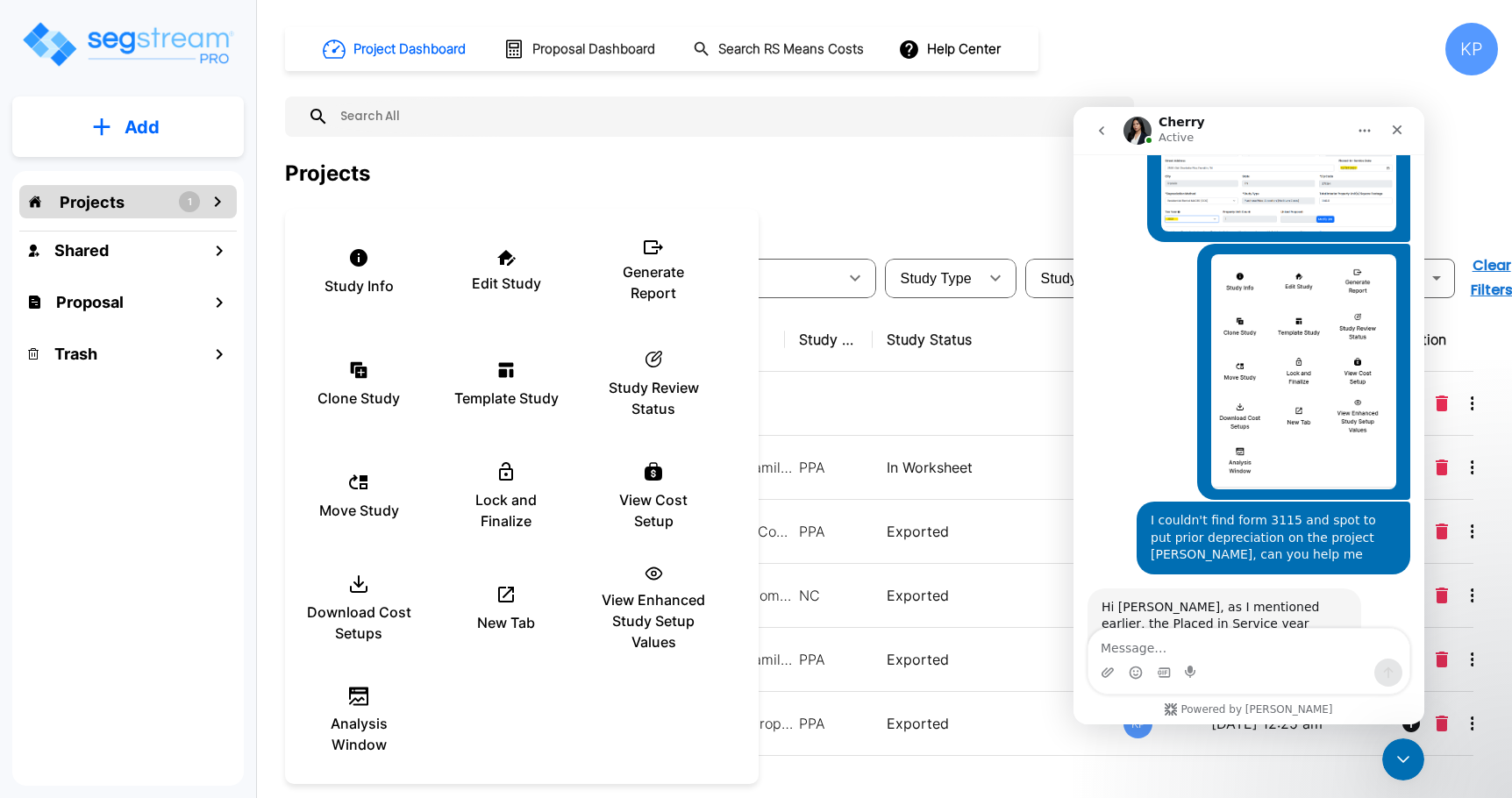
scroll to position [1350, 0]
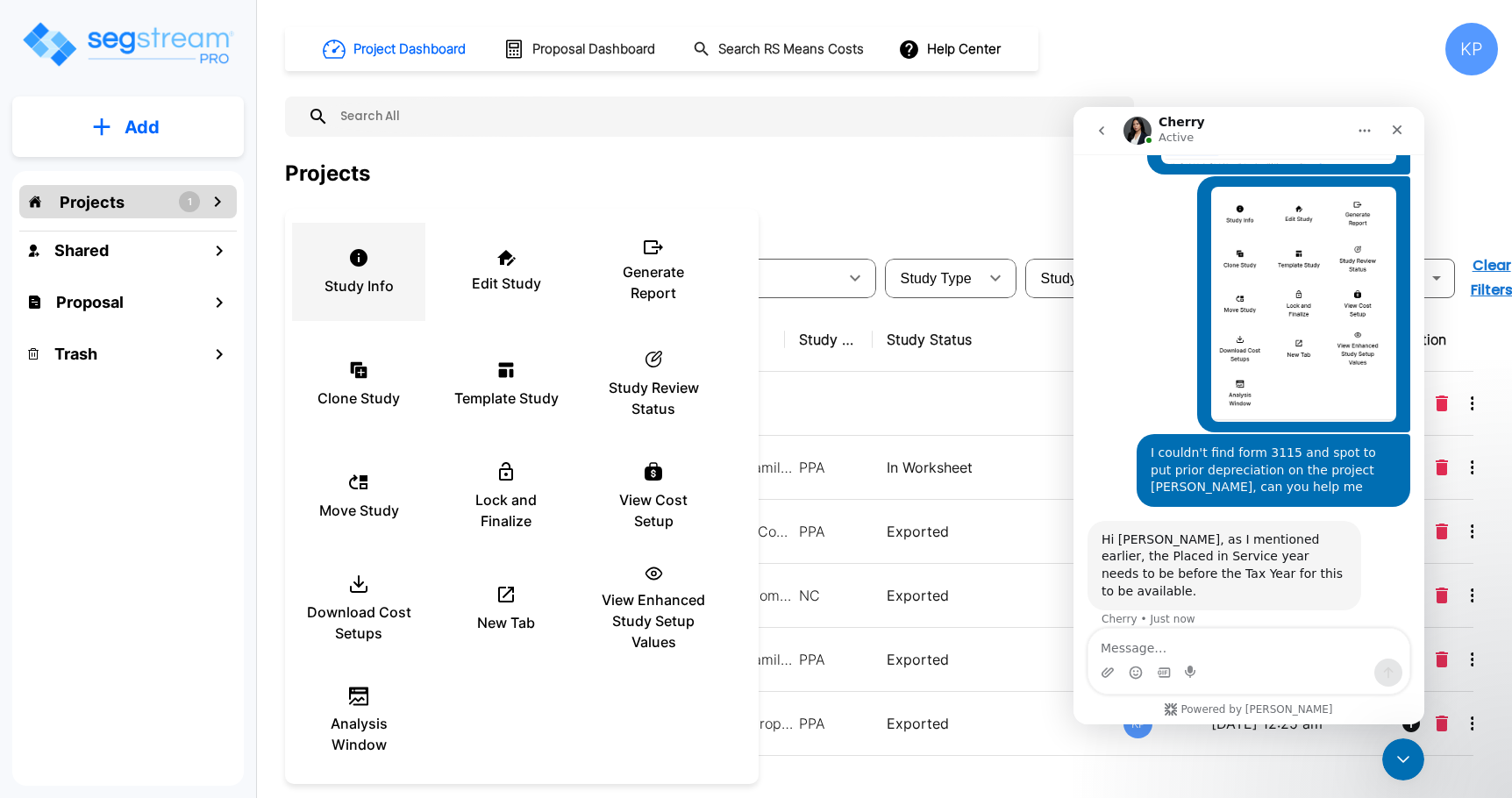
click at [368, 278] on p "Study Info" at bounding box center [359, 285] width 69 height 21
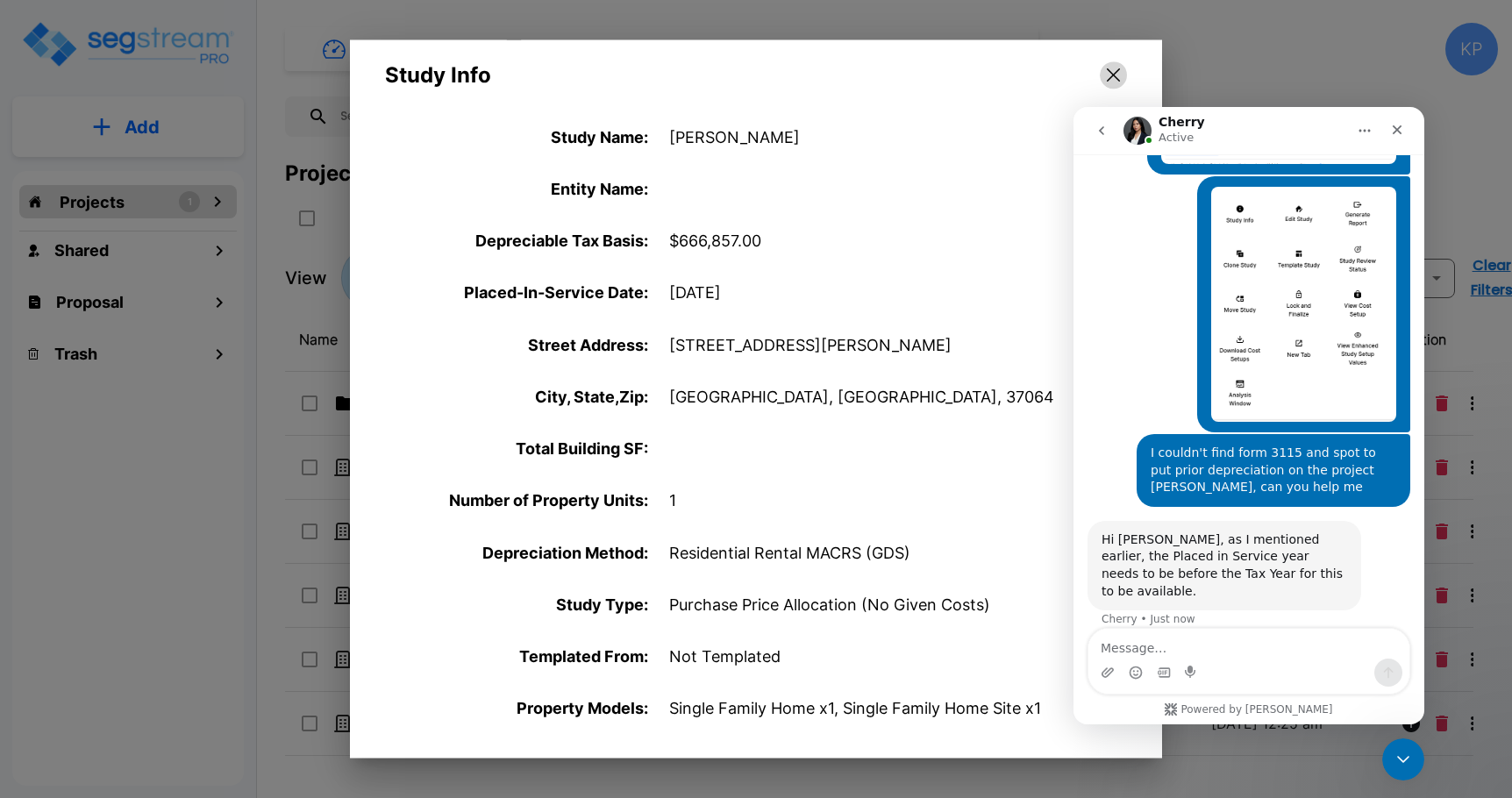
click at [1111, 76] on icon "button" at bounding box center [1113, 75] width 13 height 14
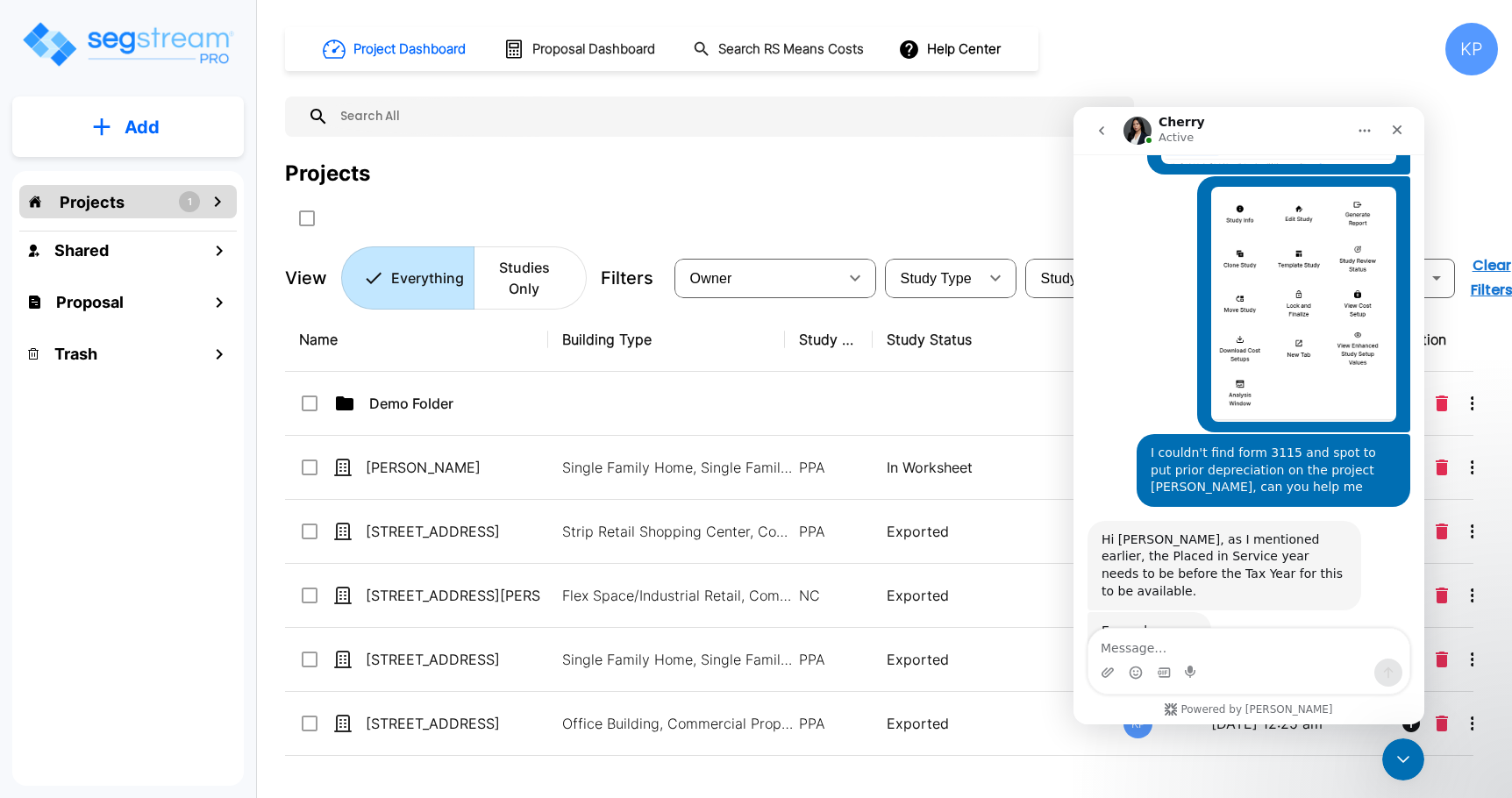
scroll to position [1357, 0]
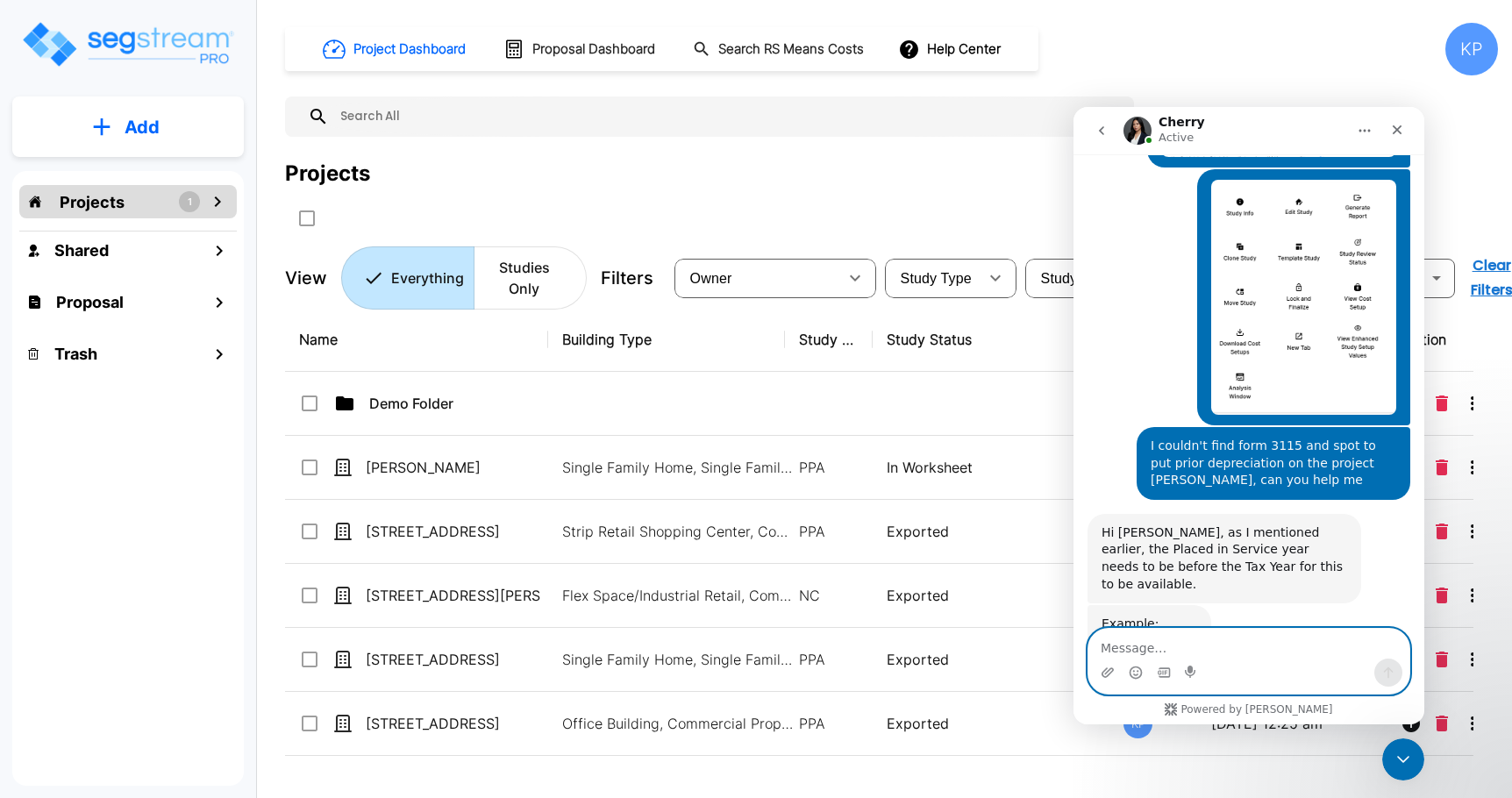
click at [1119, 640] on textarea "Message…" at bounding box center [1248, 643] width 321 height 30
type textarea "oh i thought in the same 2022"
click at [1378, 672] on button "Send a message…" at bounding box center [1388, 673] width 28 height 28
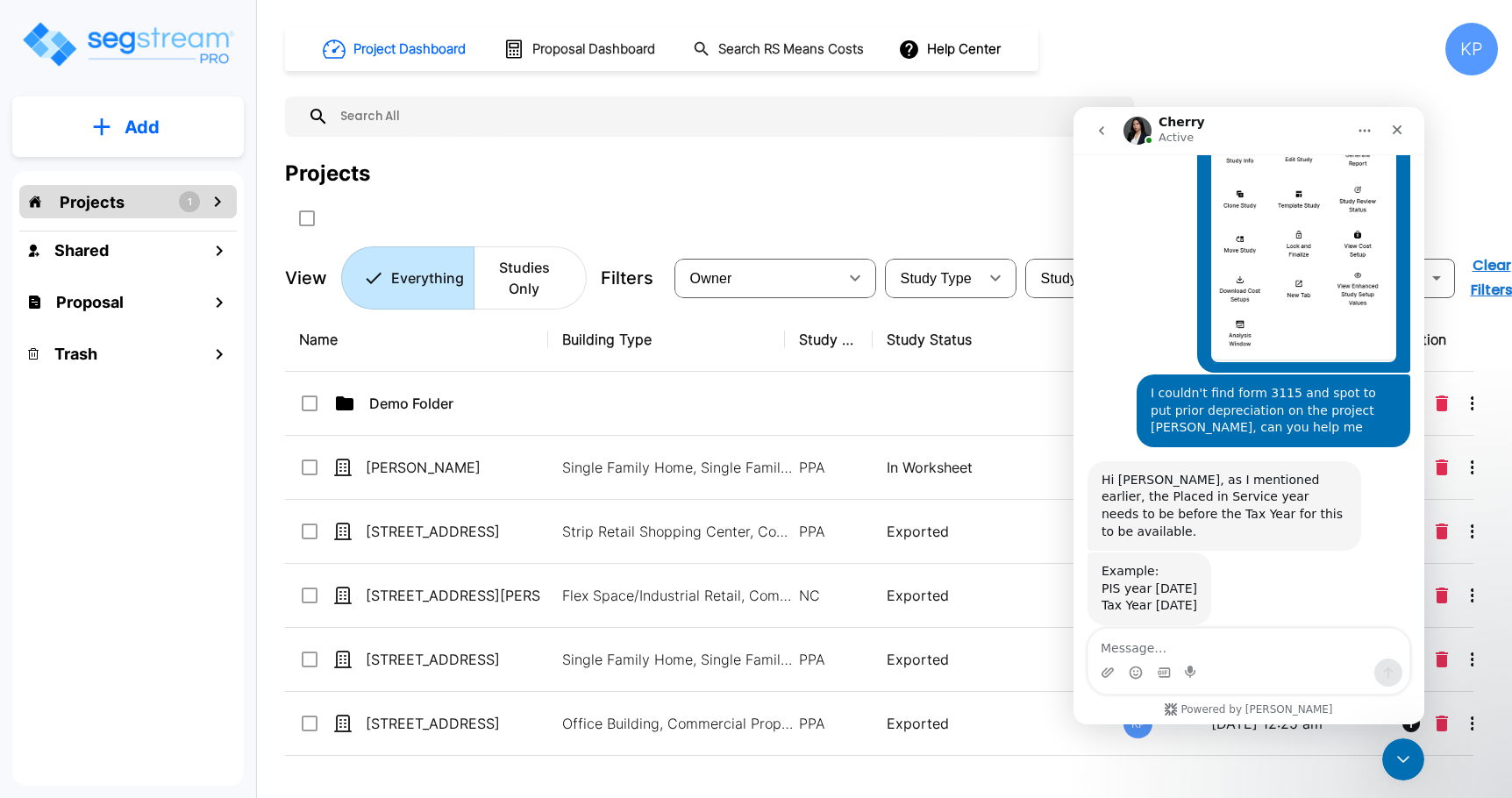
click at [547, 181] on div "Projects" at bounding box center [892, 174] width 1213 height 32
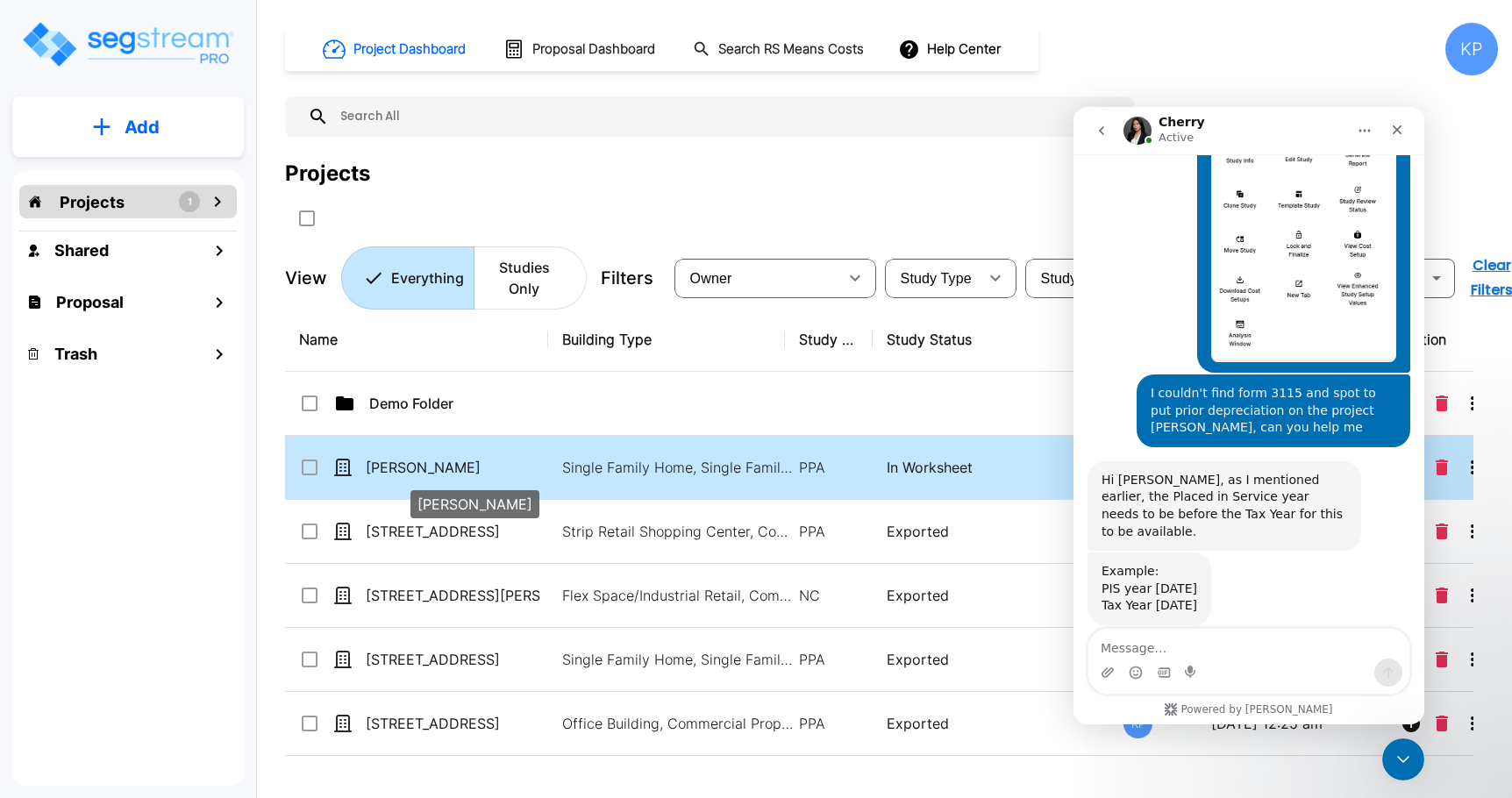
click at [392, 471] on p "[PERSON_NAME]" at bounding box center [454, 467] width 176 height 21
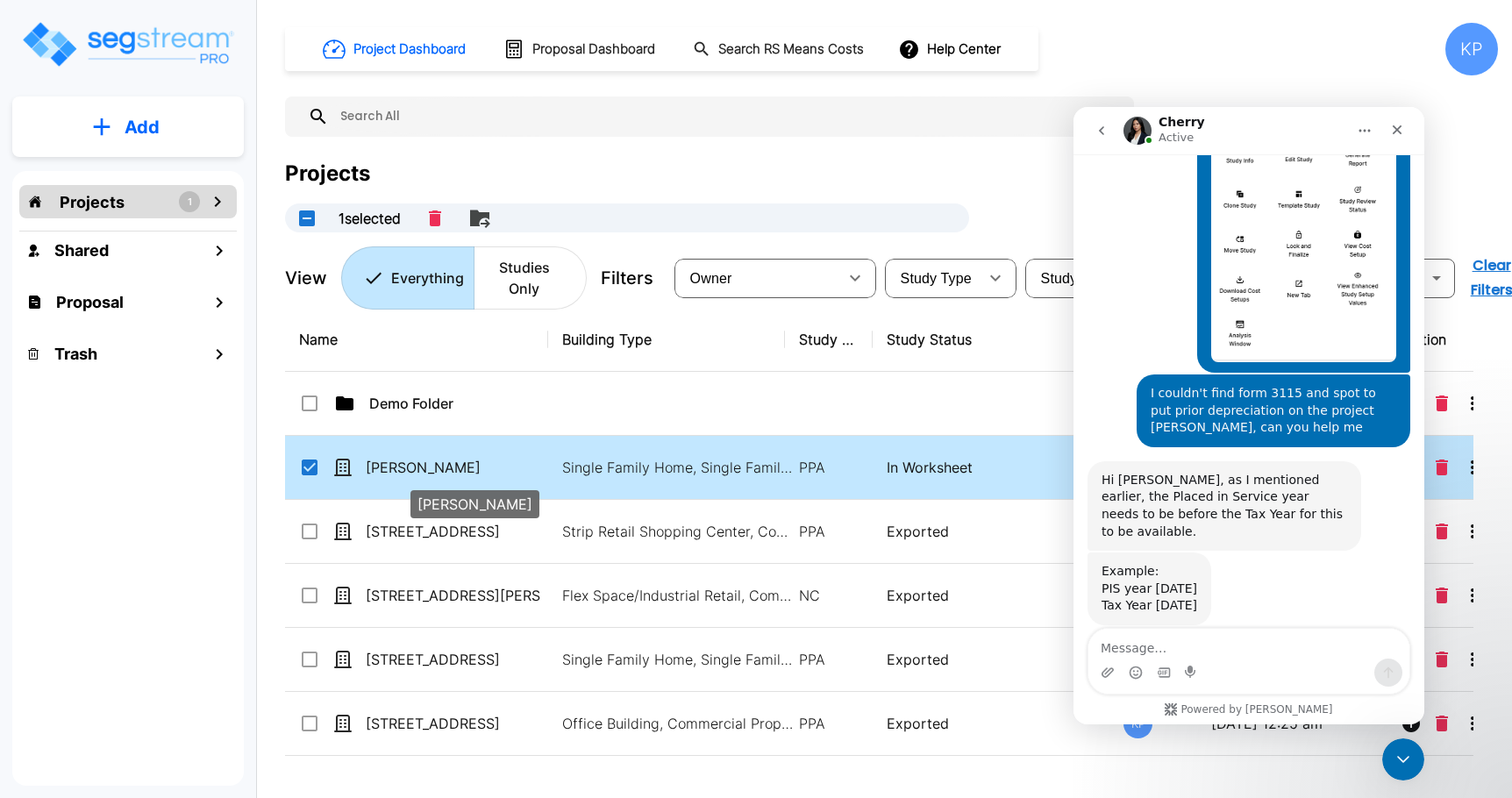
click at [394, 464] on p "[PERSON_NAME]" at bounding box center [454, 467] width 176 height 21
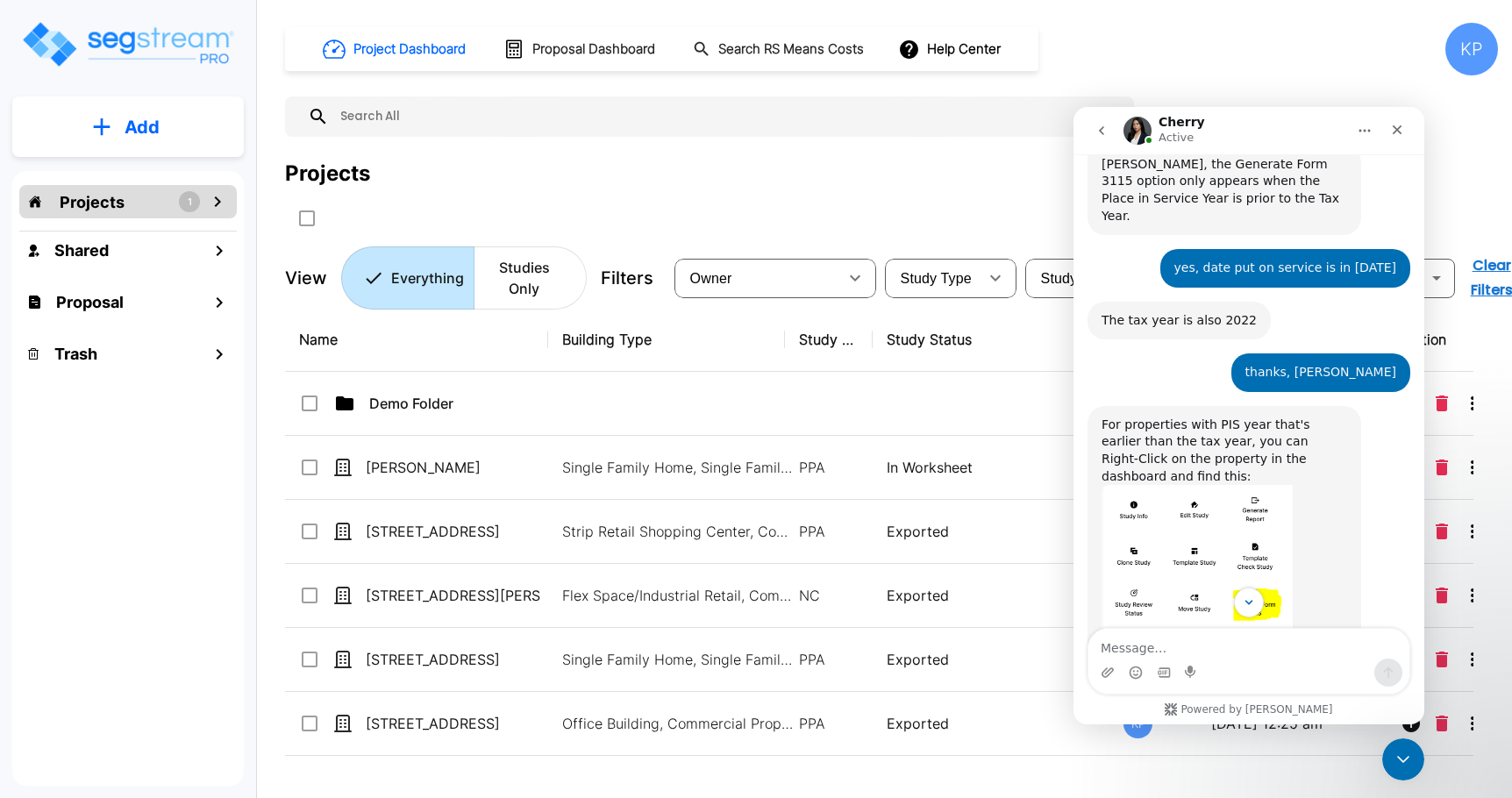
scroll to position [446, 0]
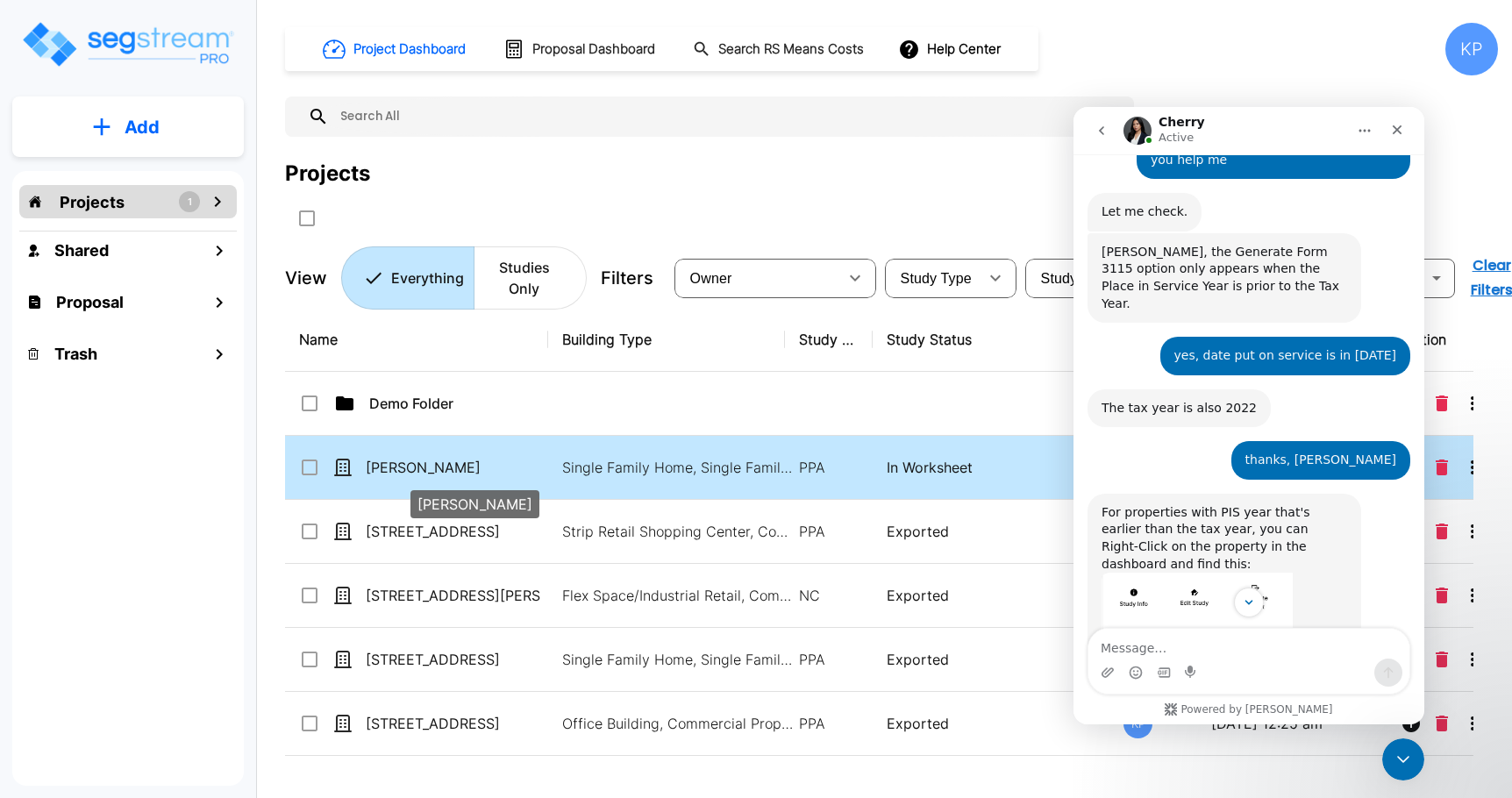
click at [404, 465] on p "[PERSON_NAME]" at bounding box center [454, 467] width 176 height 21
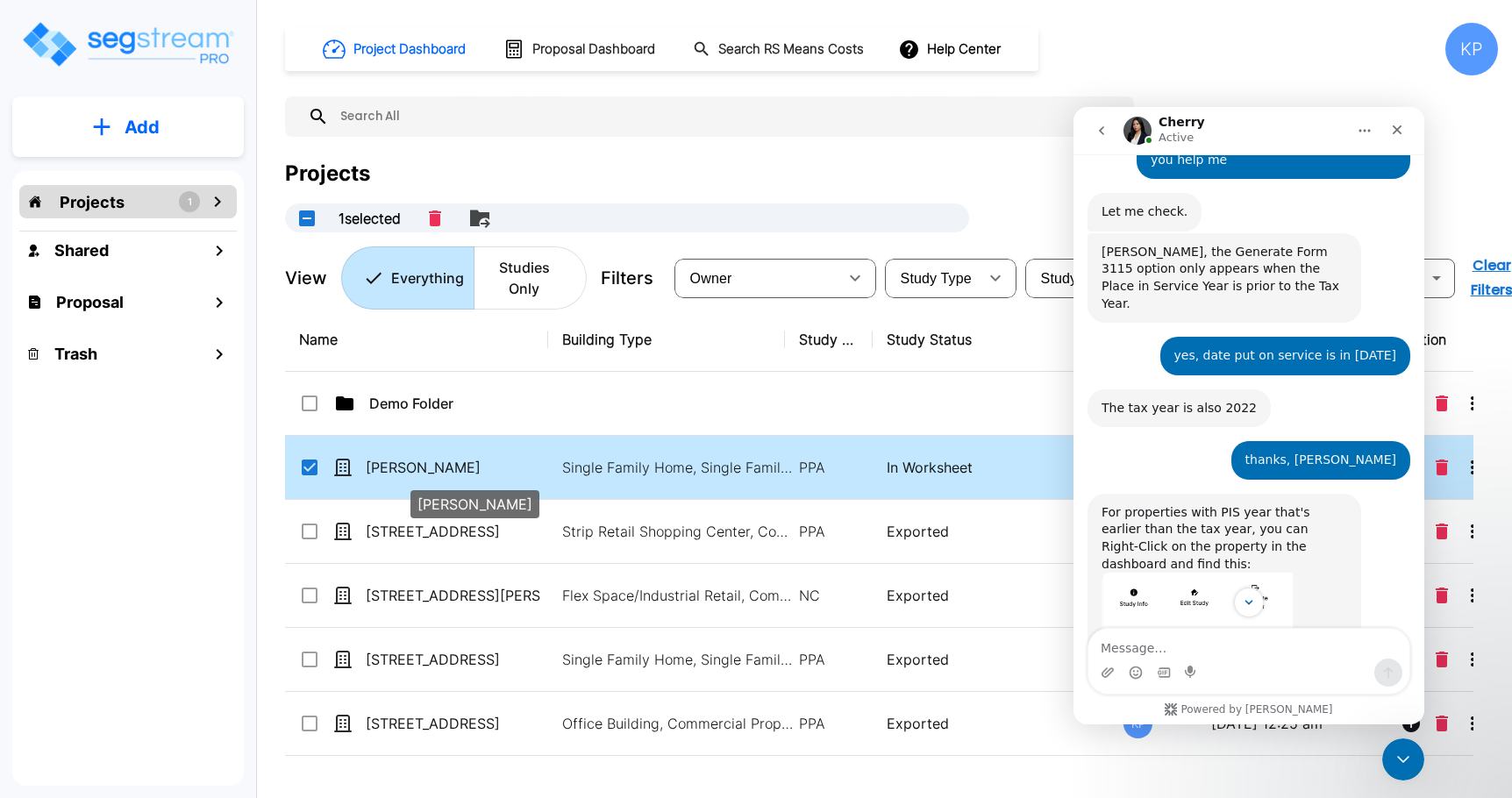
click at [404, 465] on p "[PERSON_NAME]" at bounding box center [454, 467] width 176 height 21
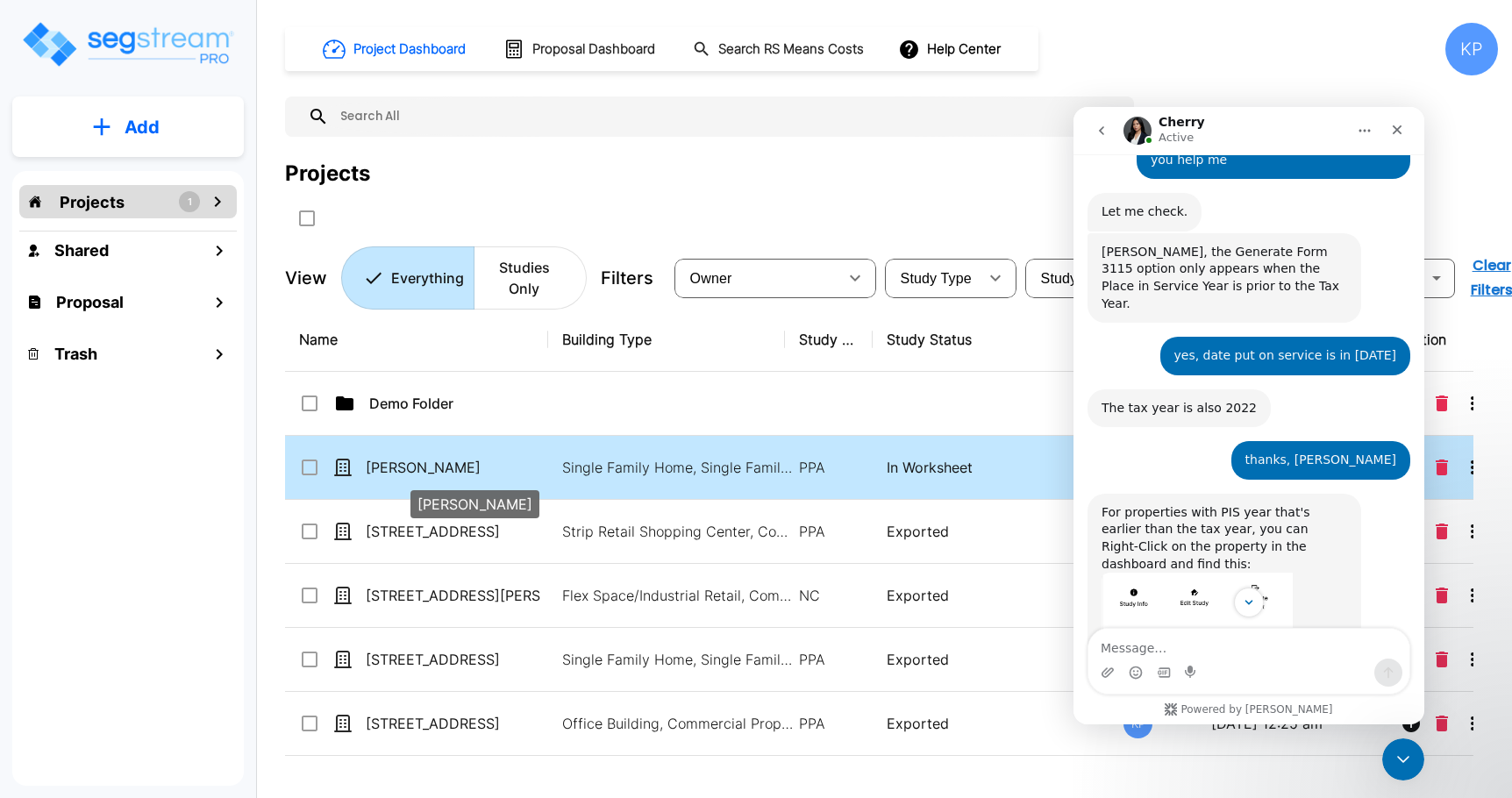
click at [409, 469] on p "[PERSON_NAME]" at bounding box center [454, 467] width 176 height 21
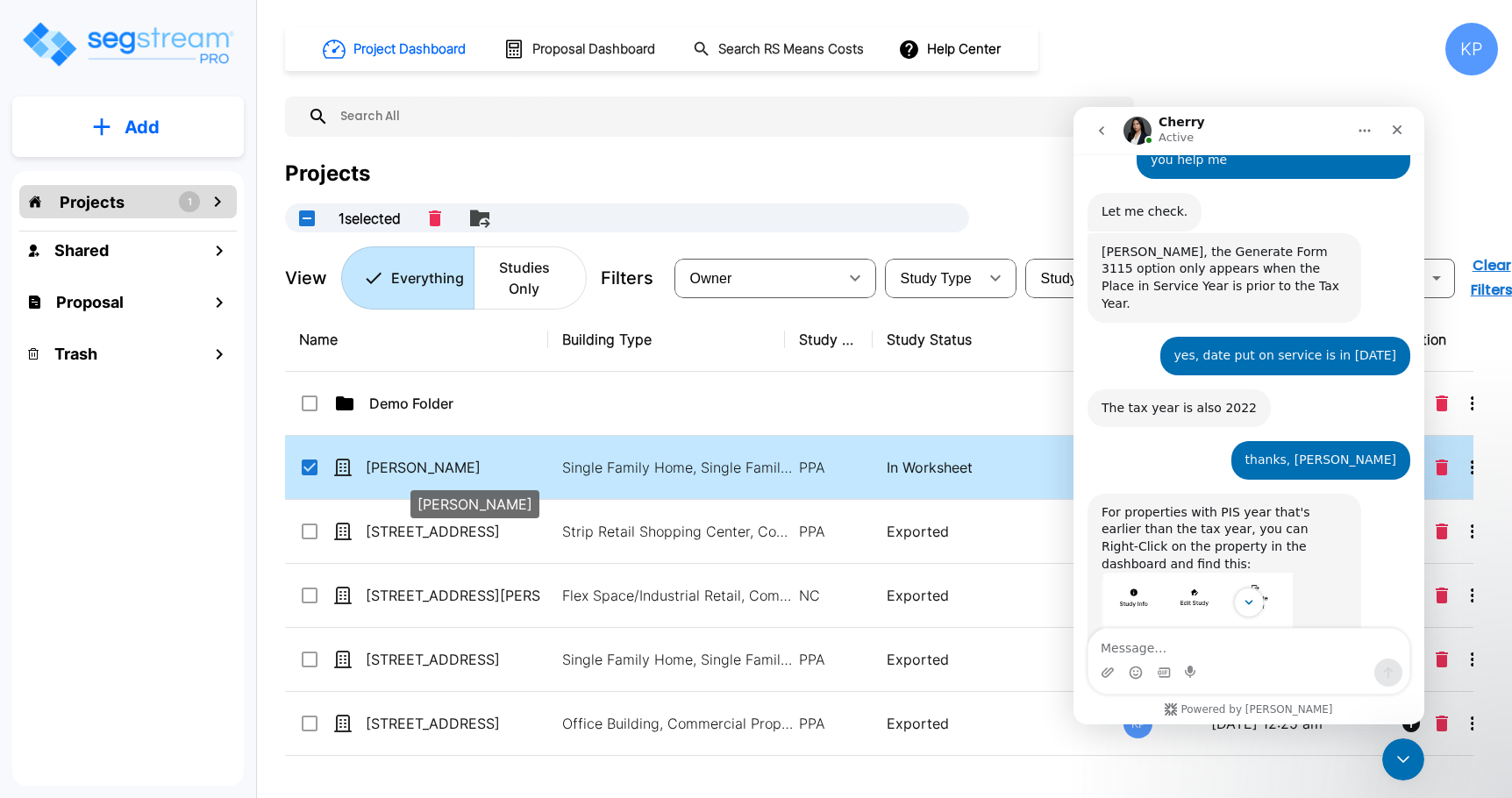
checkbox input "true"
click at [409, 469] on p "[PERSON_NAME]" at bounding box center [454, 467] width 176 height 21
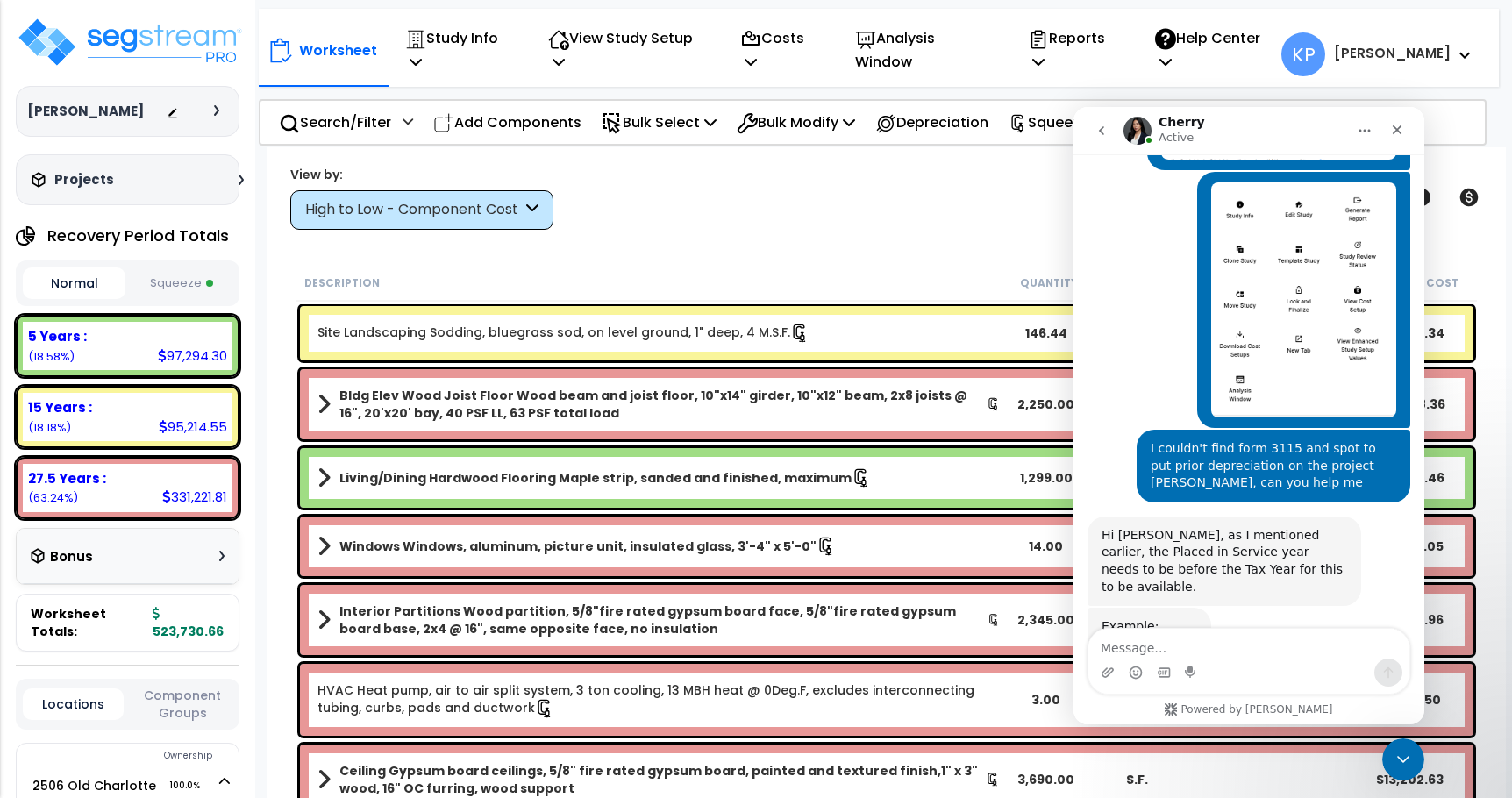
scroll to position [1411, 0]
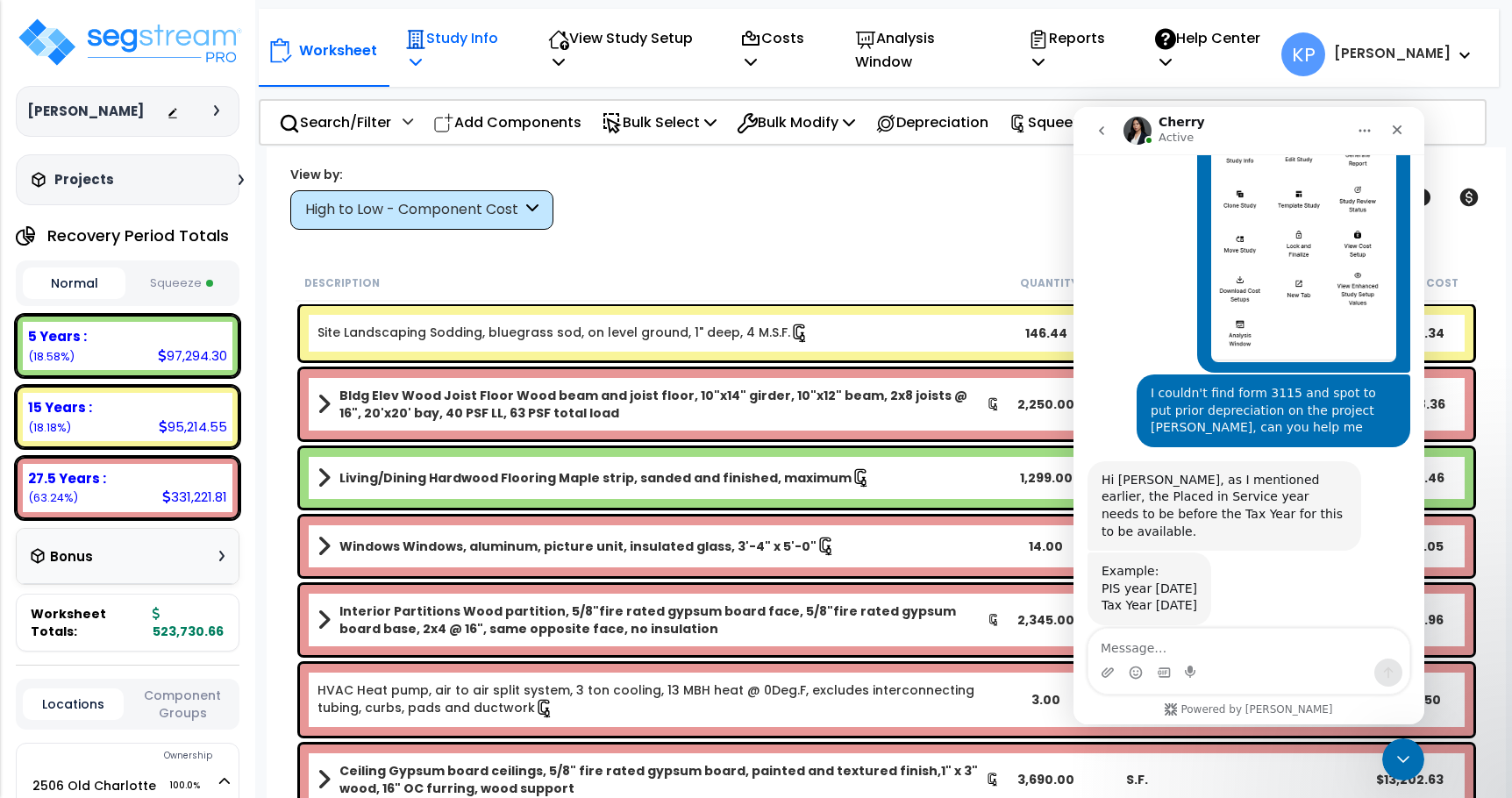
click at [510, 35] on p "Study Info" at bounding box center [458, 50] width 106 height 47
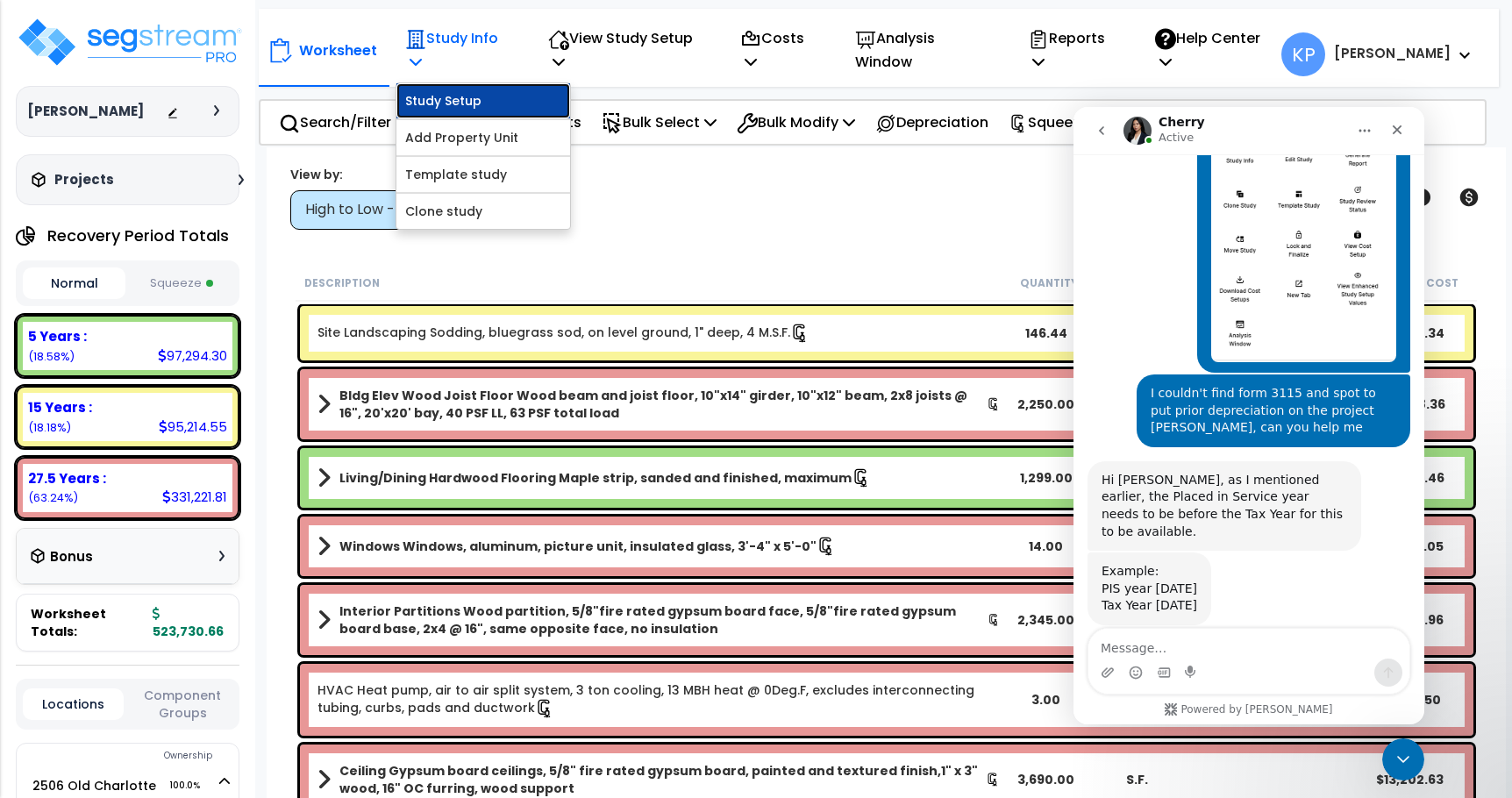
click at [499, 83] on link "Study Setup" at bounding box center [483, 101] width 174 height 36
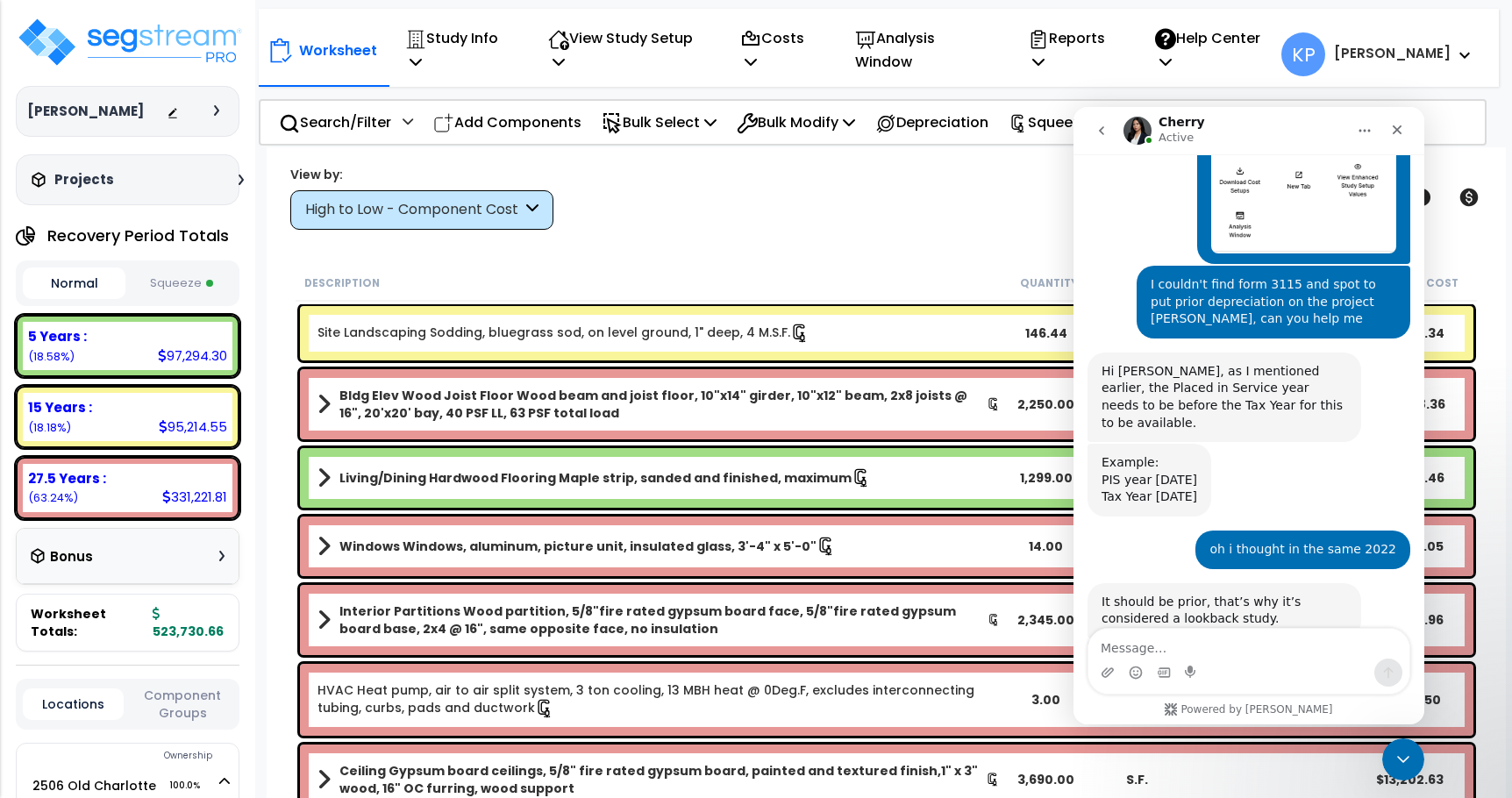
scroll to position [77, 0]
click at [1149, 646] on textarea "Message…" at bounding box center [1248, 643] width 321 height 30
click at [1397, 135] on icon "Close" at bounding box center [1397, 129] width 14 height 14
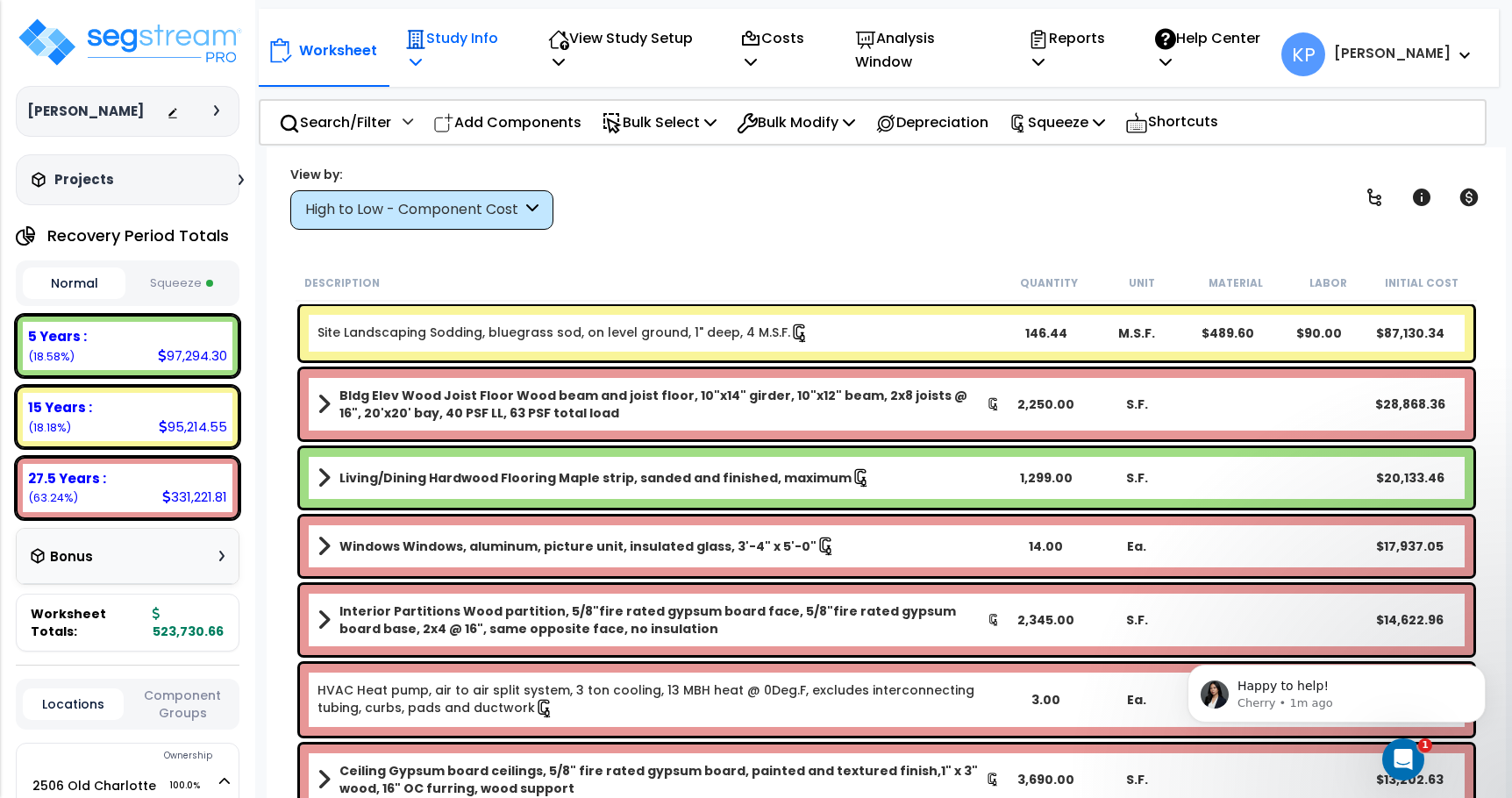
click at [422, 54] on icon at bounding box center [415, 61] width 12 height 14
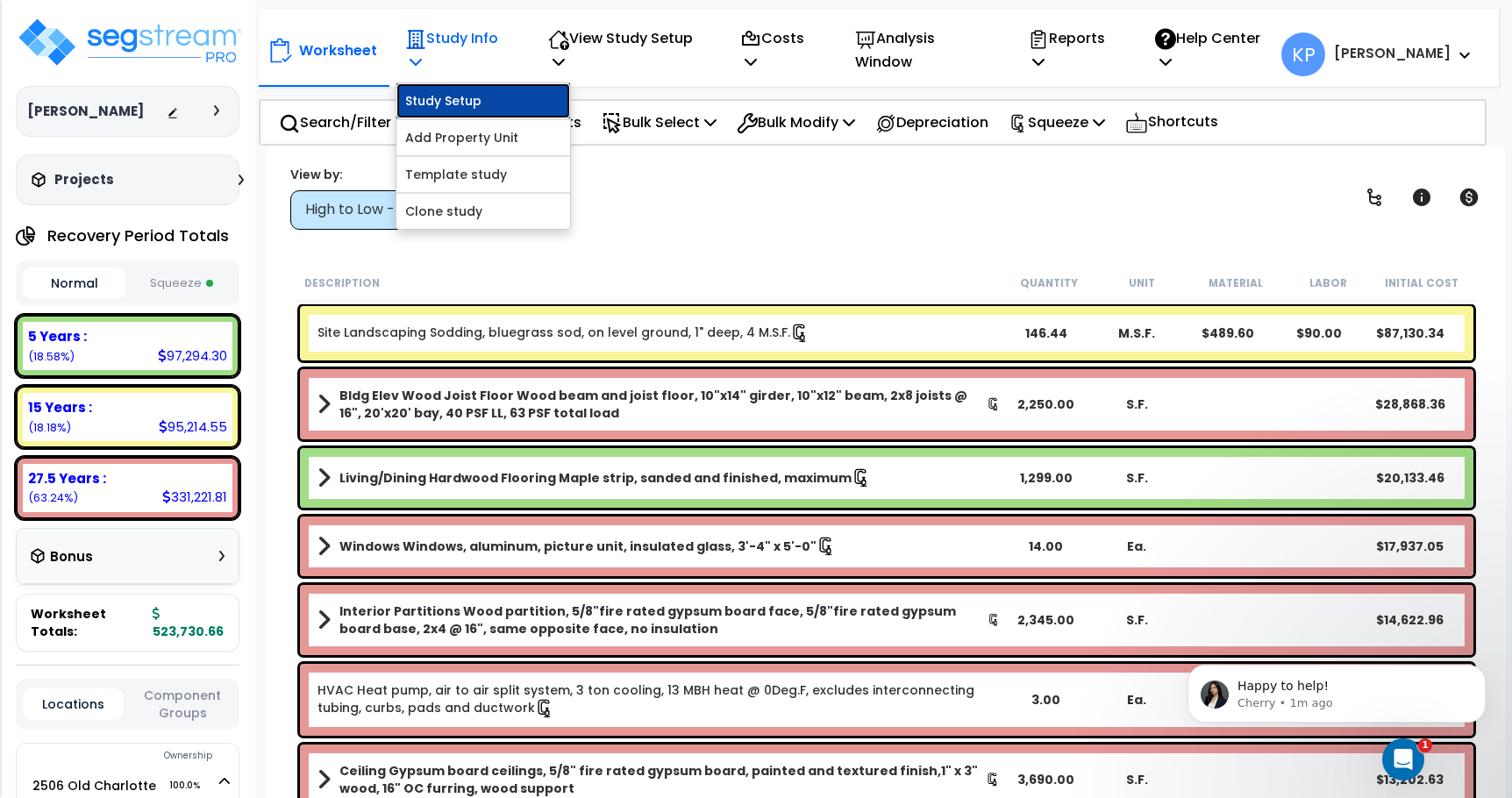
click at [504, 91] on link "Study Setup" at bounding box center [483, 101] width 174 height 36
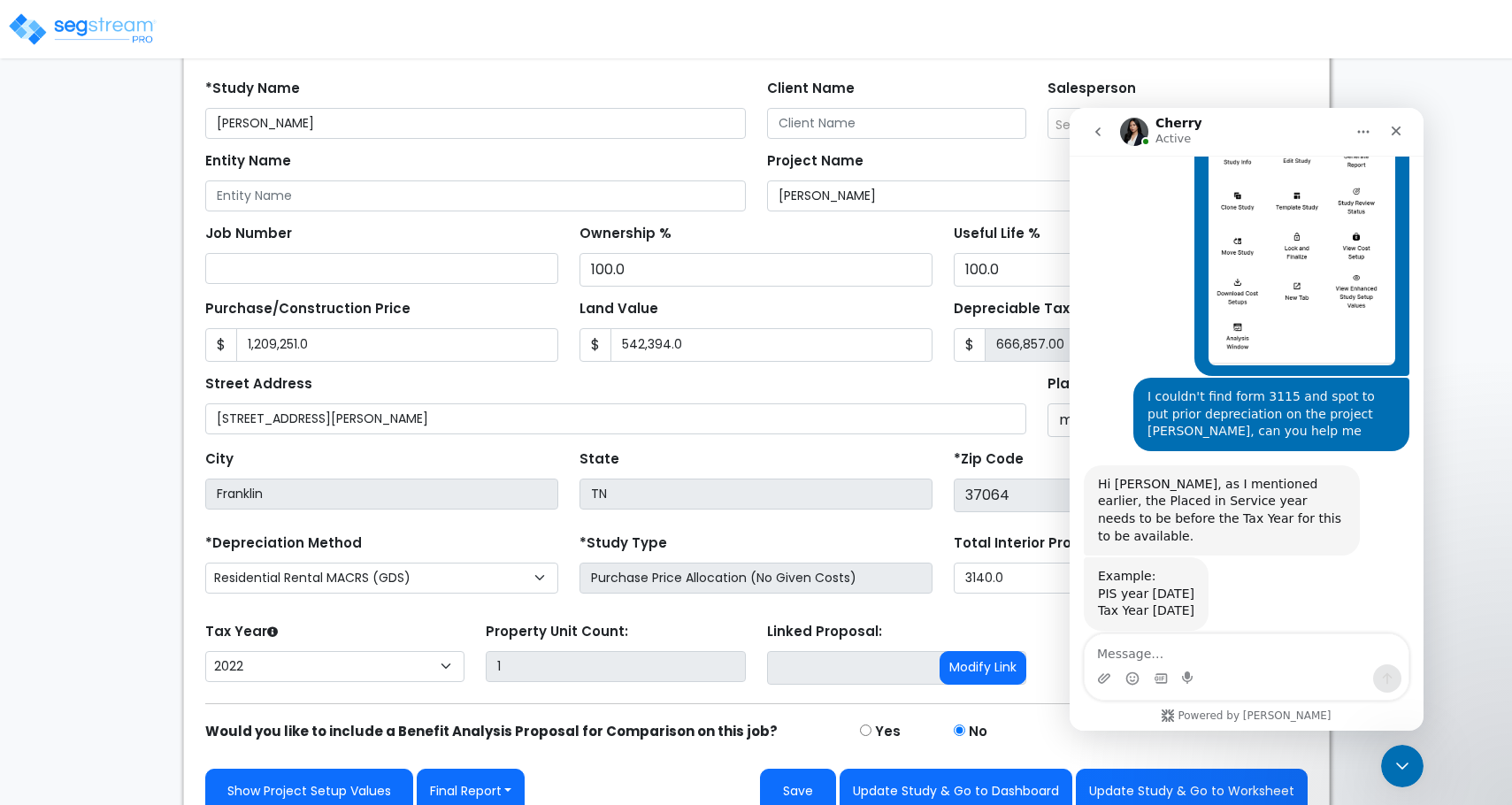
scroll to position [176, 0]
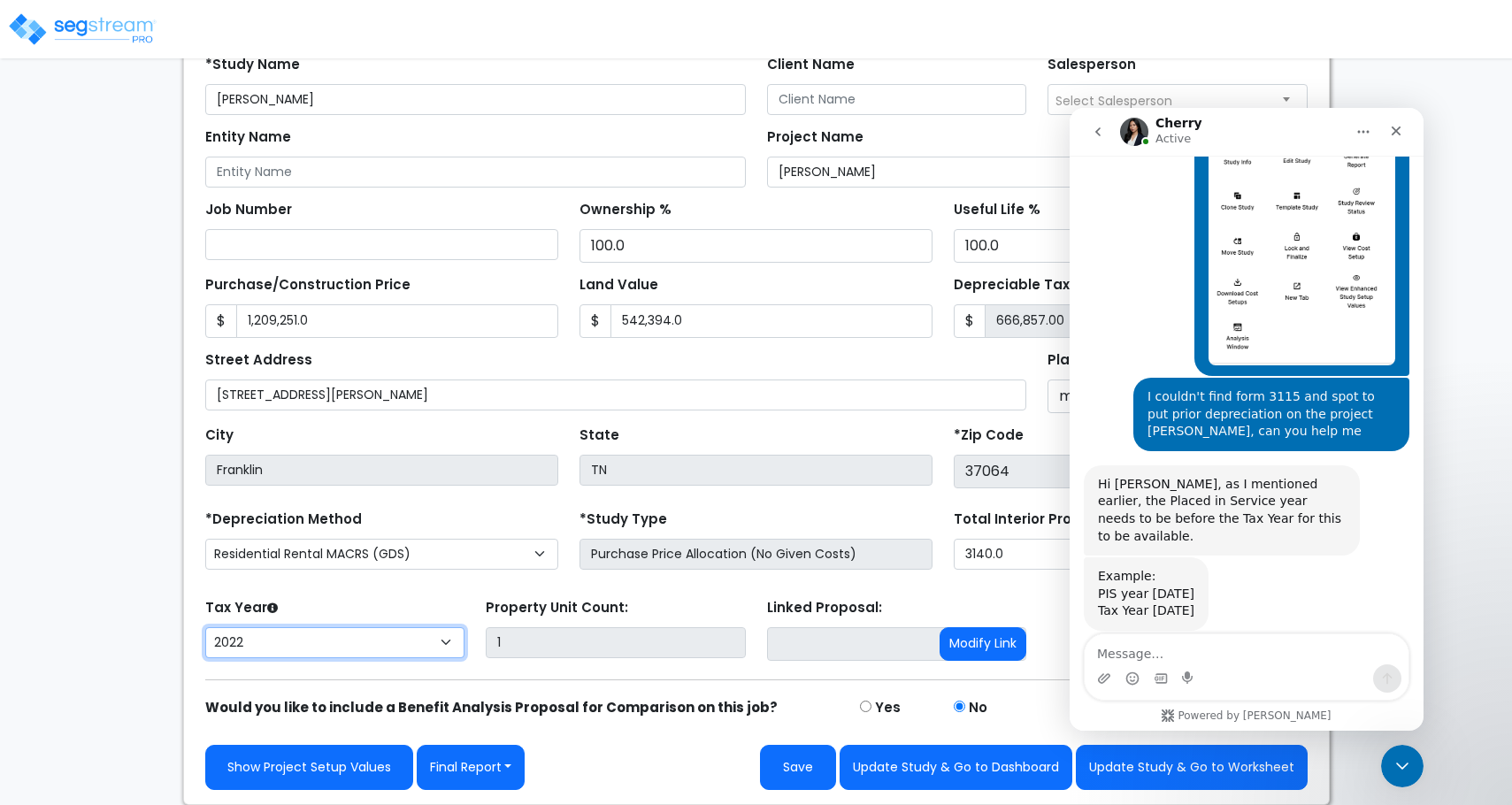
click at [443, 646] on select "2026 2025 2024 2023 2022" at bounding box center [334, 642] width 260 height 31
click at [205, 627] on select "2026 2025 2024 2023 2022" at bounding box center [334, 642] width 260 height 31
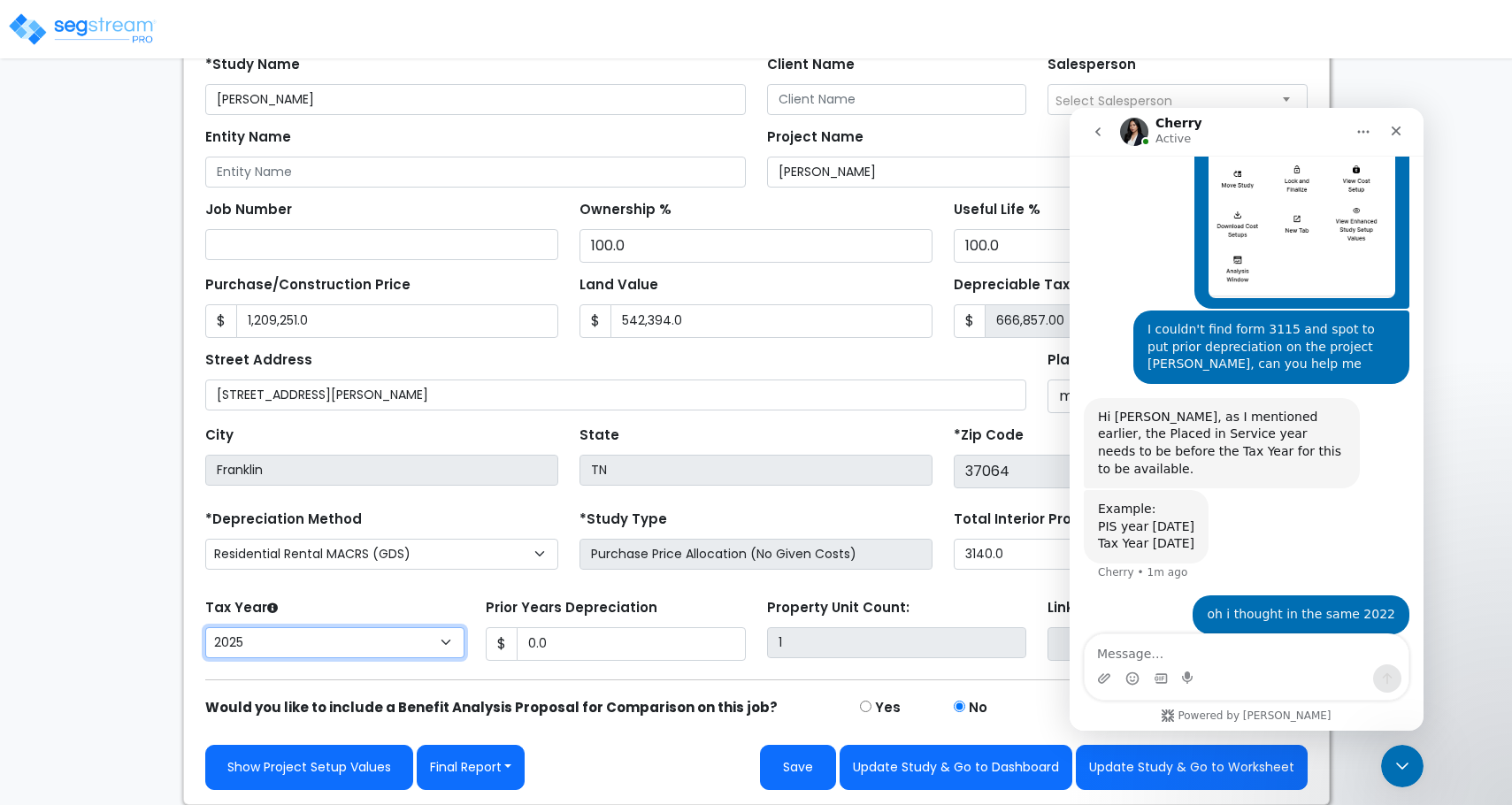
scroll to position [1491, 0]
click at [447, 644] on select "2026 2025 2024 2023 2022" at bounding box center [334, 642] width 260 height 31
select select "2024"
click at [205, 627] on select "2026 2025 2024 2023 2022" at bounding box center [334, 642] width 260 height 31
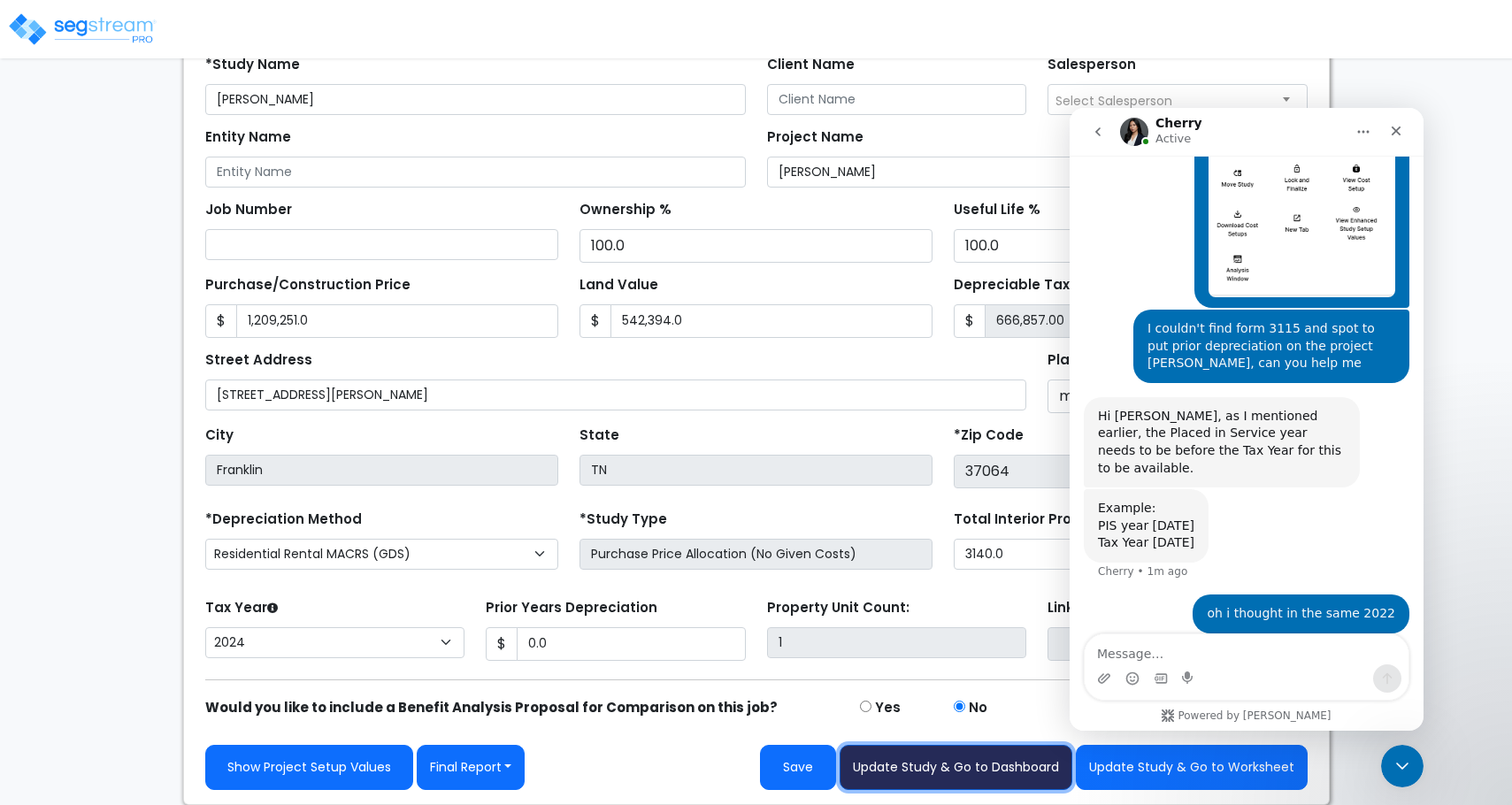
click at [1022, 769] on button "Update Study & Go to Dashboard" at bounding box center [957, 767] width 233 height 45
type input "1209251"
type input "542394"
type input "0"
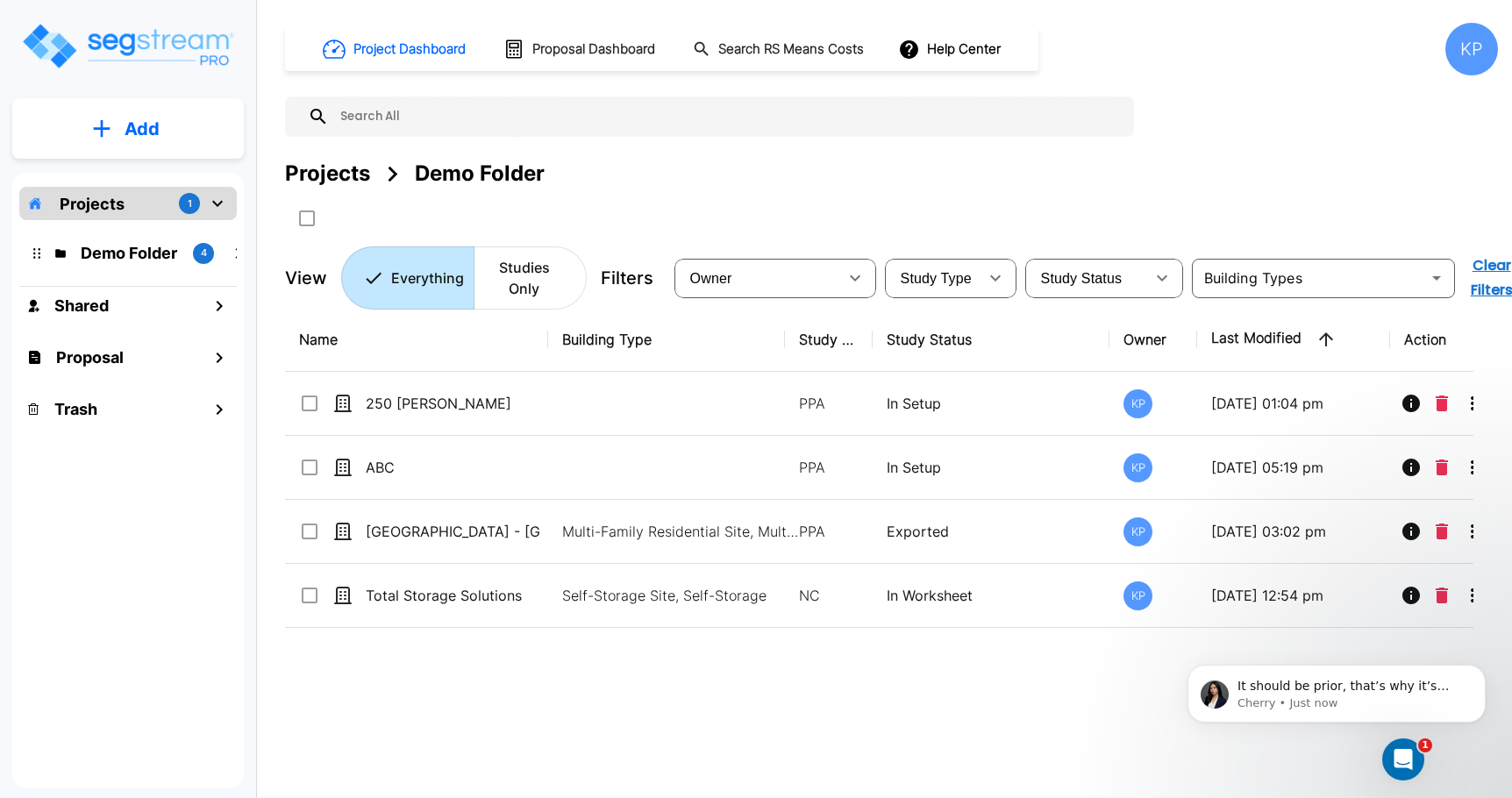
click at [137, 196] on div "Projects 1" at bounding box center [128, 203] width 217 height 34
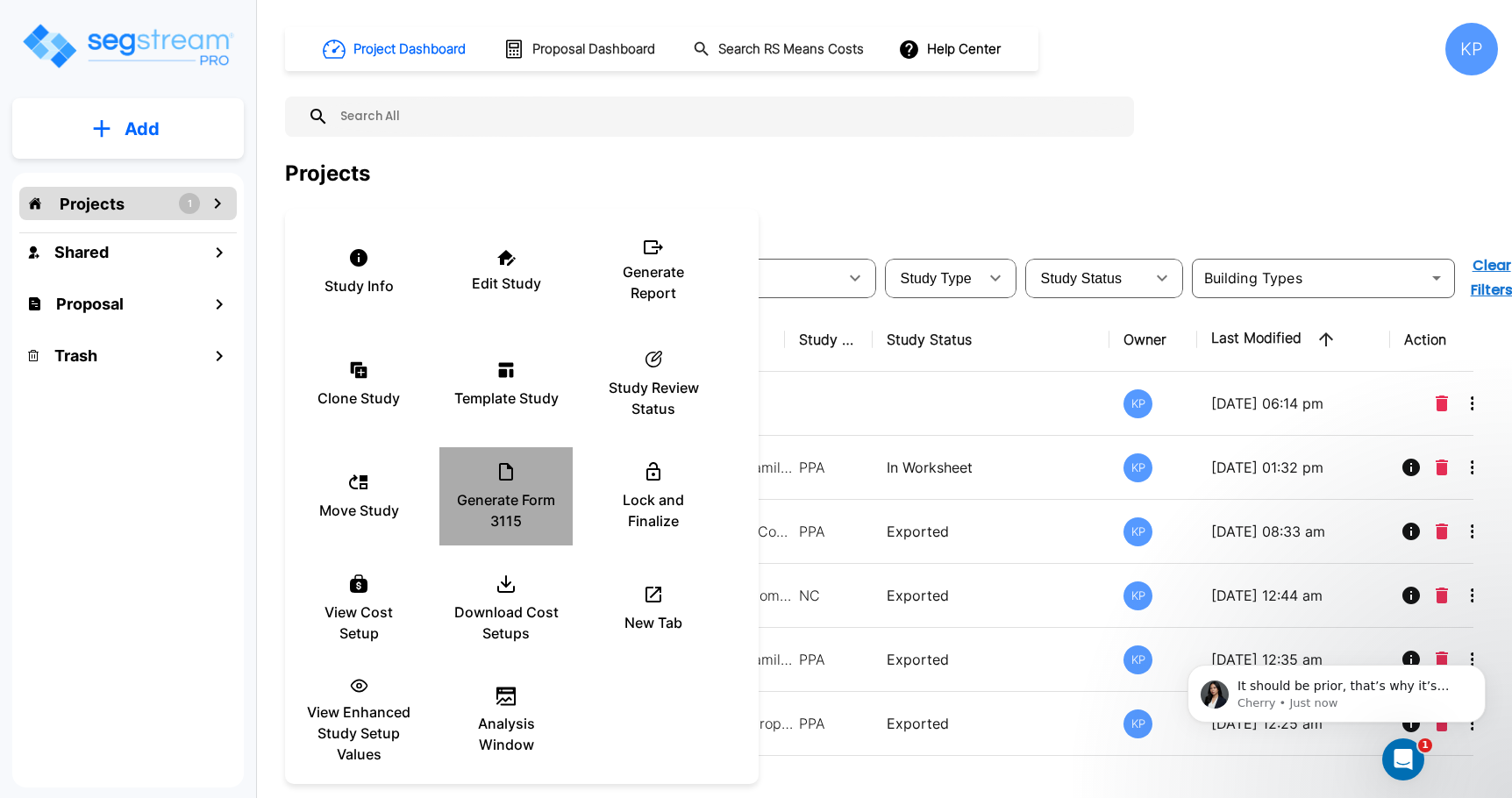
click at [518, 493] on p "Generate Form 3115" at bounding box center [506, 510] width 106 height 42
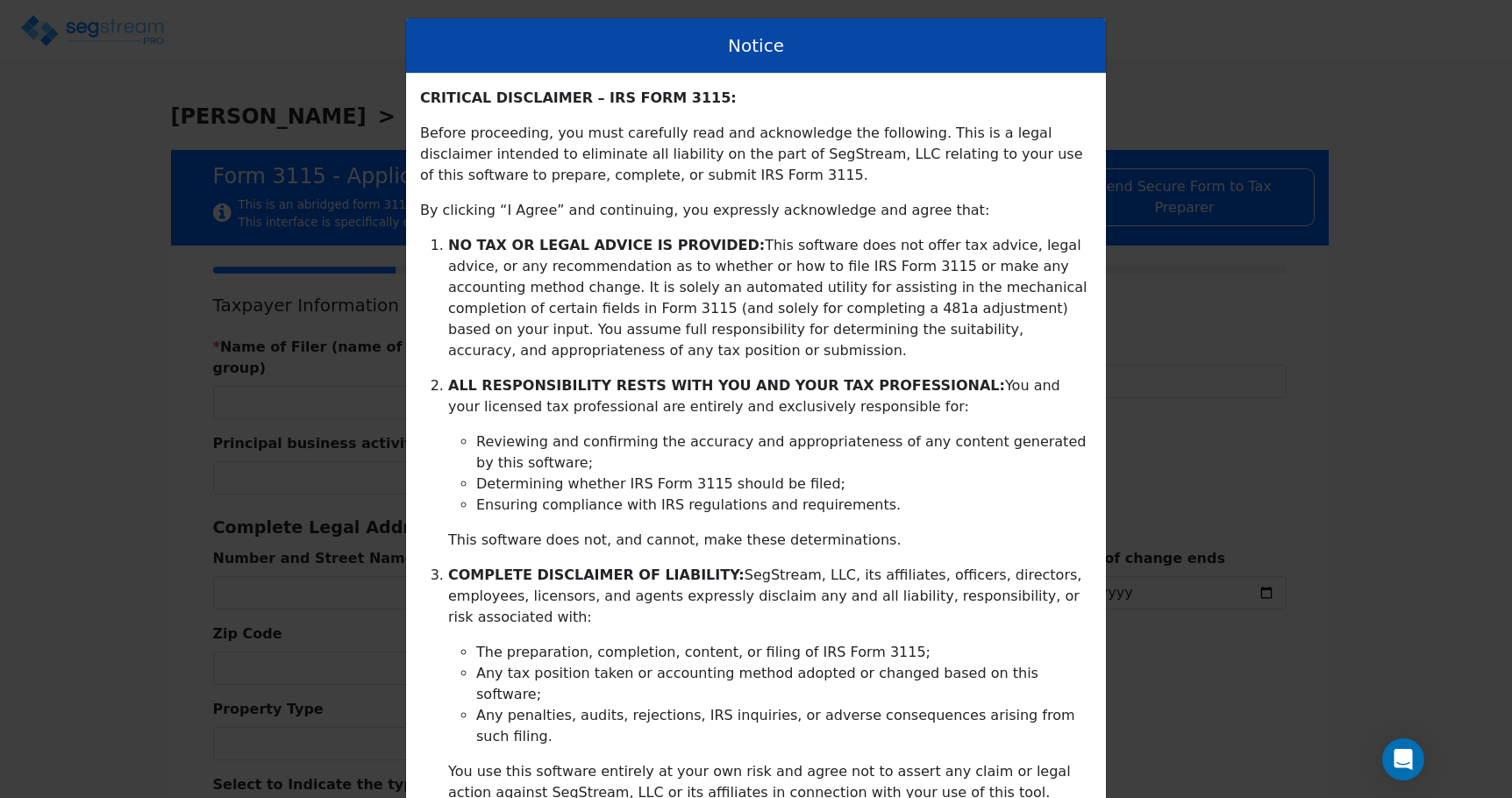
type input "2025-01-01"
type input "2025-12-31"
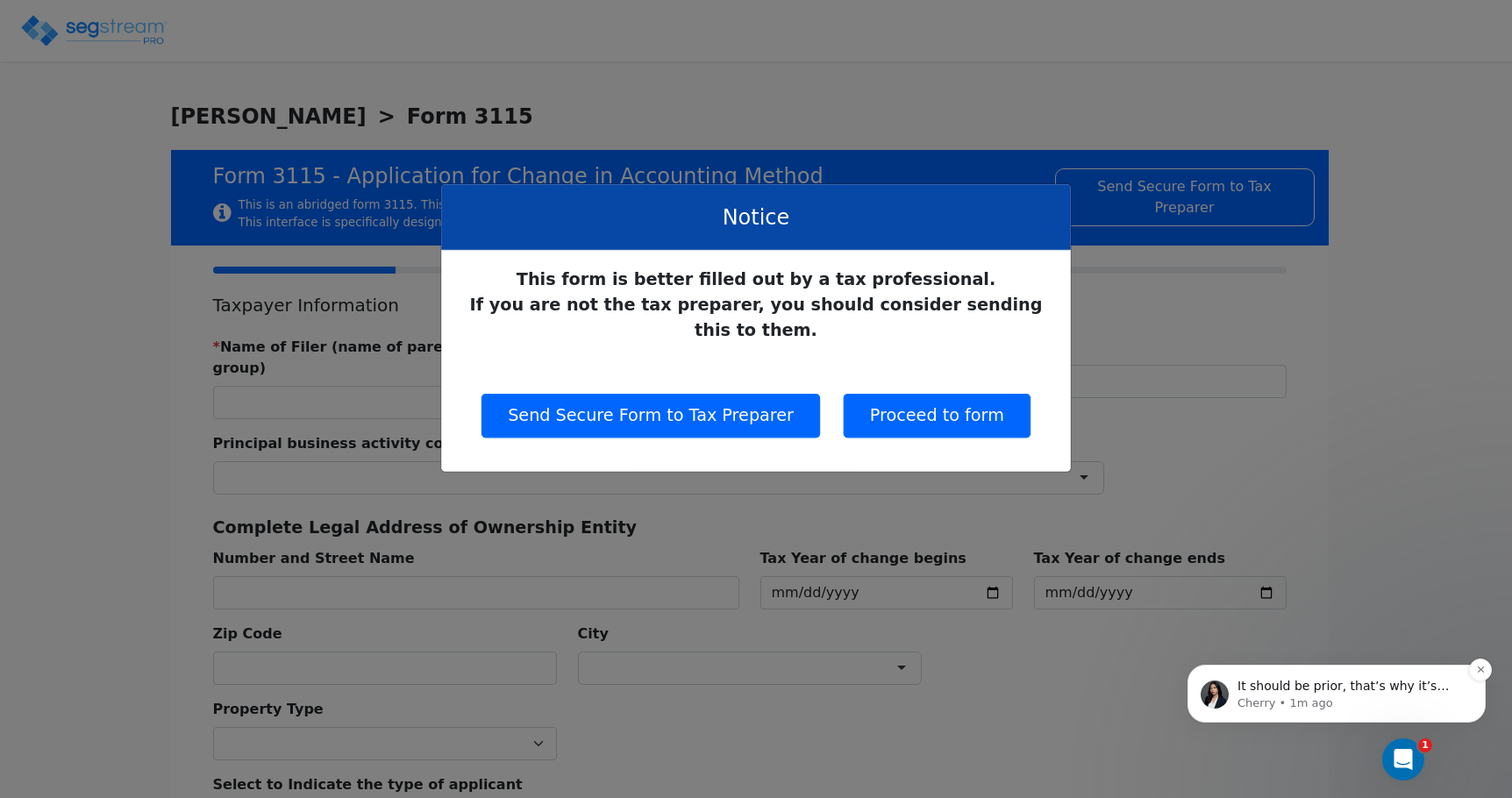
click at [1300, 692] on span "It should be prior, that’s why it’s considered a lookback study." at bounding box center [1342, 694] width 211 height 32
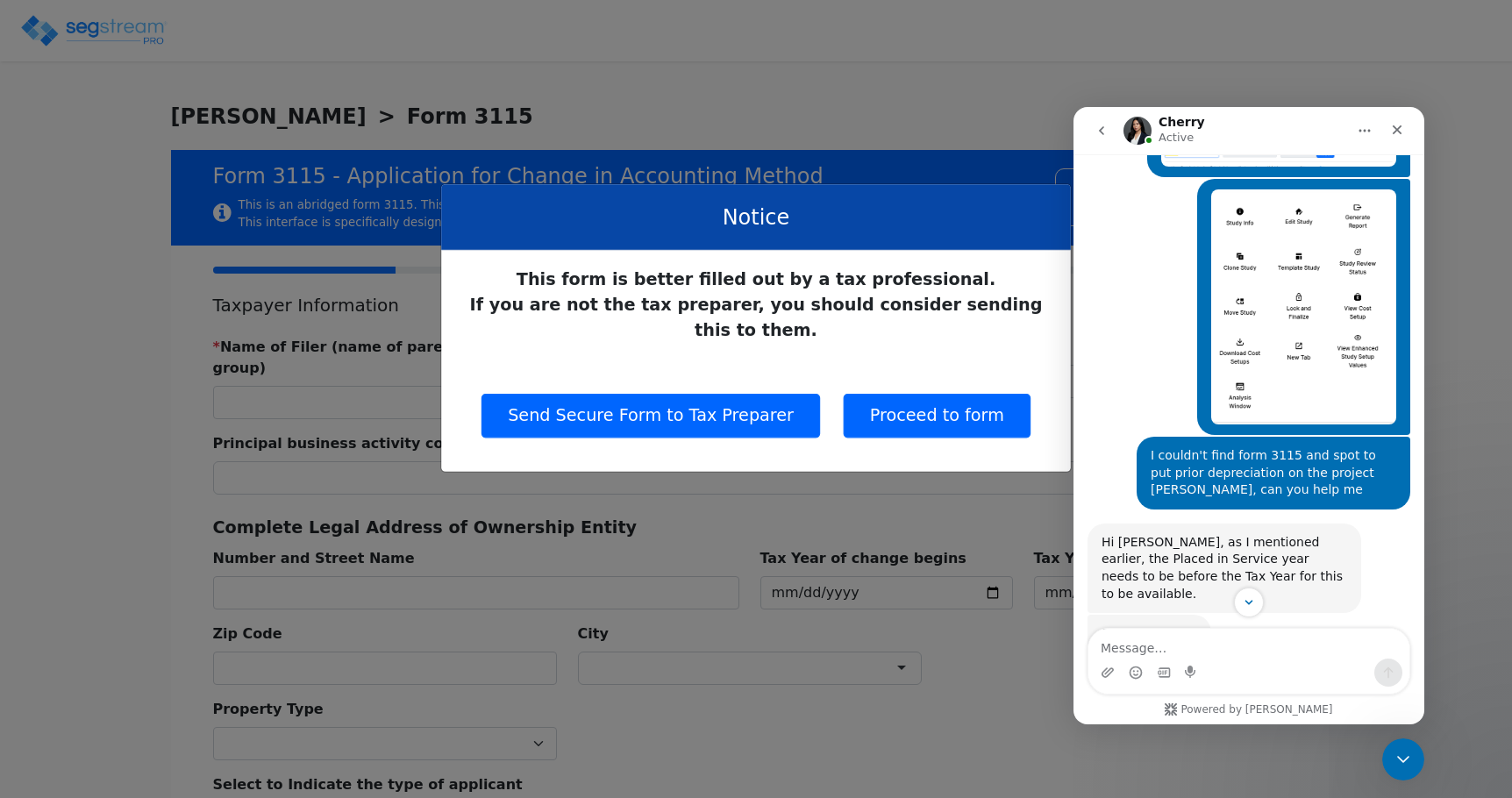
scroll to position [1480, 0]
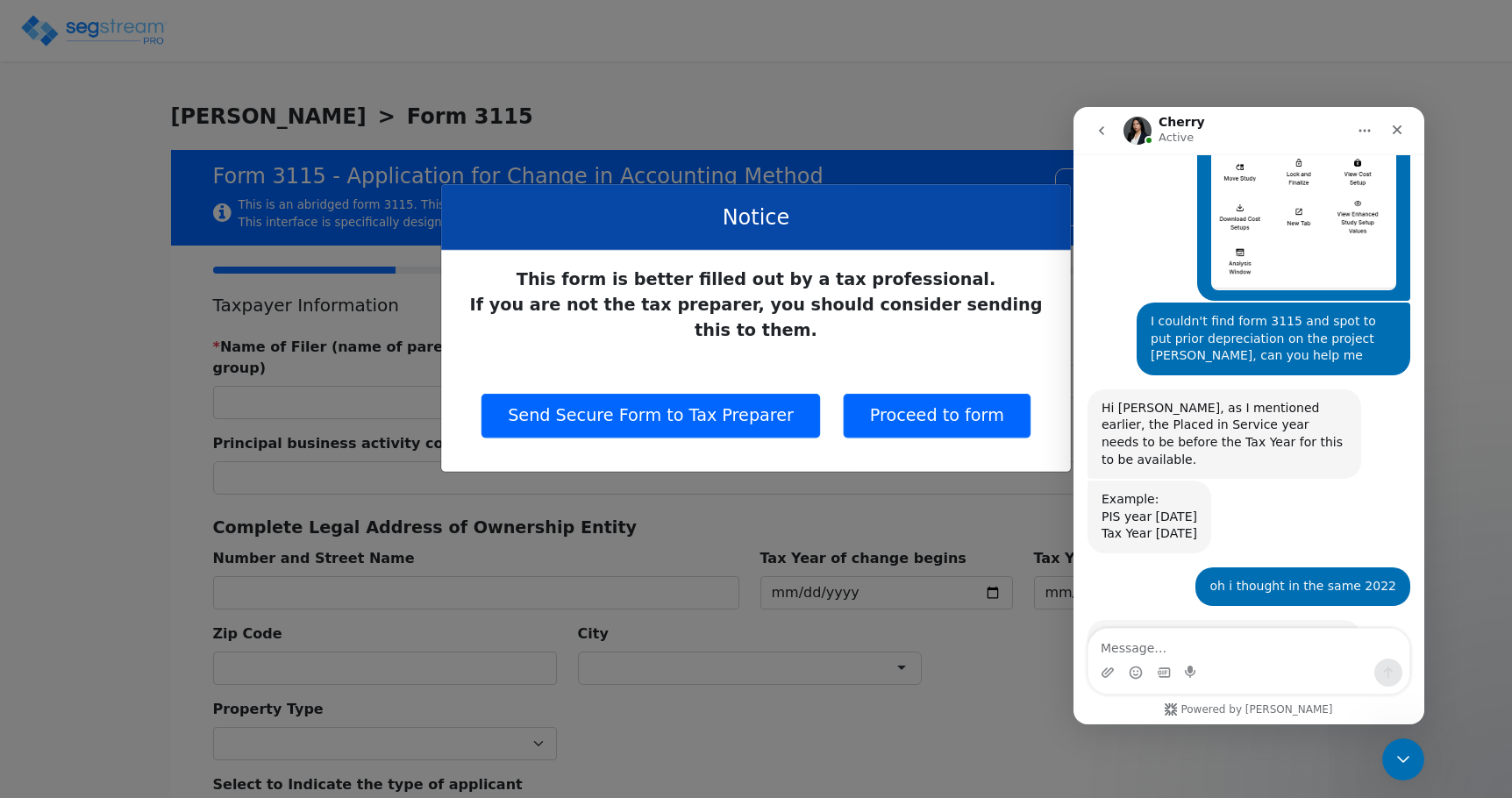
click at [1144, 641] on textarea "Message…" at bounding box center [1248, 643] width 321 height 30
type textarea "thank you for your time"
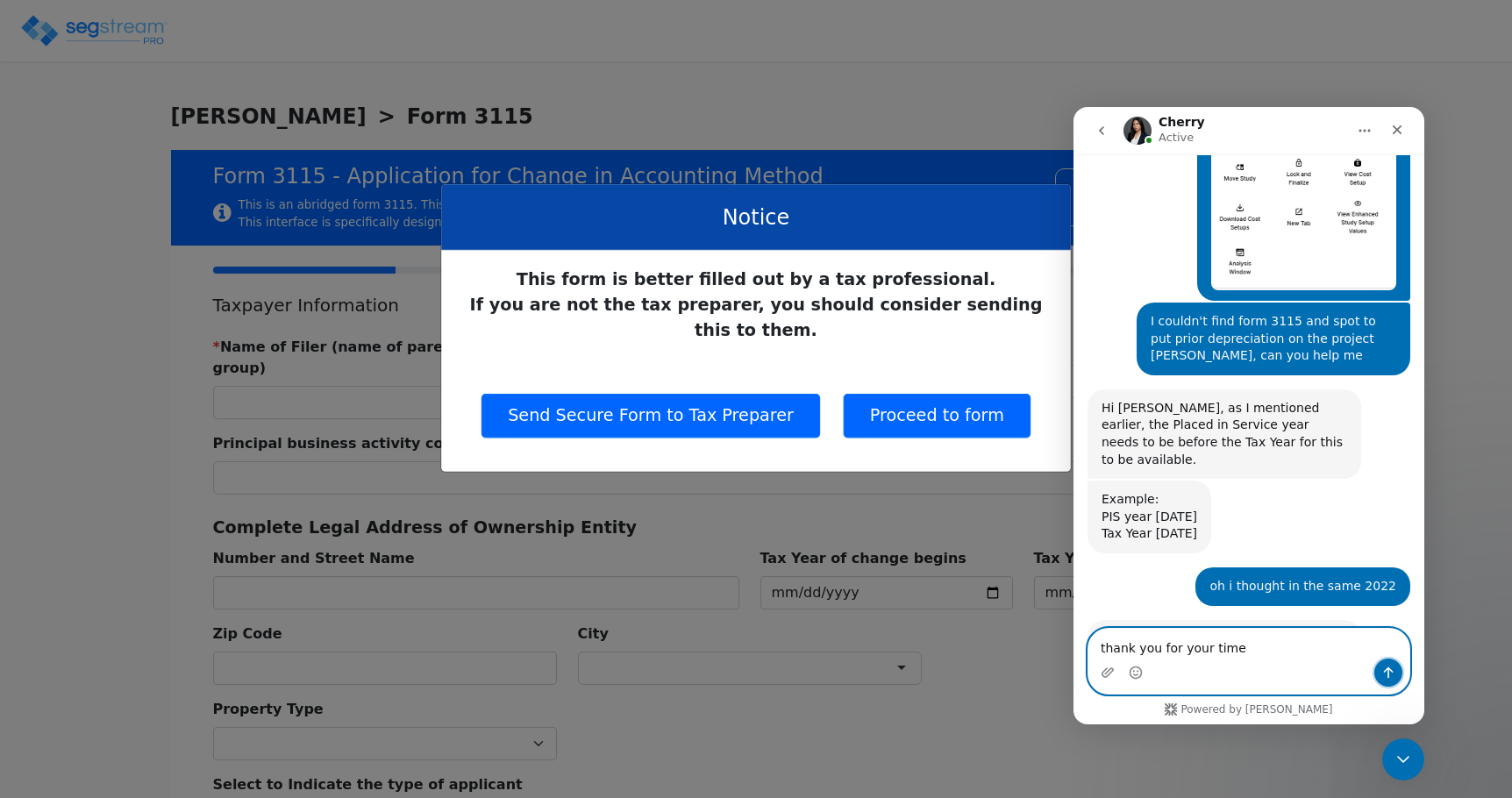
click at [1386, 675] on icon "Send a message…" at bounding box center [1388, 673] width 14 height 14
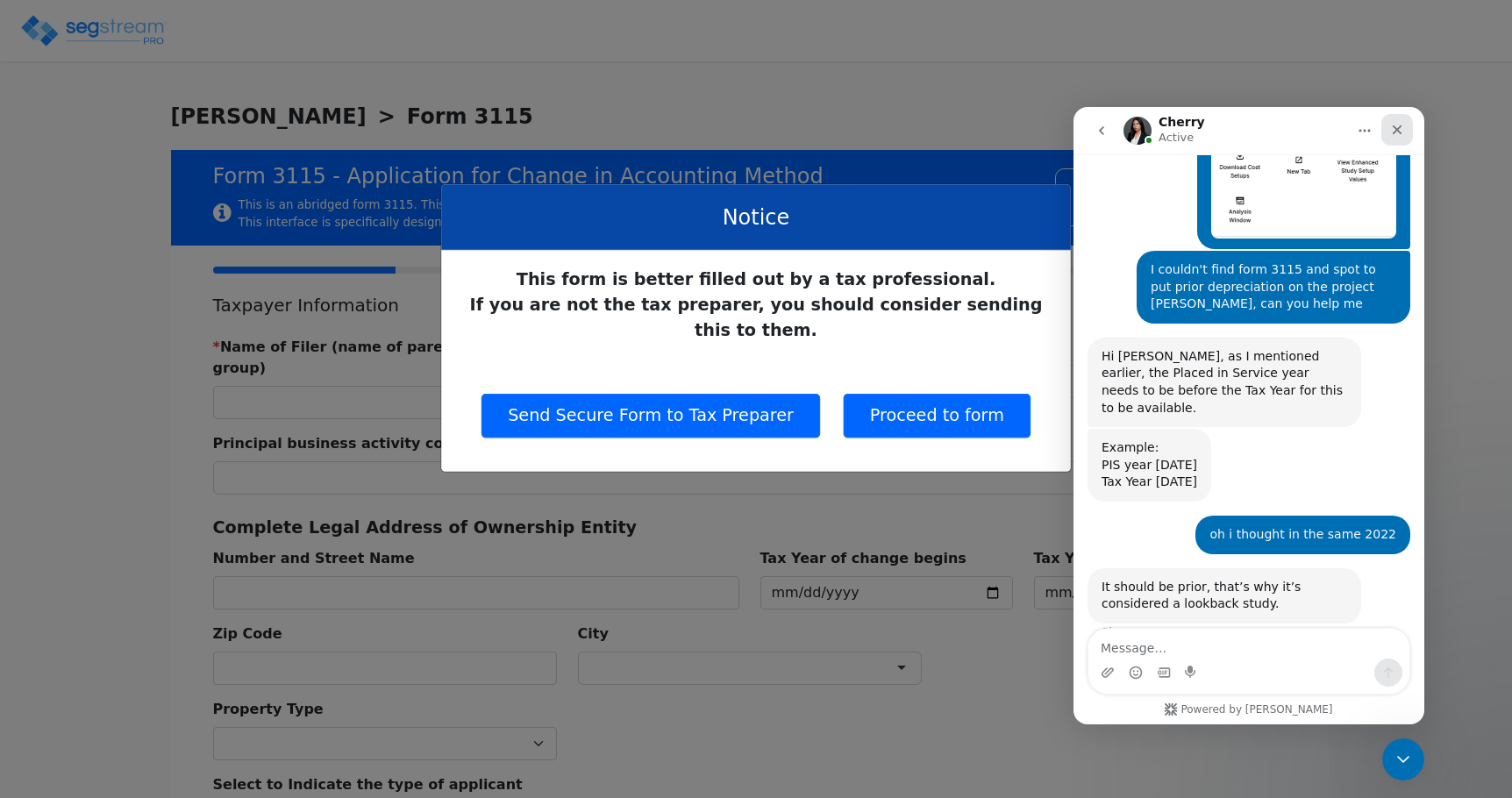
click at [1398, 132] on icon "Close" at bounding box center [1397, 129] width 14 height 14
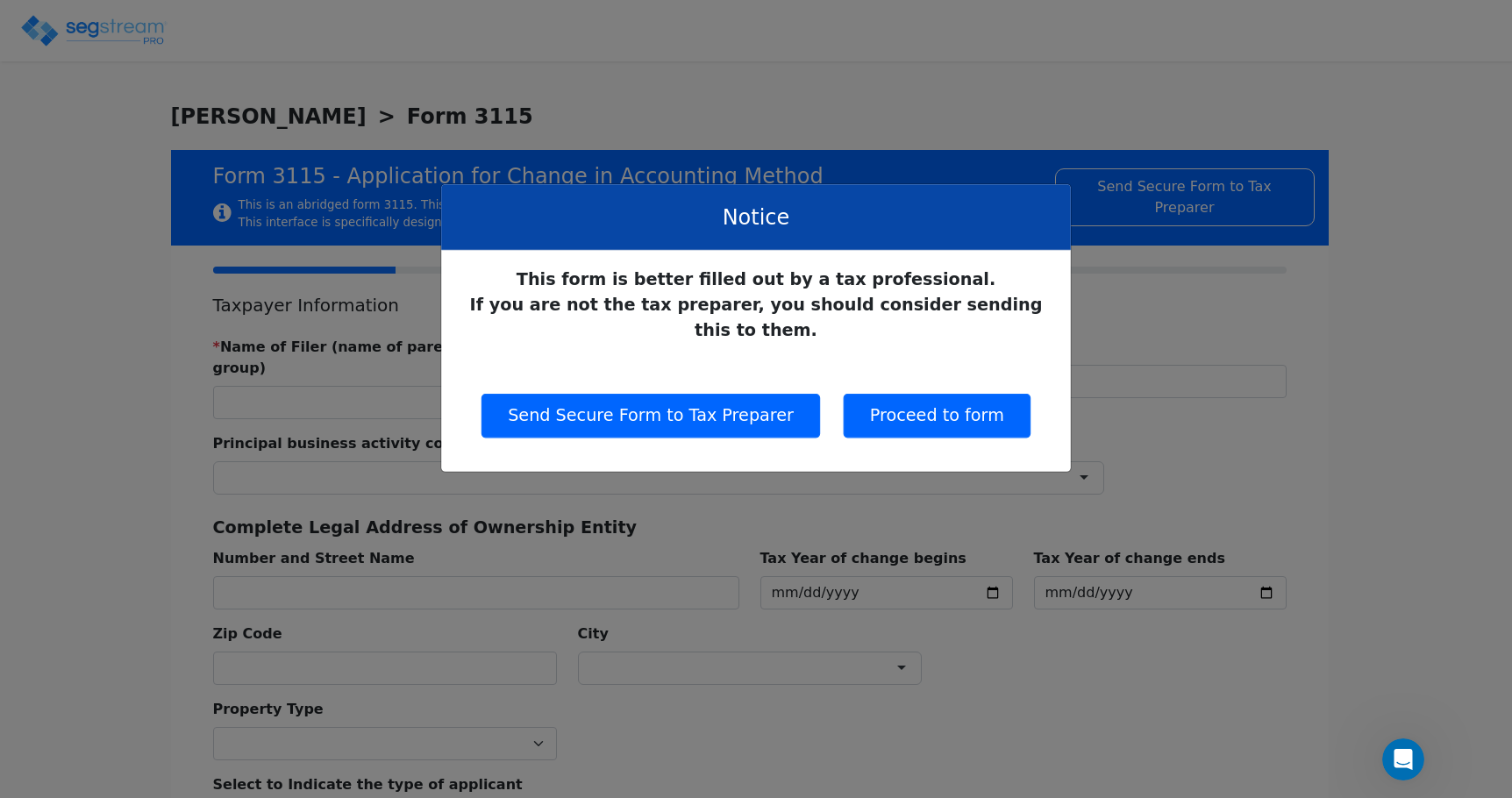
click at [1180, 413] on div "Notice This form is better filled out by a tax professional. If you are not the…" at bounding box center [756, 399] width 1814 height 958
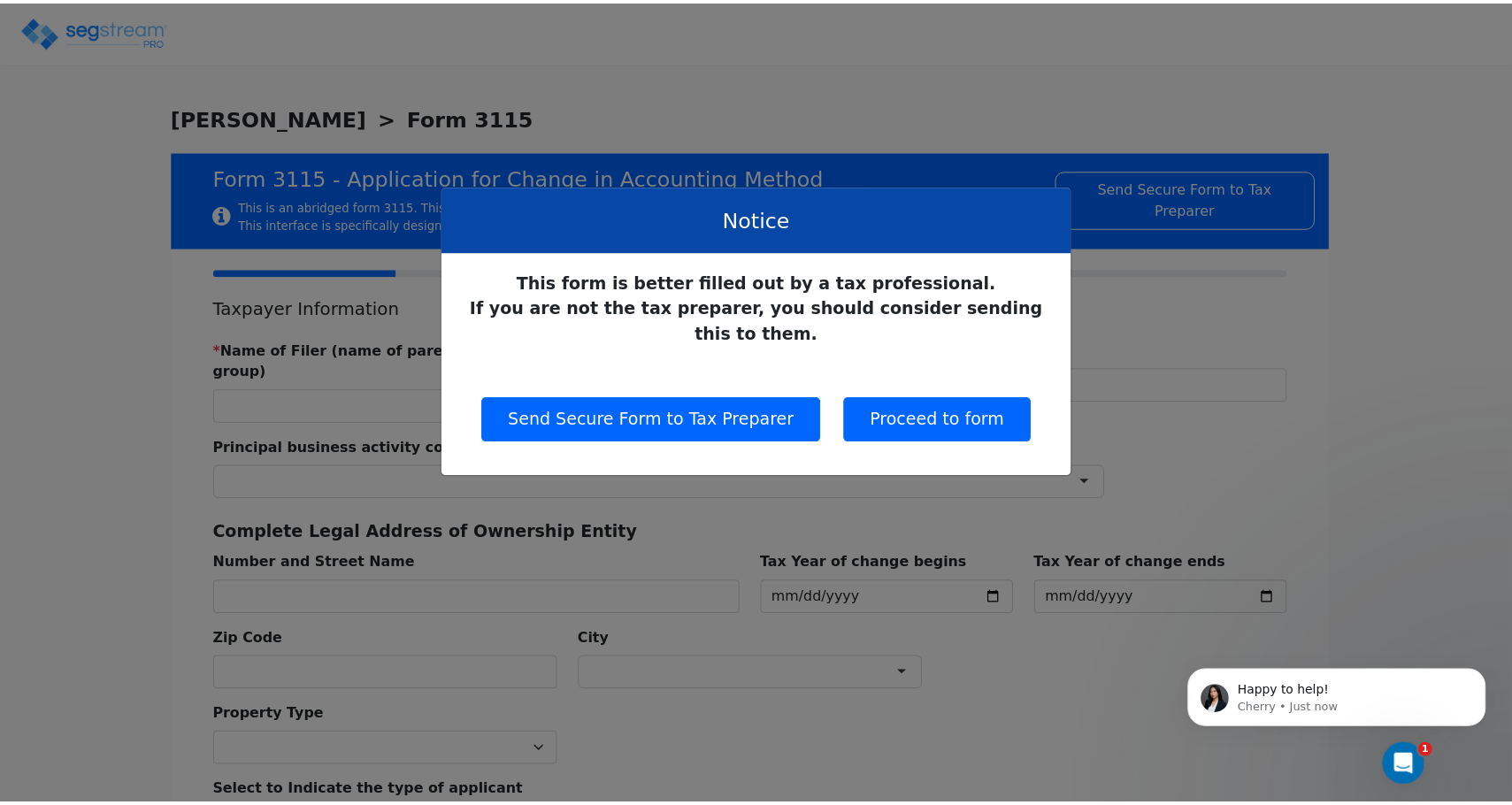
scroll to position [1598, 0]
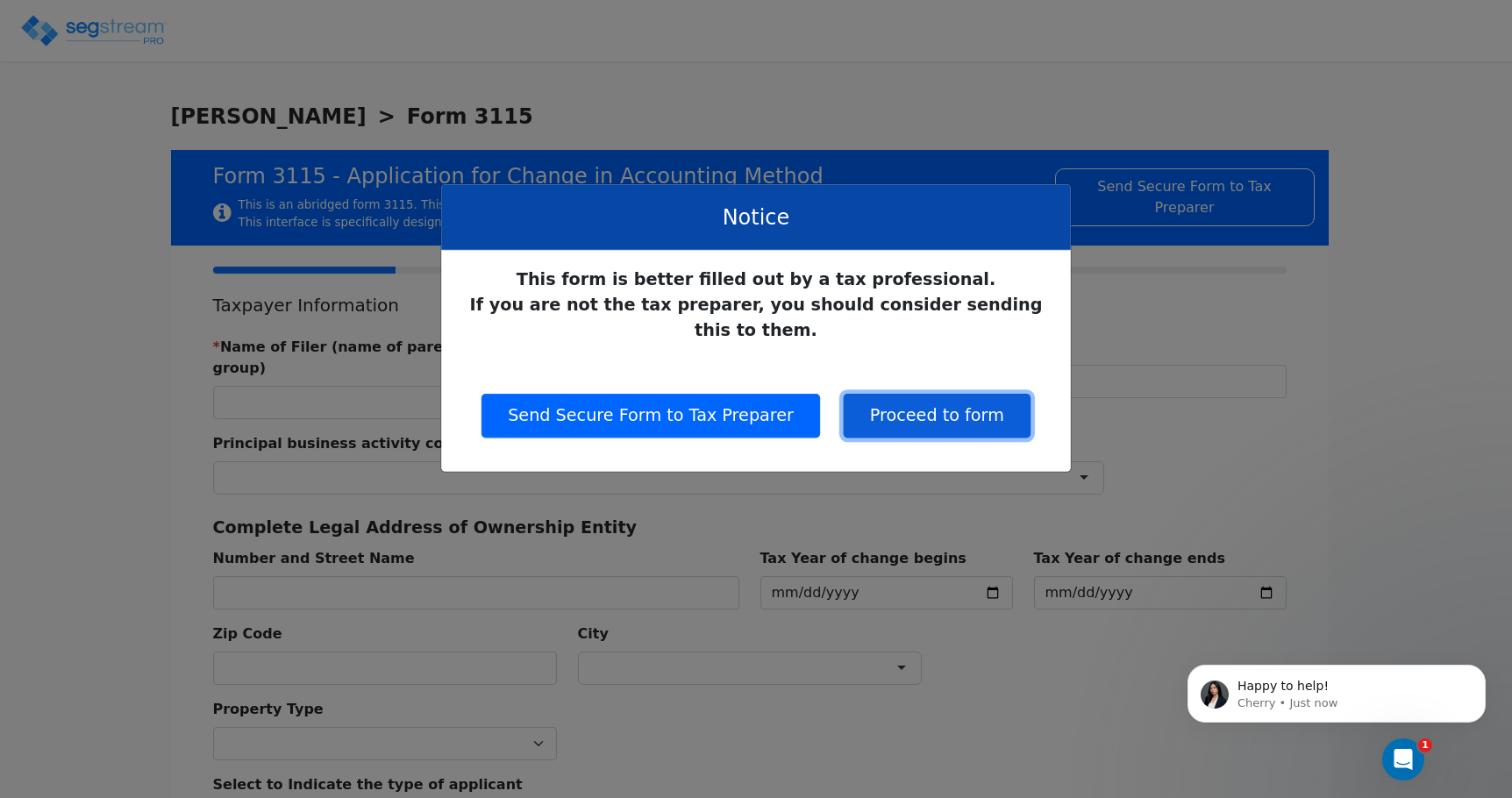
click at [955, 394] on button "Proceed to form" at bounding box center [936, 415] width 186 height 43
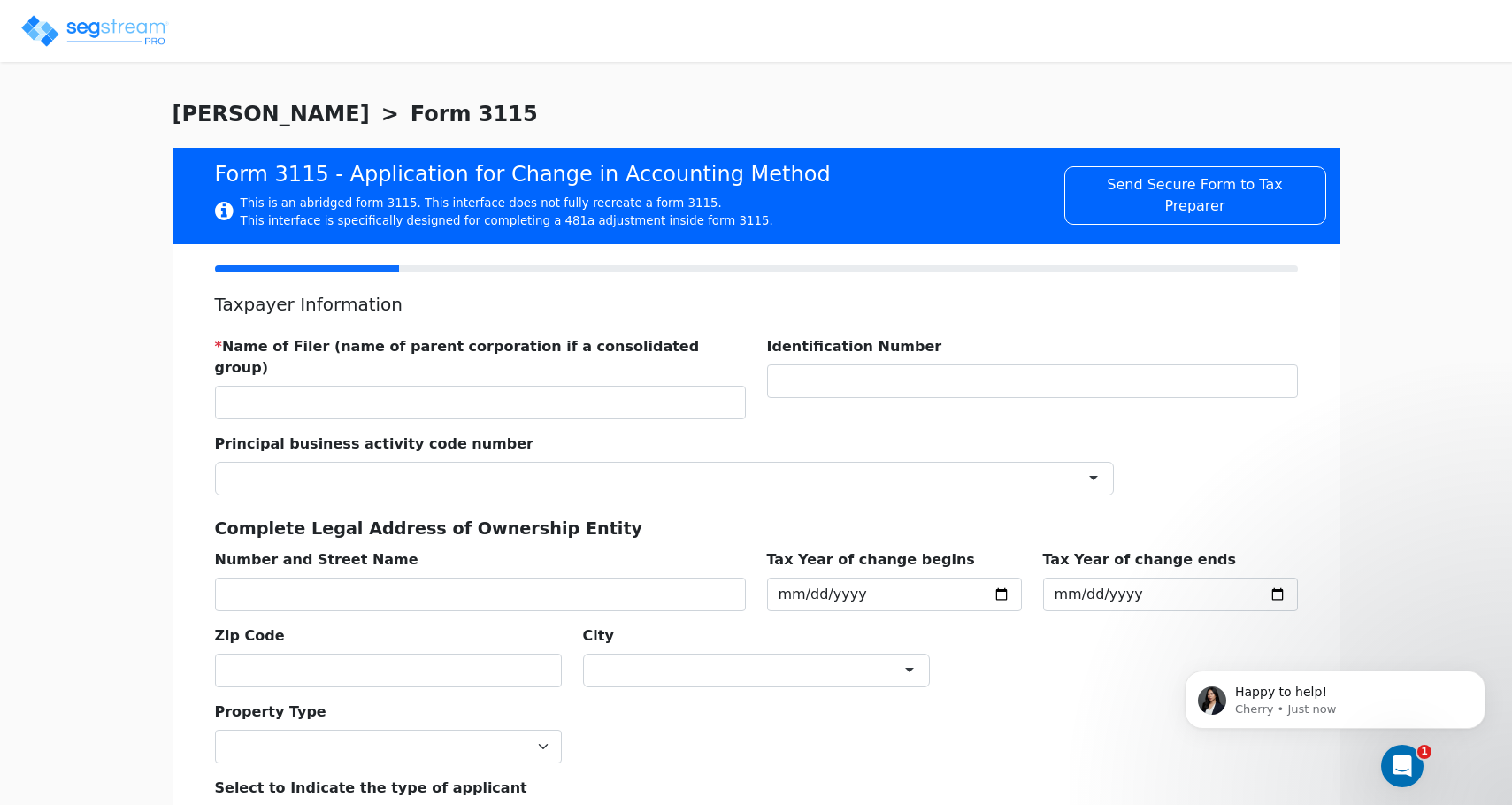
scroll to position [0, 0]
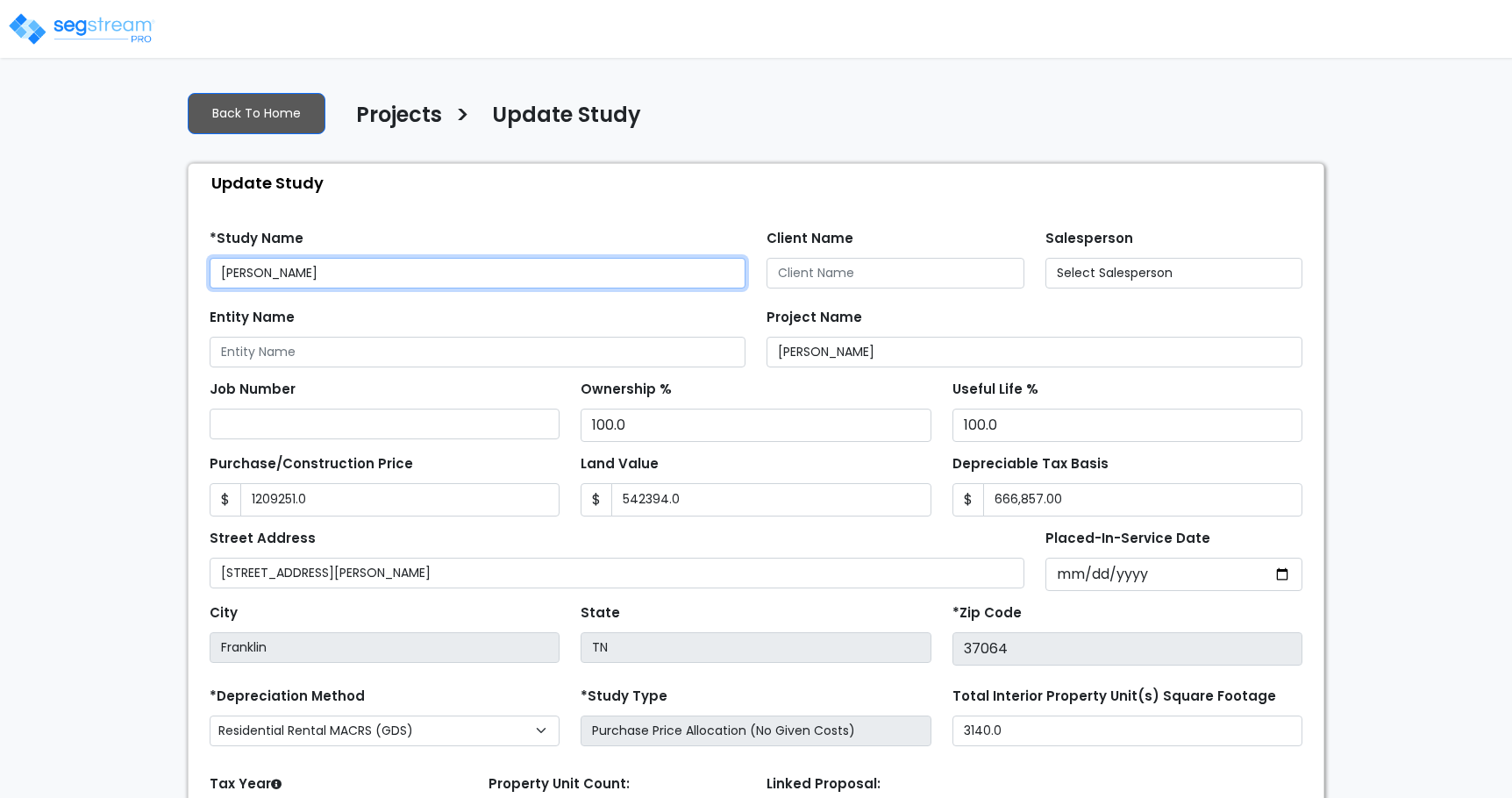
type input "1,209,251.0"
type input "542,394.0"
select select "2024"
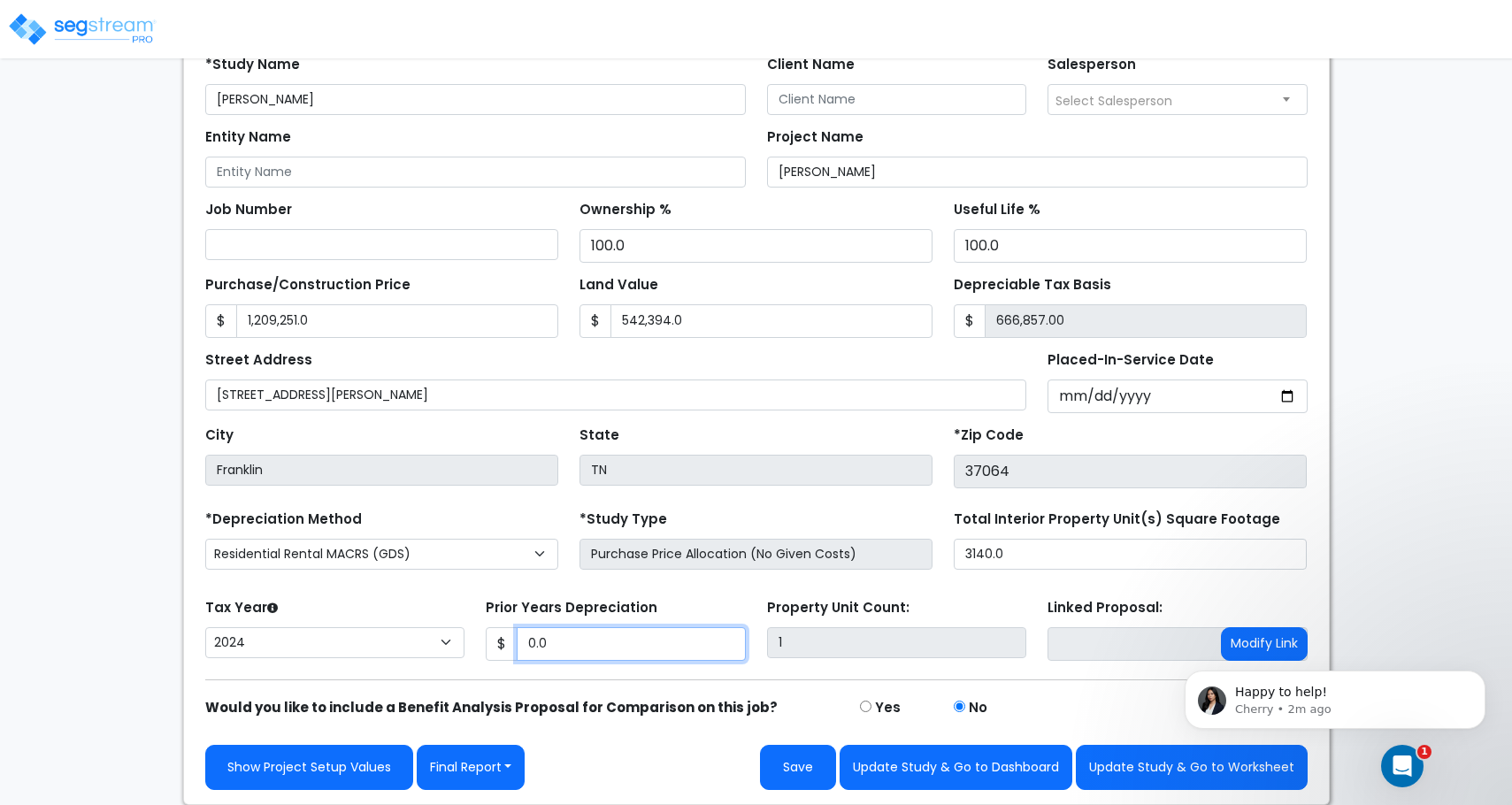
drag, startPoint x: 556, startPoint y: 657, endPoint x: 527, endPoint y: 659, distance: 29.1
click at [527, 659] on input "0.0" at bounding box center [631, 644] width 229 height 34
paste input "25259"
type input "25,259"
click at [791, 769] on button "Save" at bounding box center [798, 767] width 76 height 45
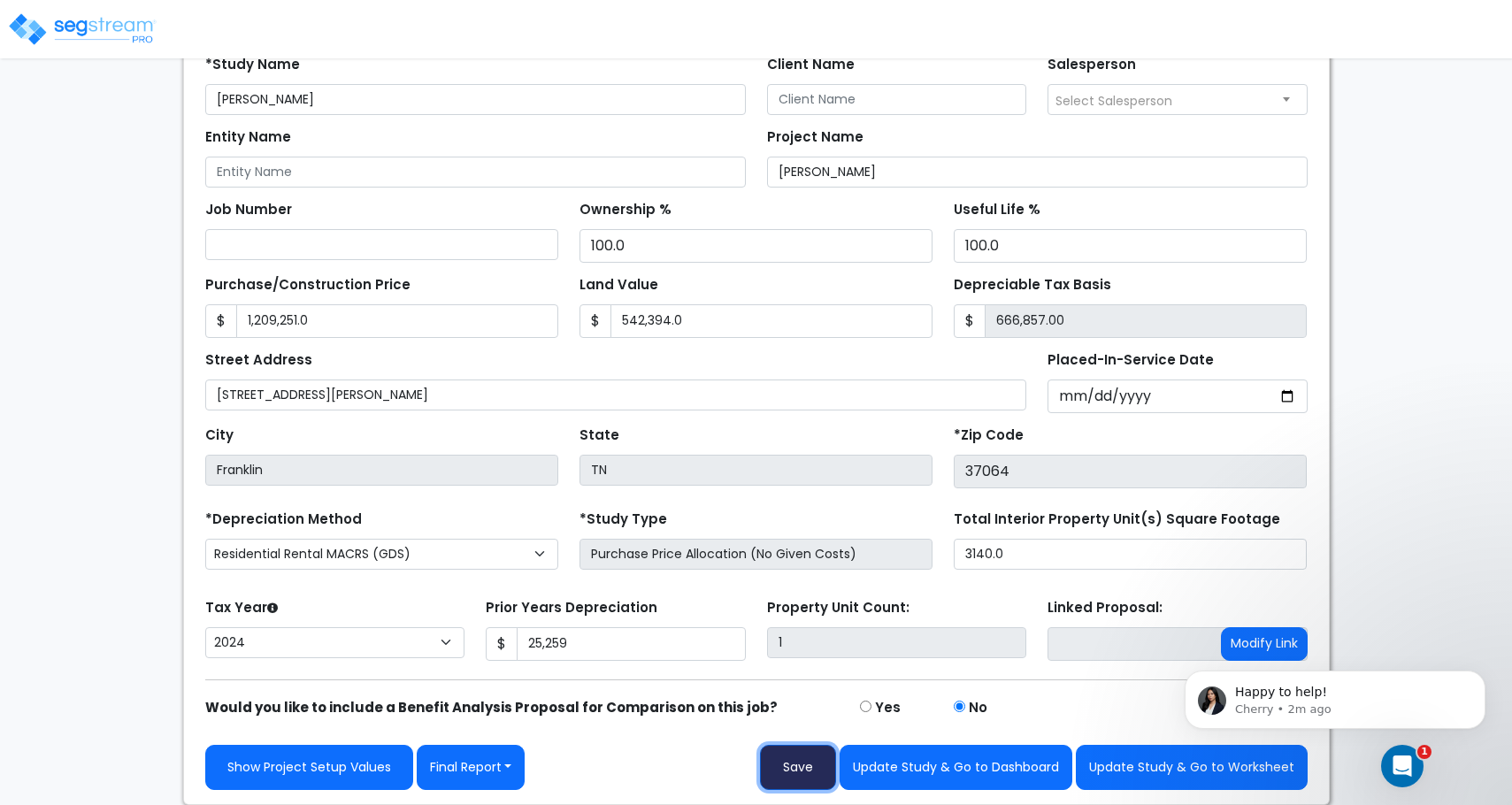
type input "1209251"
type input "542394"
type input "25259"
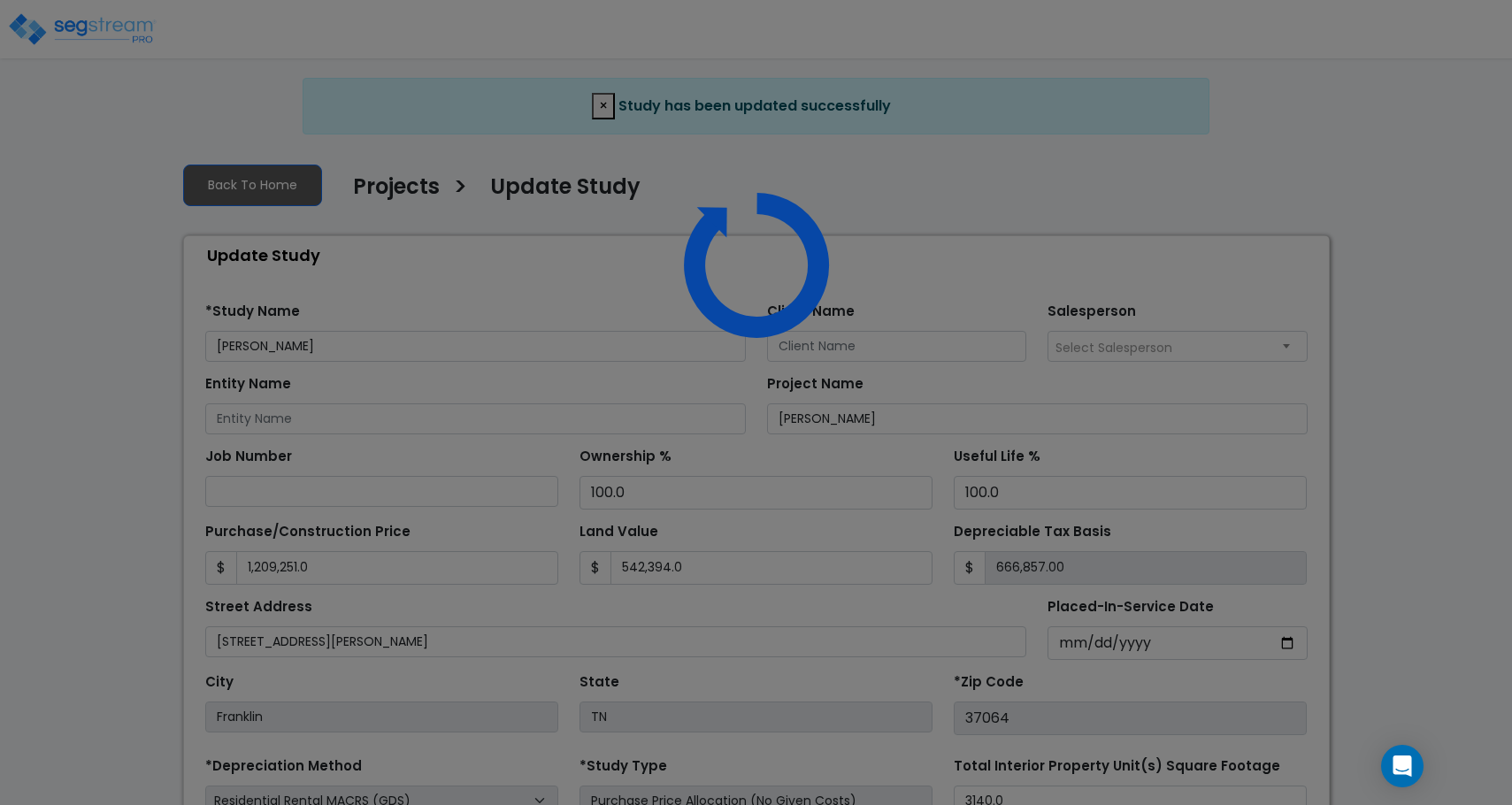
select select "2024"
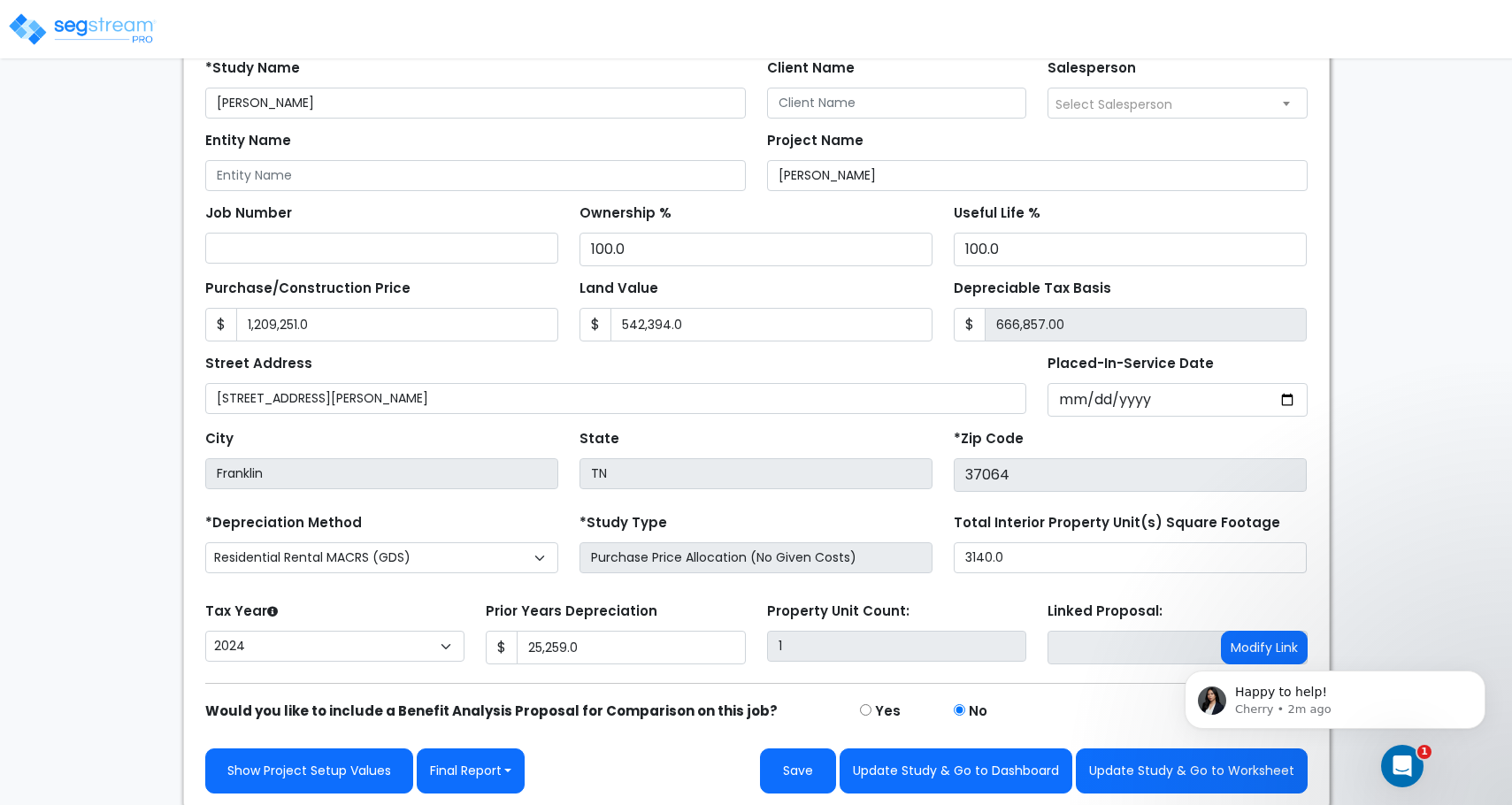
scroll to position [176, 0]
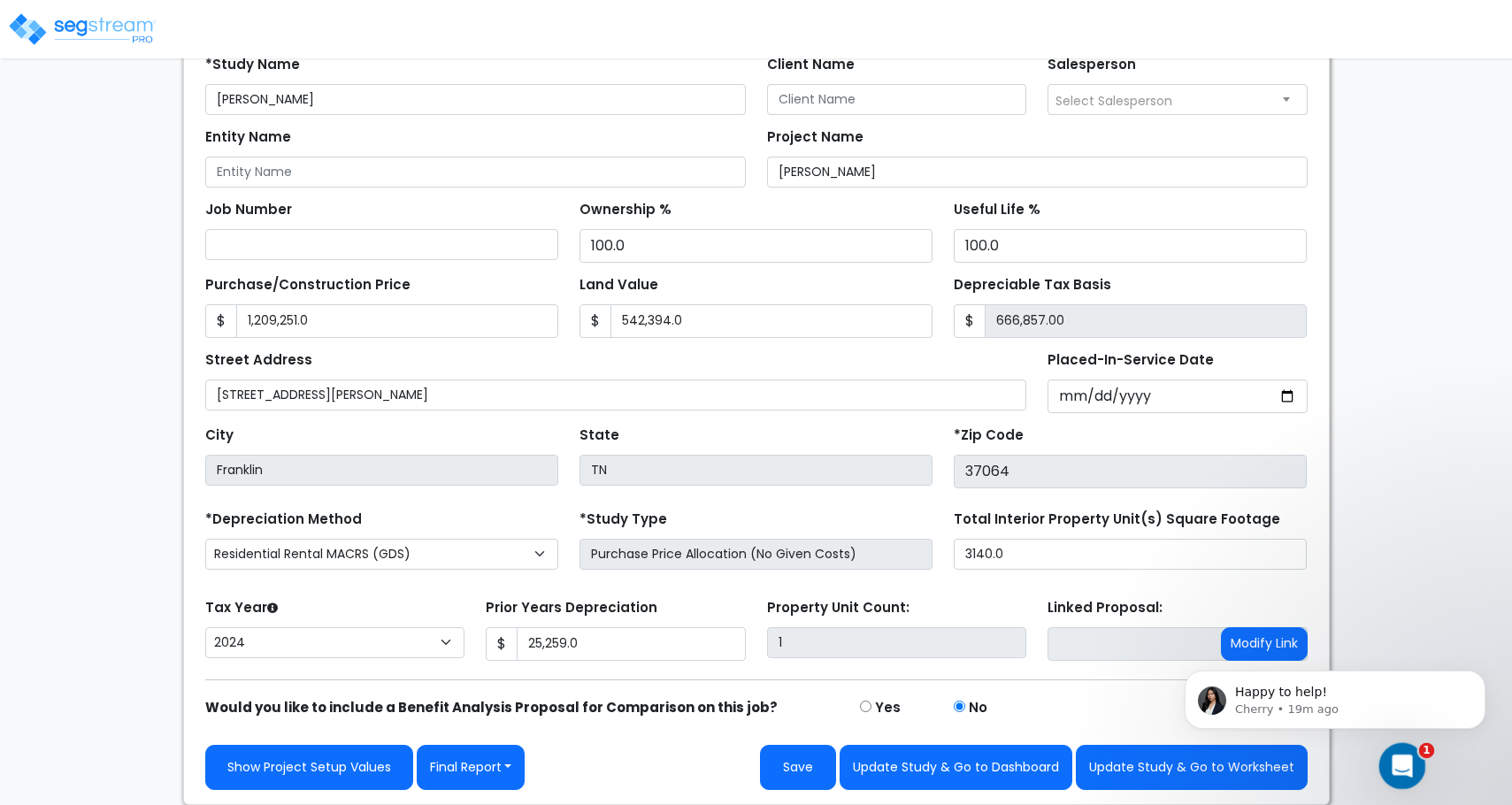
click at [1390, 756] on div "Open Intercom Messenger" at bounding box center [1400, 763] width 59 height 59
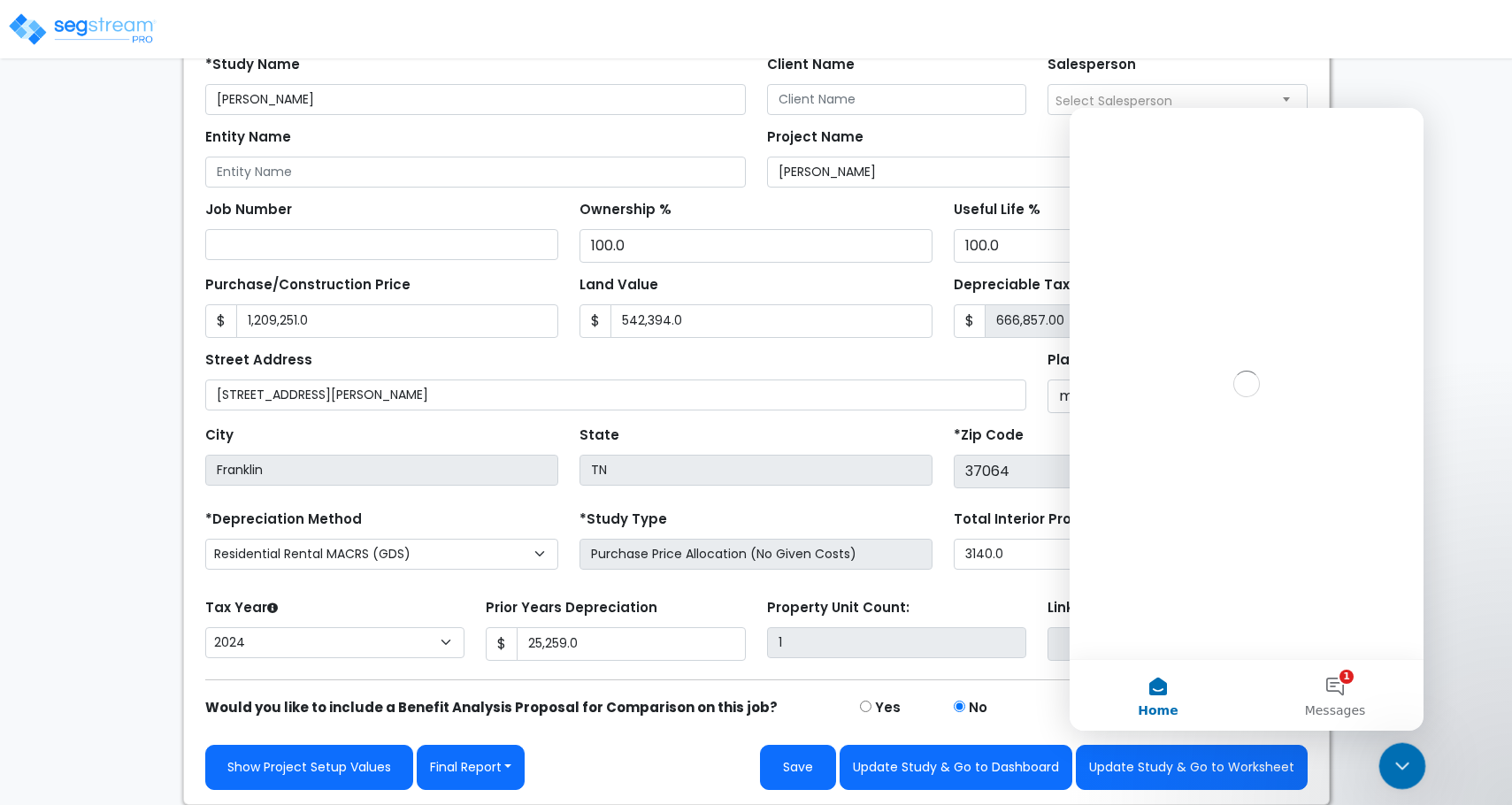
scroll to position [0, 0]
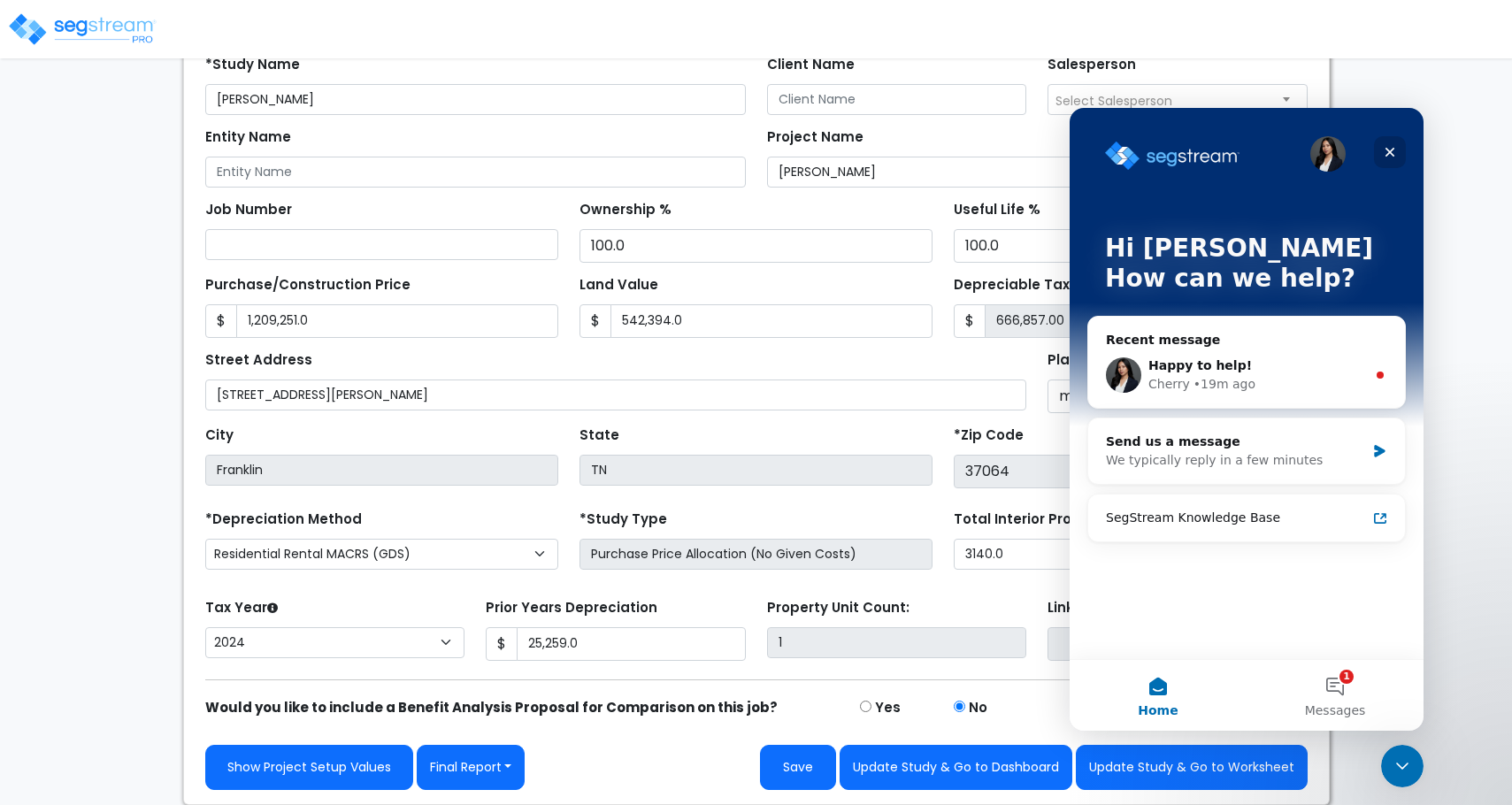
click at [1385, 149] on icon "Close" at bounding box center [1391, 152] width 14 height 14
